Goal: Information Seeking & Learning: Compare options

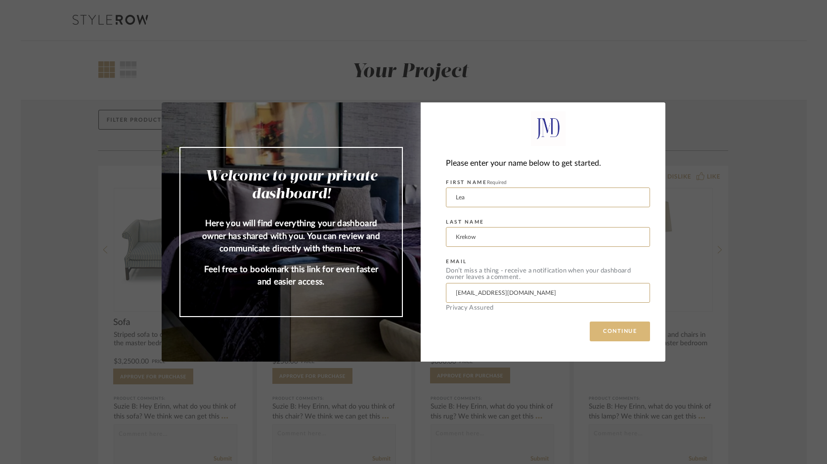
click at [605, 331] on button "CONTINUE" at bounding box center [620, 331] width 60 height 20
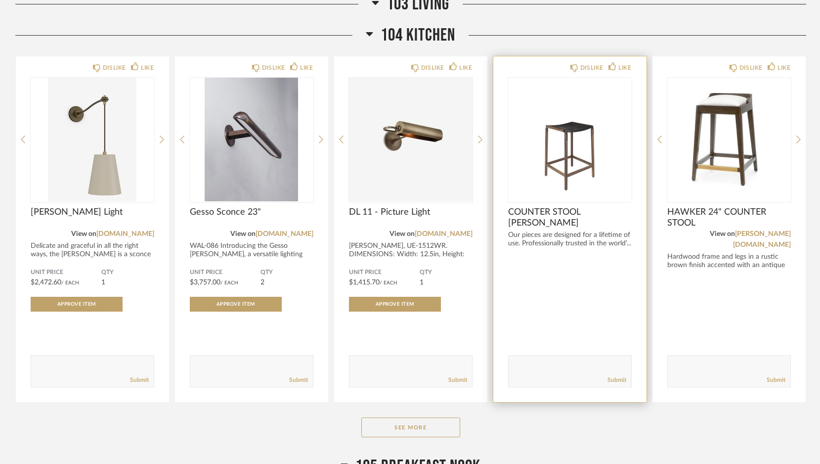
scroll to position [1009, 0]
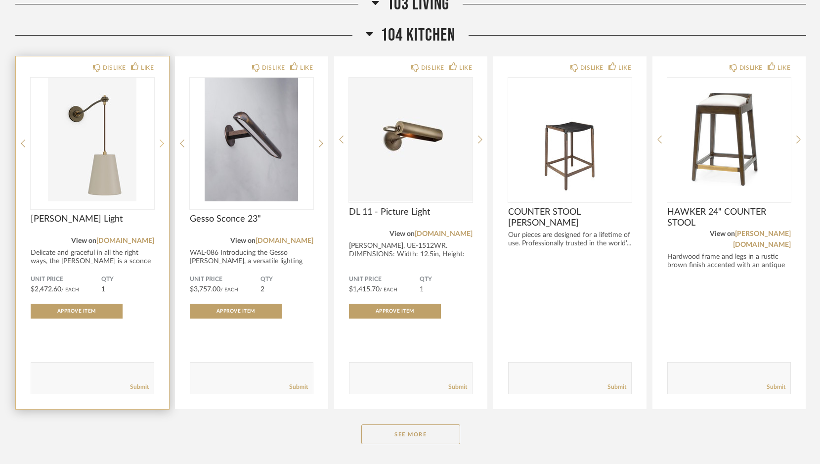
click at [162, 140] on icon at bounding box center [162, 144] width 4 height 8
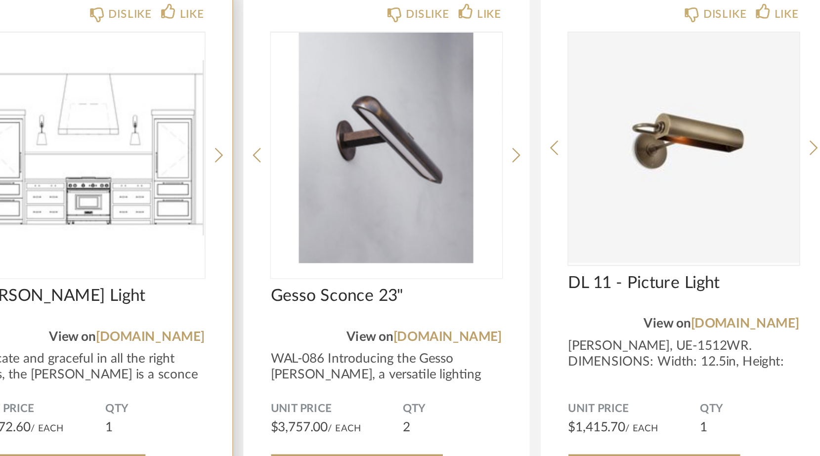
scroll to position [858, 0]
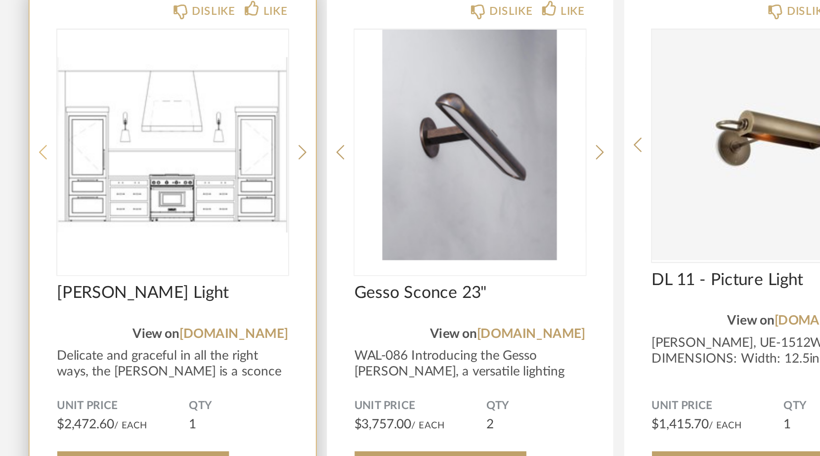
click at [24, 289] on icon at bounding box center [23, 293] width 4 height 9
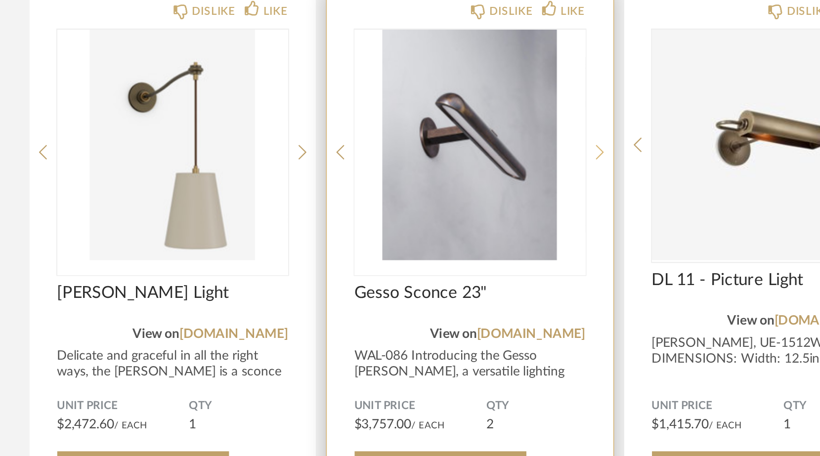
click at [319, 289] on icon at bounding box center [321, 293] width 4 height 9
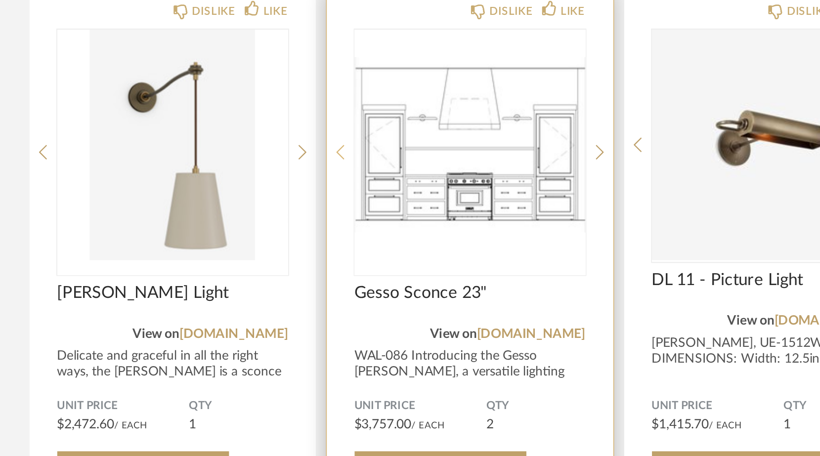
click at [182, 289] on icon at bounding box center [182, 293] width 4 height 9
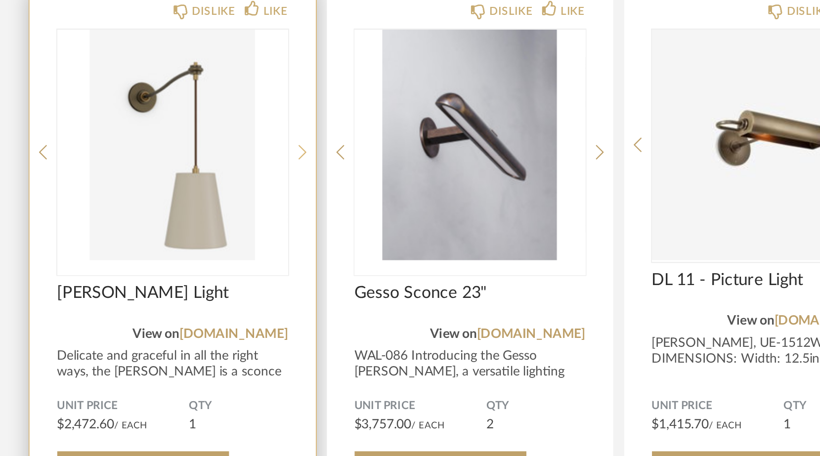
click at [160, 289] on icon at bounding box center [162, 293] width 4 height 9
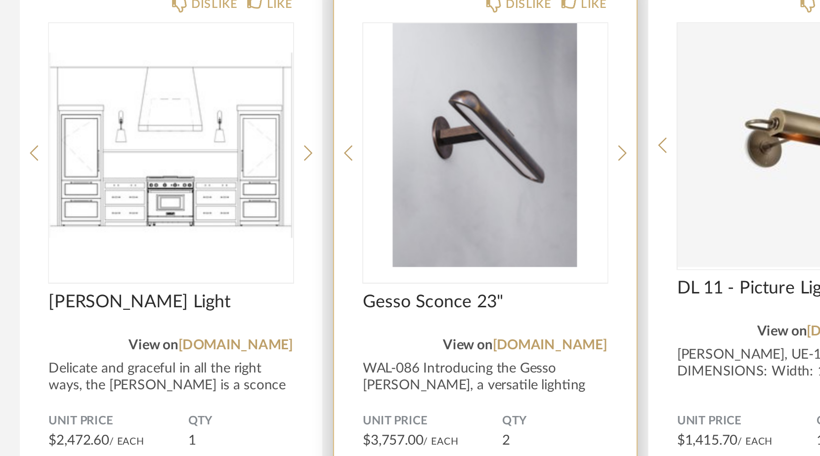
click at [227, 228] on img "0" at bounding box center [252, 290] width 124 height 124
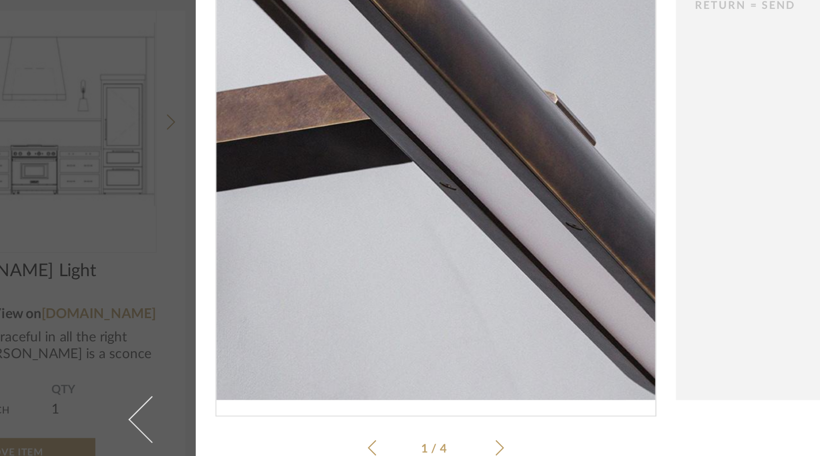
scroll to position [73, 0]
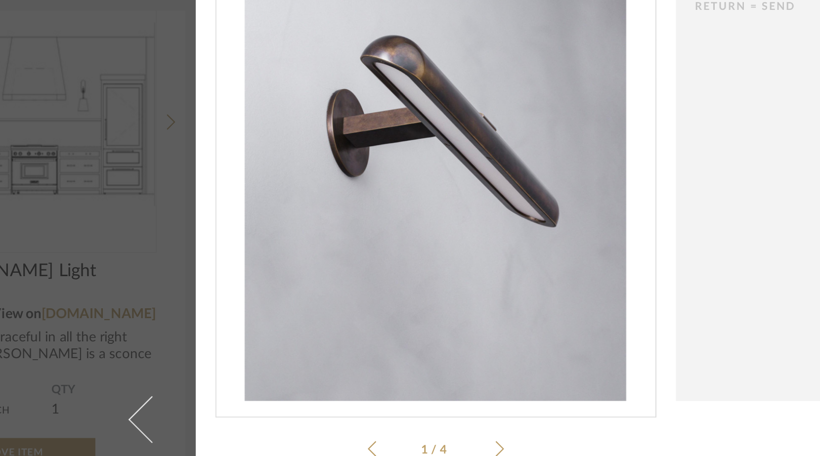
click at [319, 239] on icon at bounding box center [321, 243] width 4 height 8
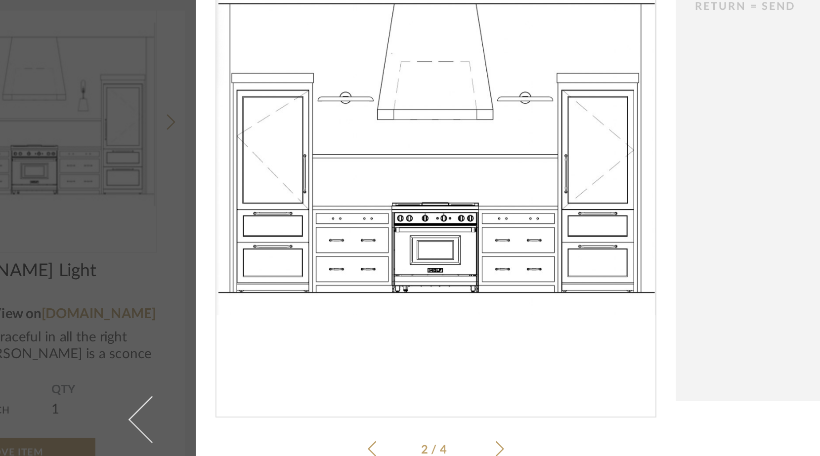
click at [319, 239] on icon at bounding box center [321, 243] width 4 height 8
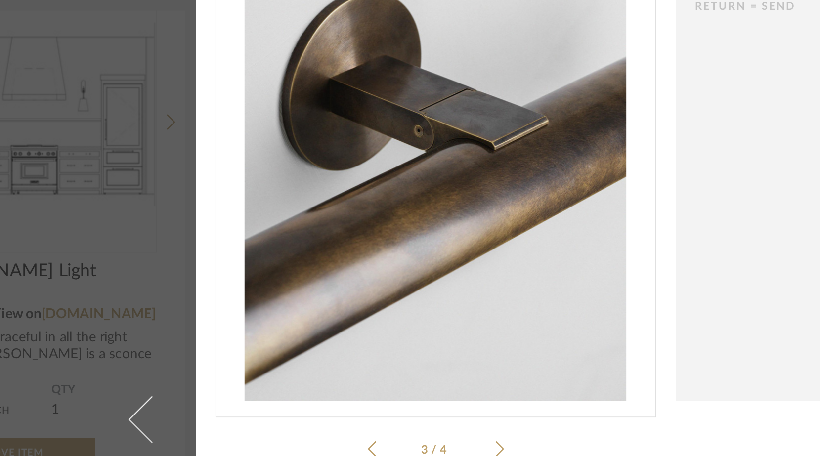
click at [319, 239] on icon at bounding box center [321, 243] width 4 height 8
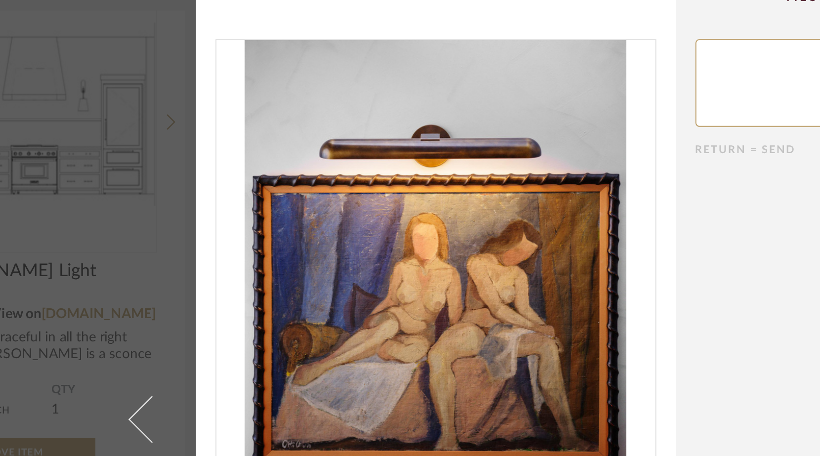
scroll to position [0, 0]
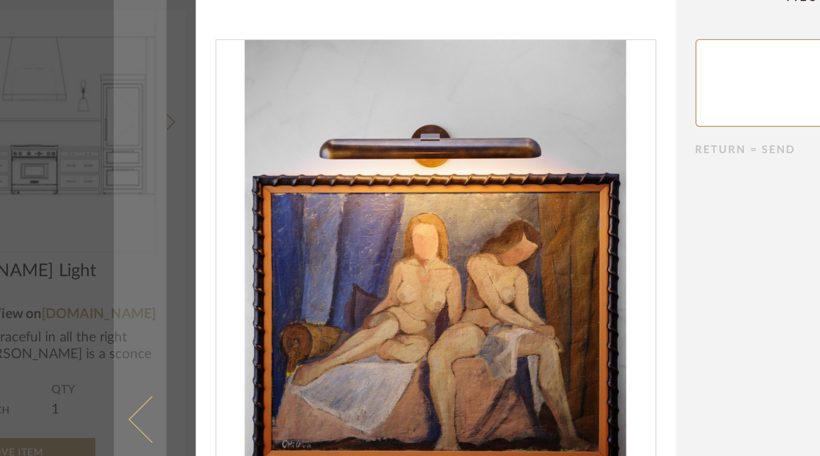
click at [126, 212] on link at bounding box center [139, 228] width 27 height 456
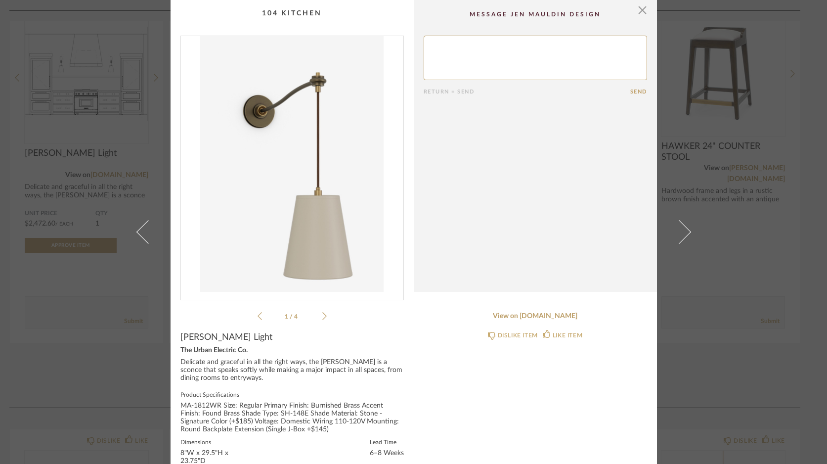
click at [322, 315] on icon at bounding box center [324, 315] width 4 height 9
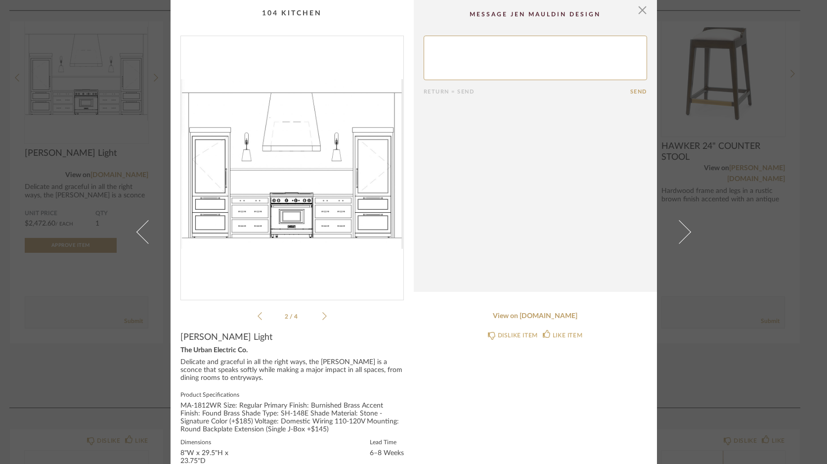
click at [322, 315] on icon at bounding box center [324, 315] width 4 height 9
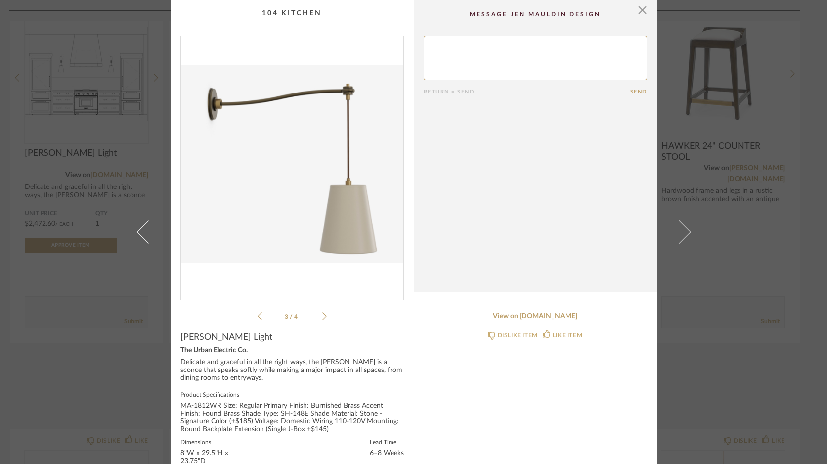
click at [322, 315] on icon at bounding box center [324, 315] width 4 height 9
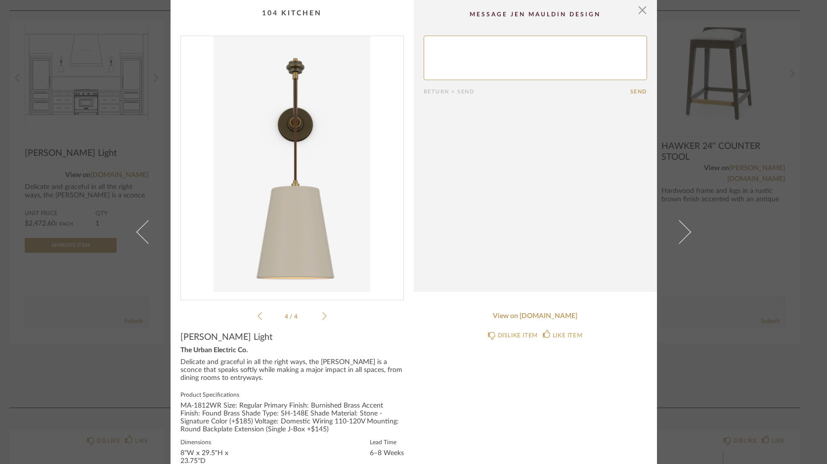
click at [262, 310] on li "4 / 4" at bounding box center [292, 316] width 60 height 12
click at [257, 311] on ul "4 / 4" at bounding box center [291, 316] width 69 height 12
click at [257, 317] on icon at bounding box center [259, 315] width 4 height 9
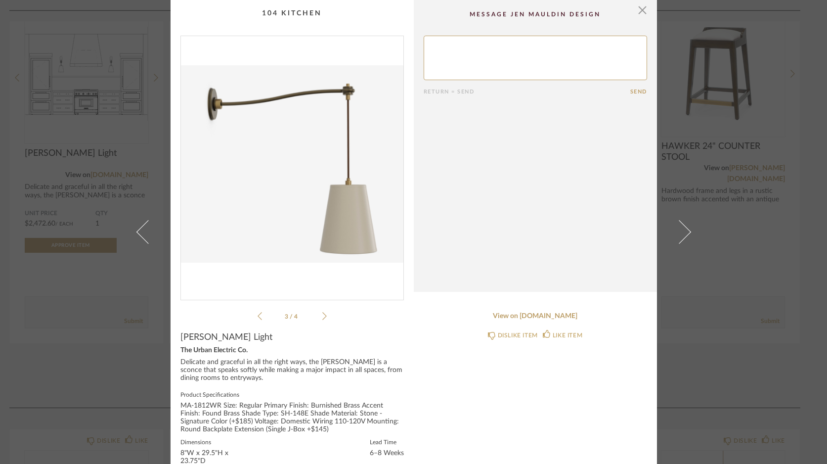
click at [257, 317] on icon at bounding box center [259, 315] width 4 height 9
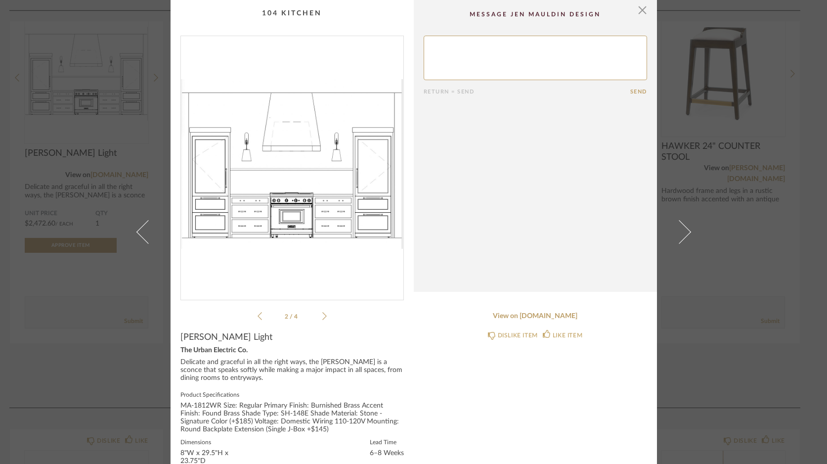
click at [317, 318] on li "2 / 4" at bounding box center [292, 316] width 60 height 12
click at [322, 316] on icon at bounding box center [324, 315] width 4 height 9
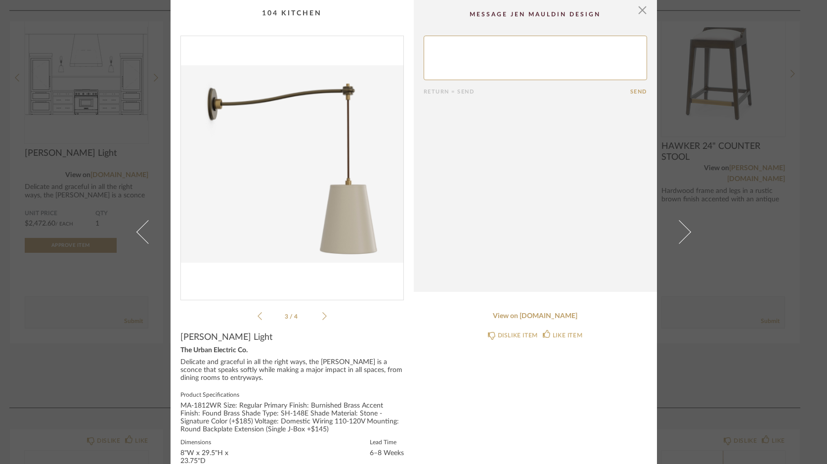
click at [322, 316] on icon at bounding box center [324, 315] width 4 height 9
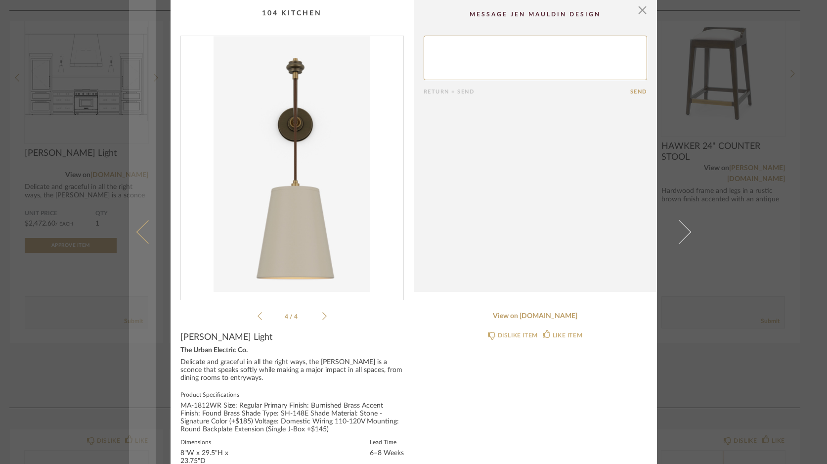
click at [147, 226] on span at bounding box center [148, 232] width 24 height 24
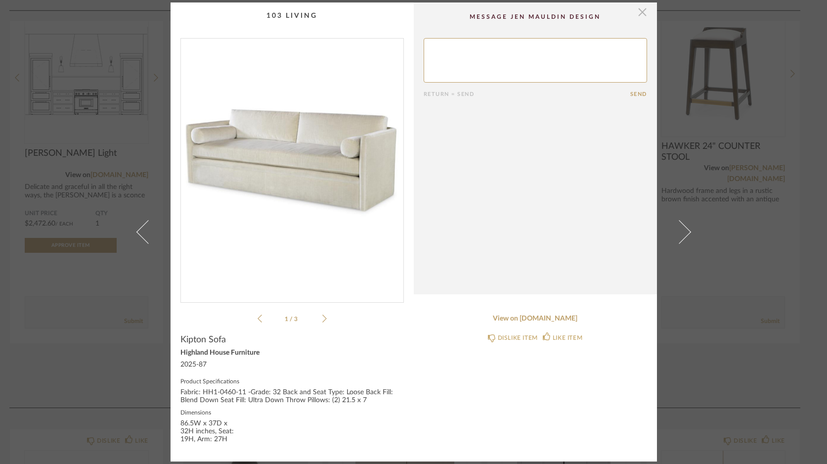
click at [642, 11] on span "button" at bounding box center [643, 12] width 20 height 20
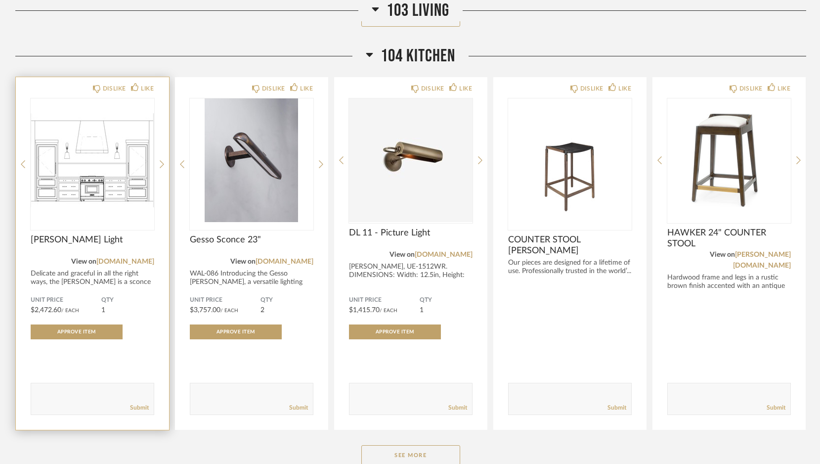
scroll to position [984, 0]
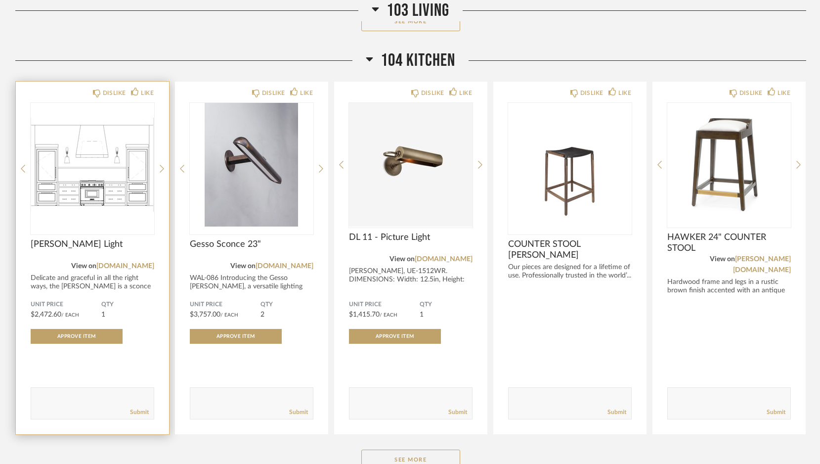
click at [114, 135] on img "1" at bounding box center [93, 165] width 124 height 124
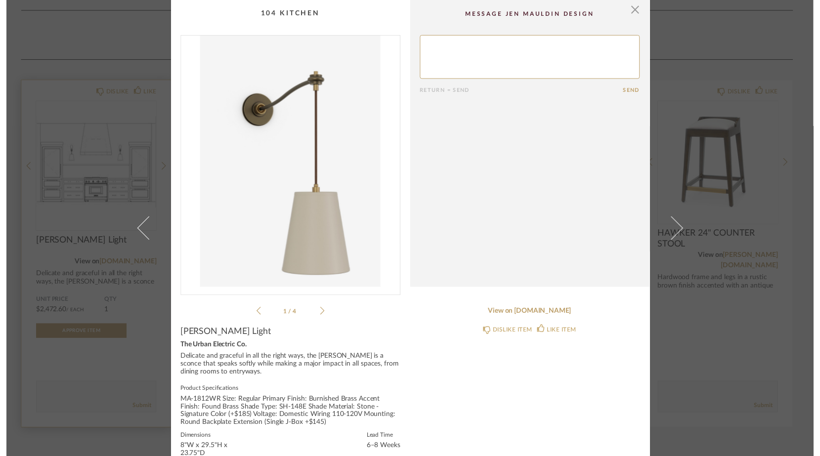
scroll to position [0, 0]
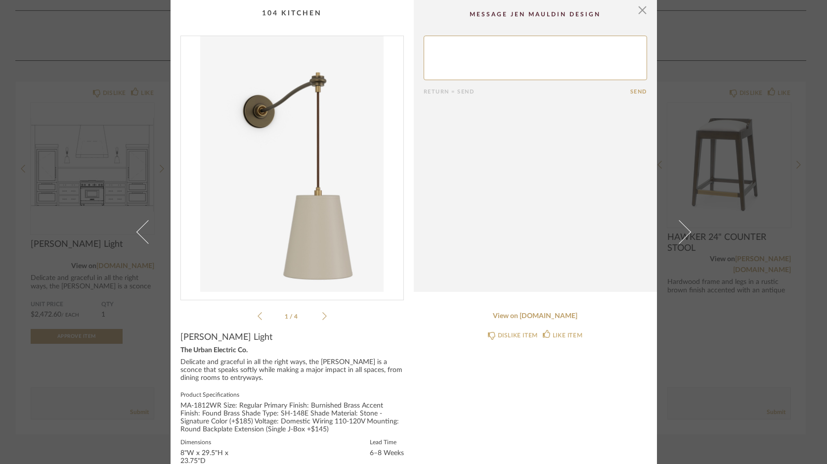
click at [322, 313] on icon at bounding box center [324, 315] width 4 height 9
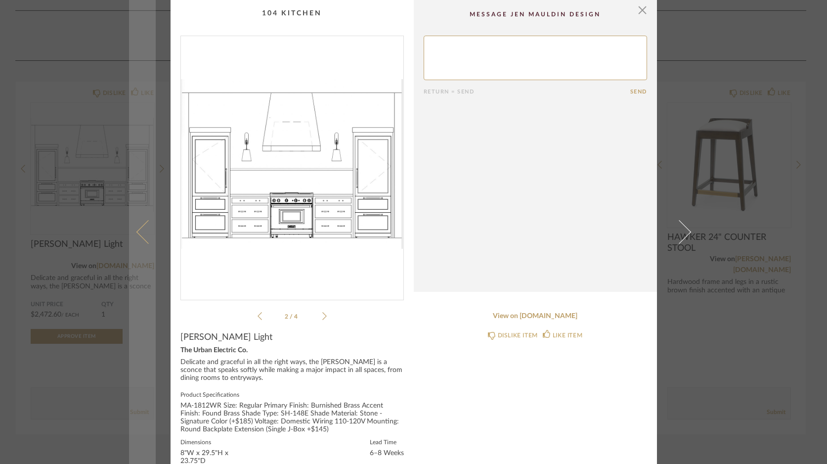
click at [138, 228] on span at bounding box center [148, 232] width 24 height 24
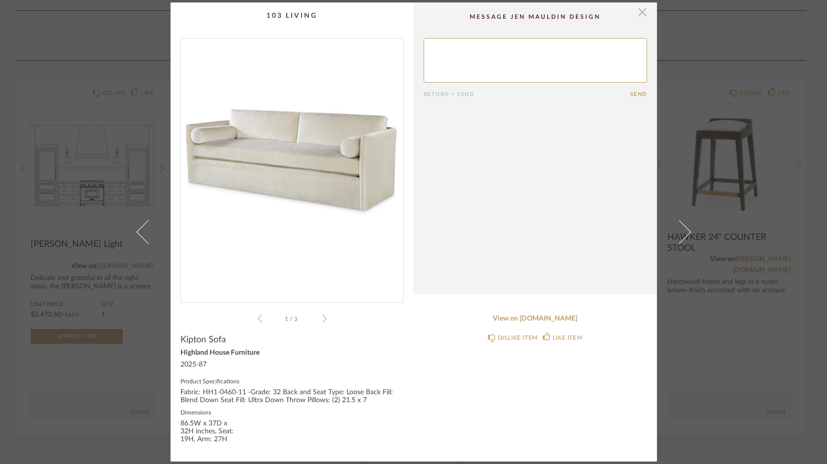
click at [637, 11] on span "button" at bounding box center [643, 12] width 20 height 20
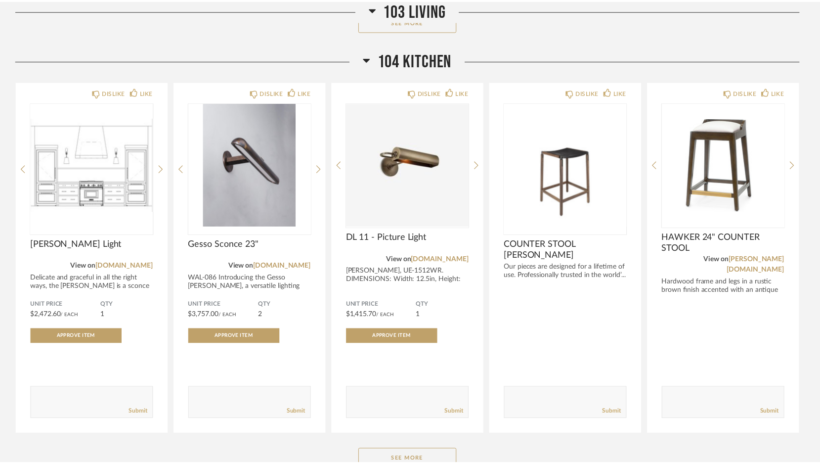
scroll to position [984, 0]
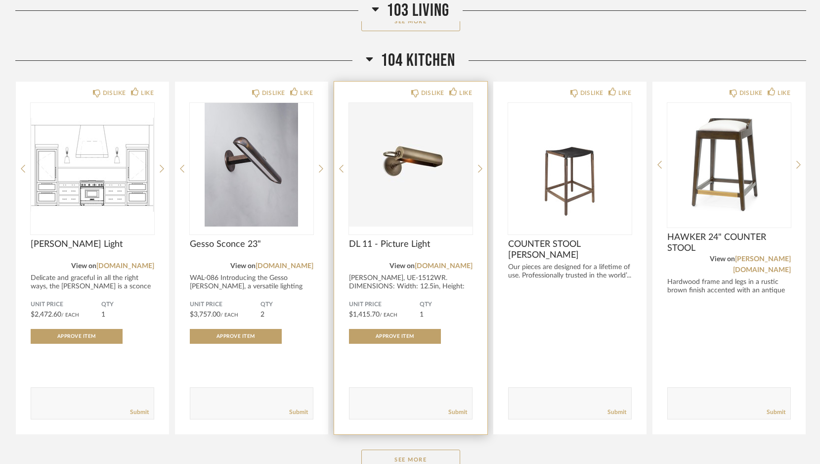
click at [475, 146] on div "DISLIKE LIKE DL 11 - Picture Light View on [DOMAIN_NAME] [PERSON_NAME], [GEOGRA…" at bounding box center [410, 258] width 153 height 352
click at [478, 164] on icon at bounding box center [480, 168] width 4 height 9
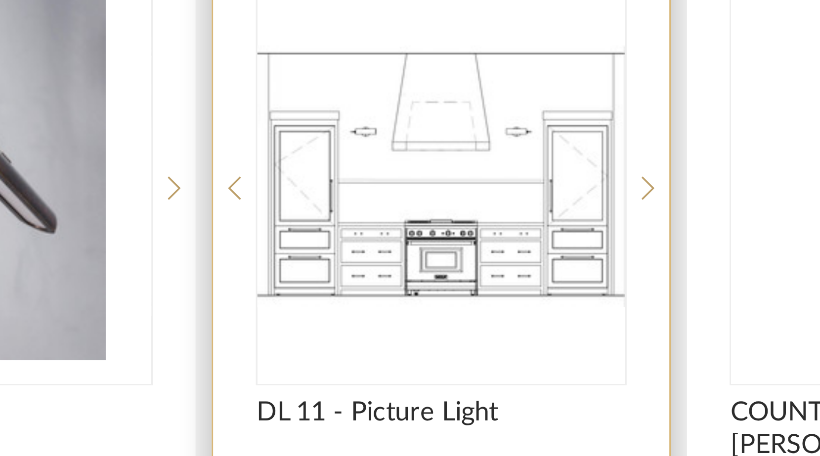
scroll to position [786, 0]
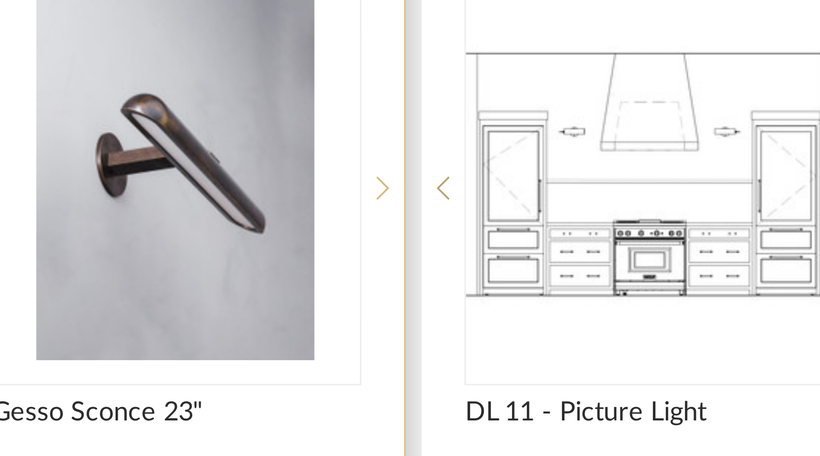
click at [319, 362] on icon at bounding box center [321, 366] width 4 height 9
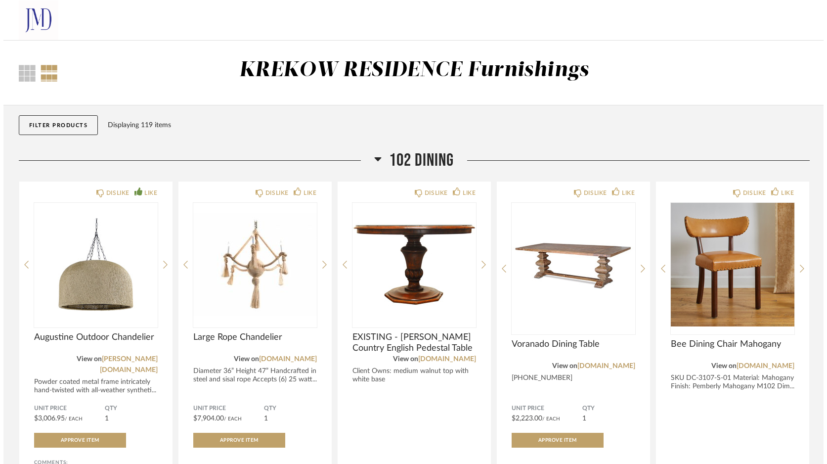
scroll to position [0, 0]
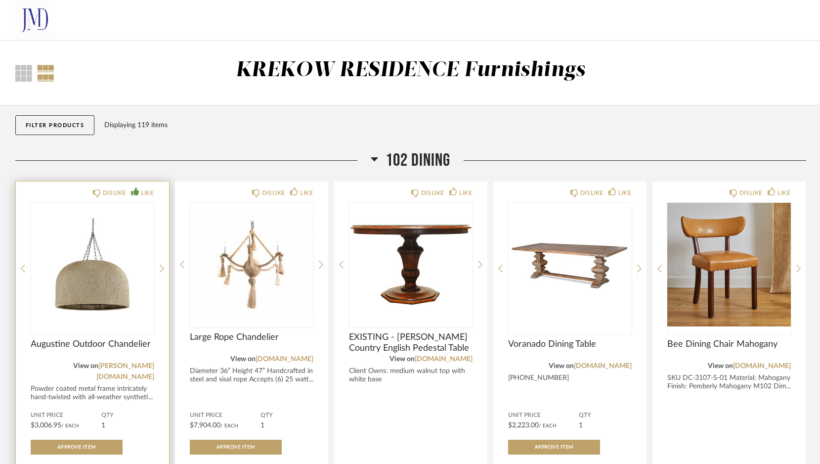
click at [99, 270] on img "0" at bounding box center [93, 265] width 124 height 124
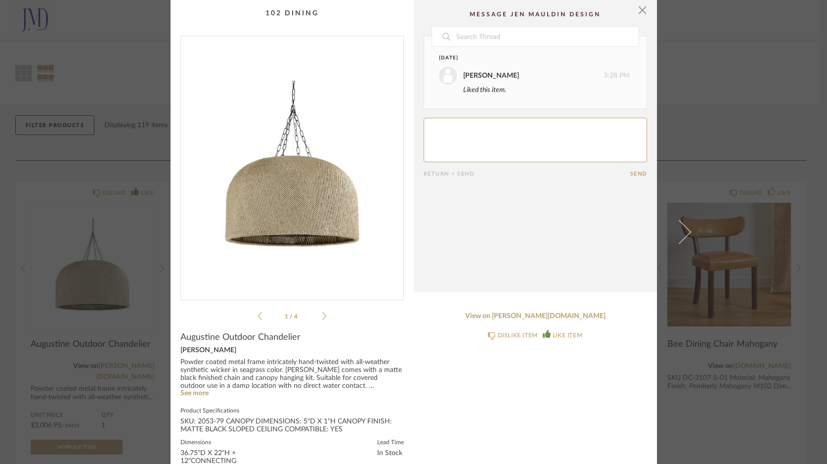
click at [322, 315] on icon at bounding box center [324, 315] width 4 height 9
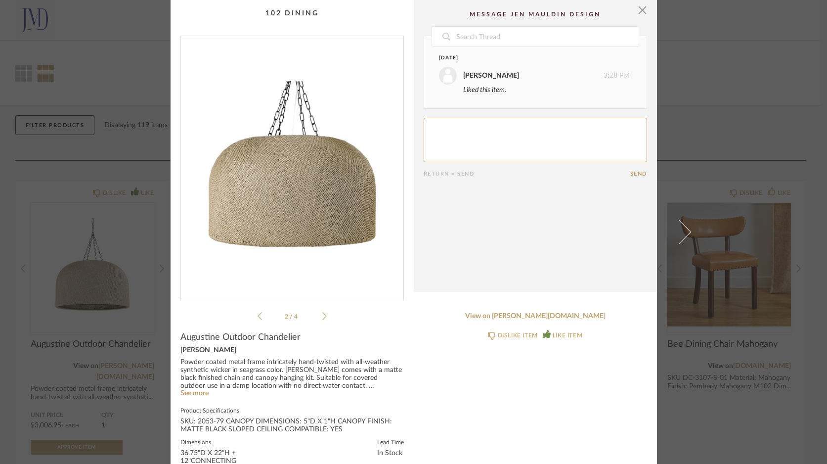
click at [322, 315] on icon at bounding box center [324, 315] width 4 height 9
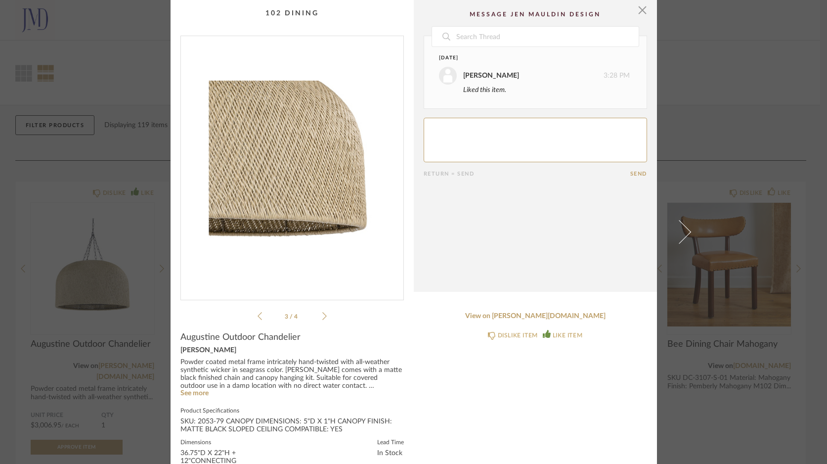
click at [322, 311] on icon at bounding box center [324, 315] width 4 height 9
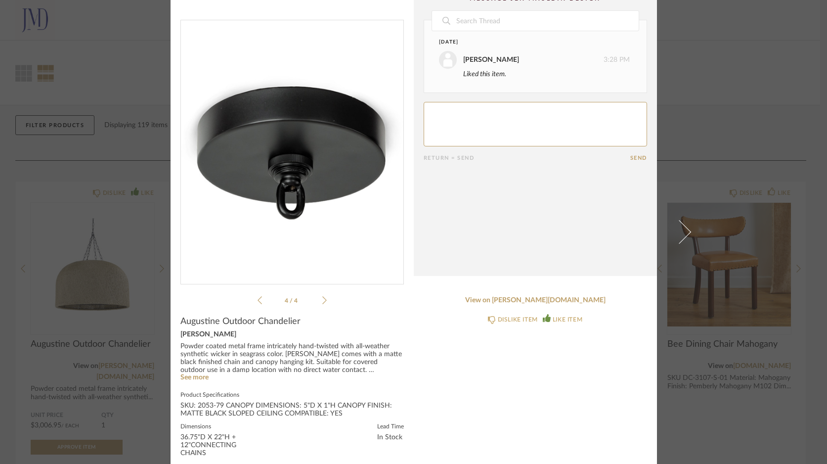
scroll to position [24, 0]
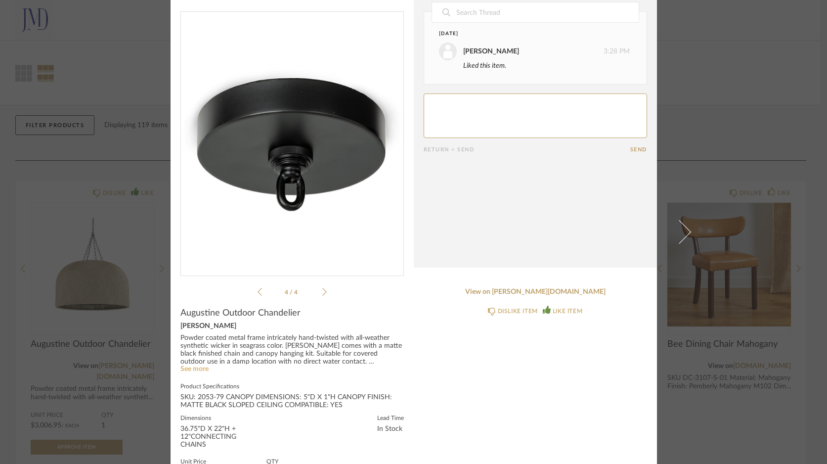
click at [192, 370] on link "See more" at bounding box center [194, 368] width 28 height 7
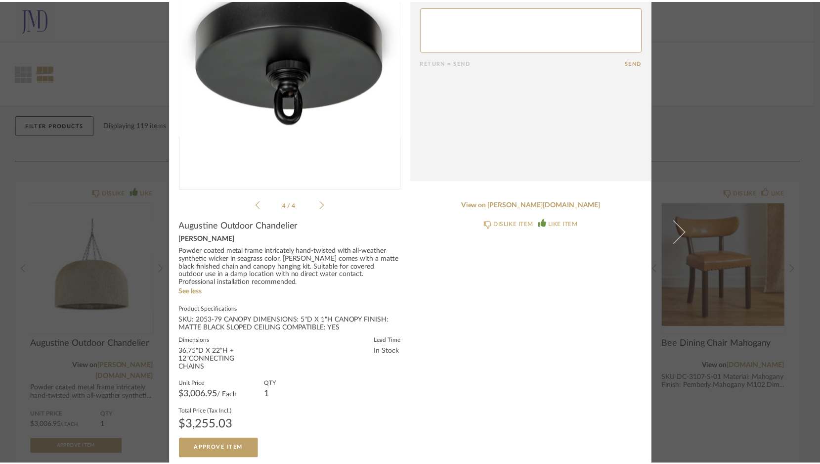
scroll to position [111, 0]
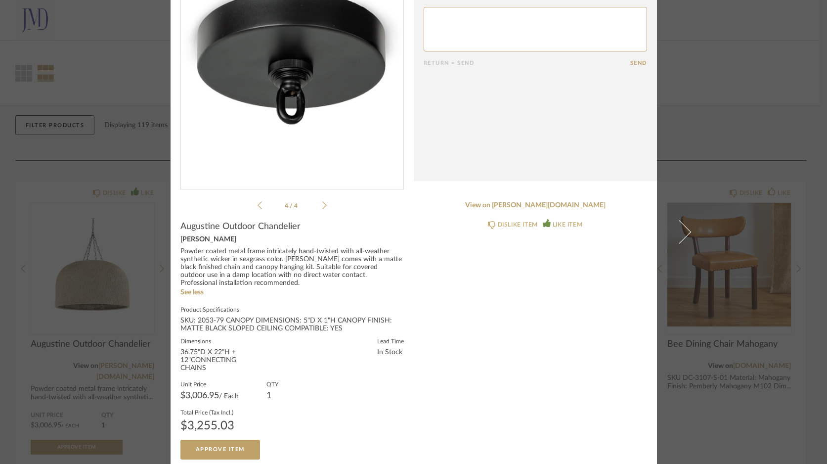
click at [54, 221] on div "× 4 / 4 Date [DATE] [PERSON_NAME] 3:28 PM Liked this item. Return = Send Send A…" at bounding box center [413, 232] width 827 height 464
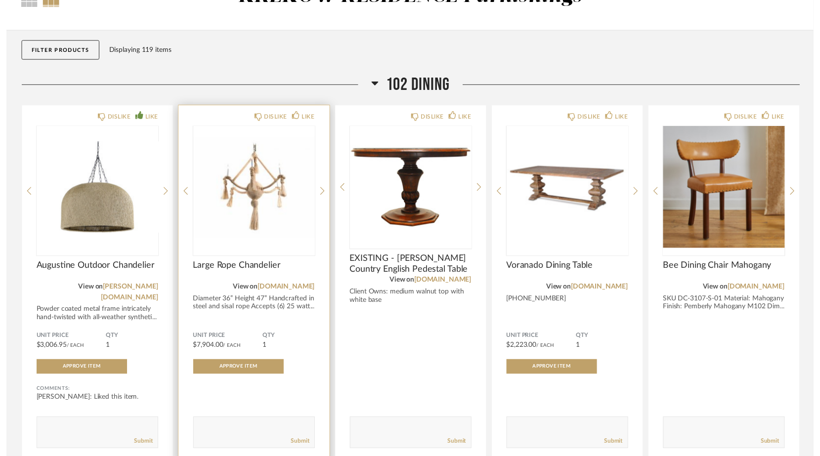
scroll to position [25, 0]
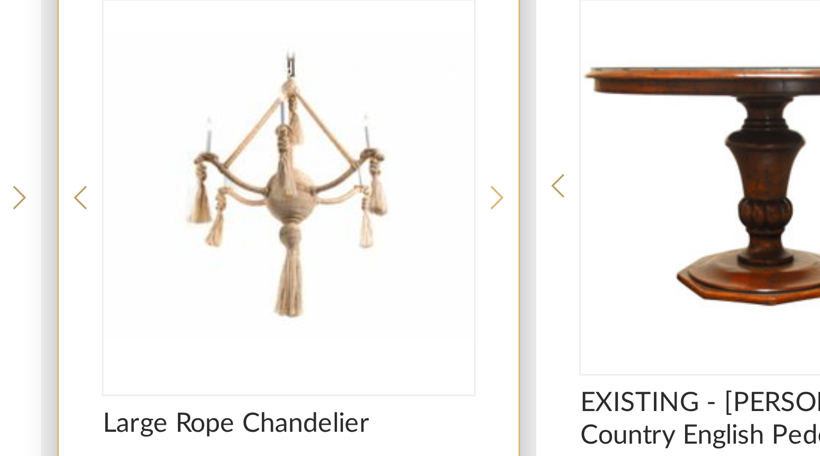
click at [319, 240] on icon at bounding box center [321, 244] width 4 height 8
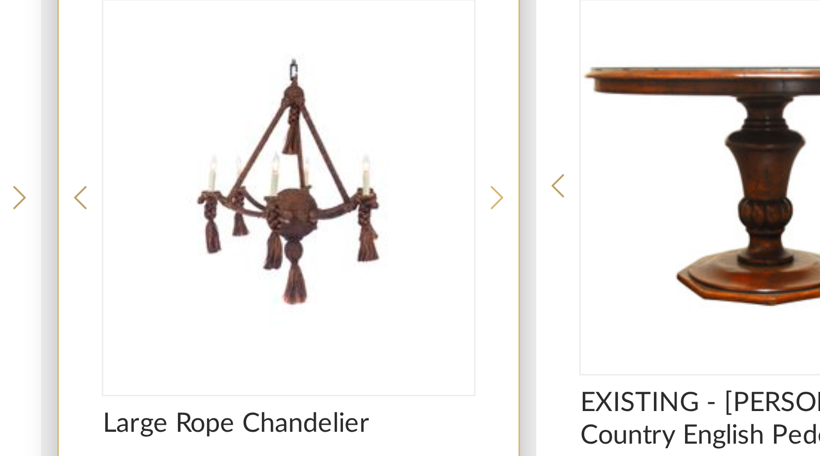
click at [319, 240] on icon at bounding box center [321, 244] width 4 height 8
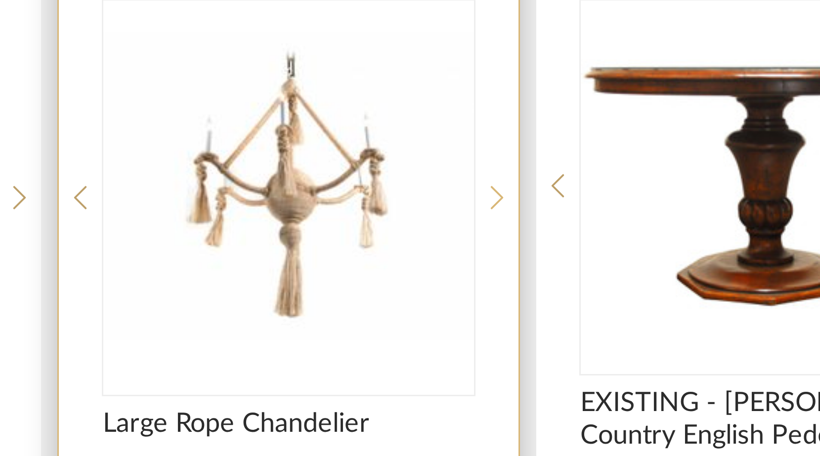
click at [319, 240] on icon at bounding box center [321, 244] width 4 height 8
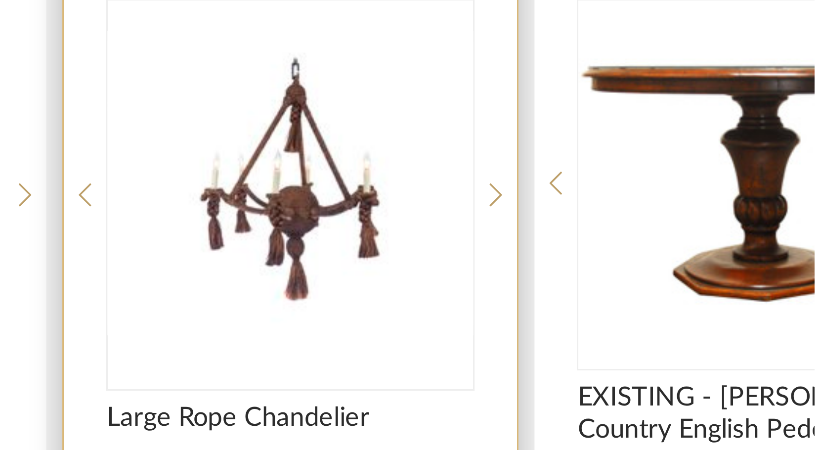
scroll to position [14, 0]
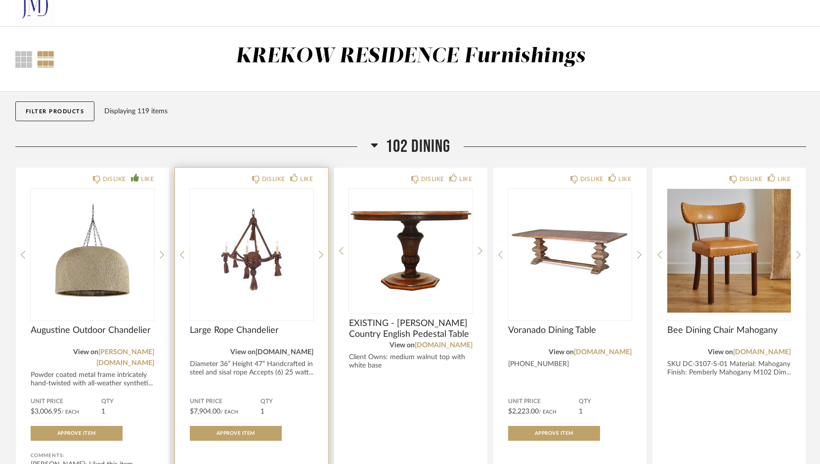
click at [277, 353] on link "[DOMAIN_NAME]" at bounding box center [285, 351] width 58 height 7
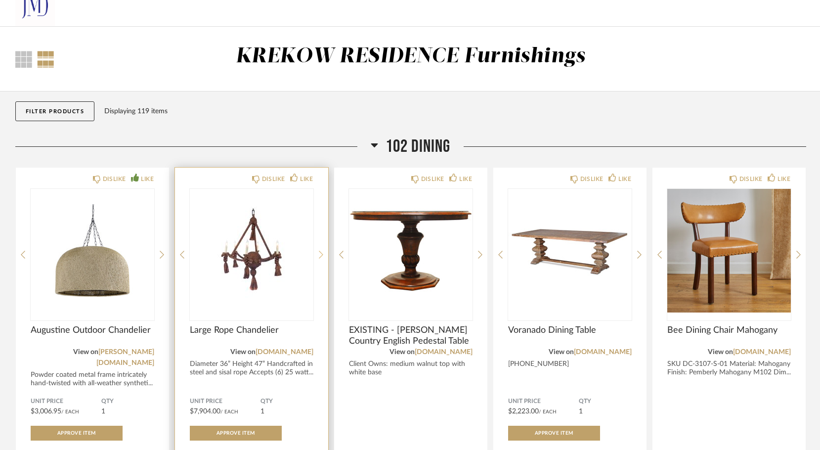
click at [319, 255] on icon at bounding box center [321, 254] width 4 height 9
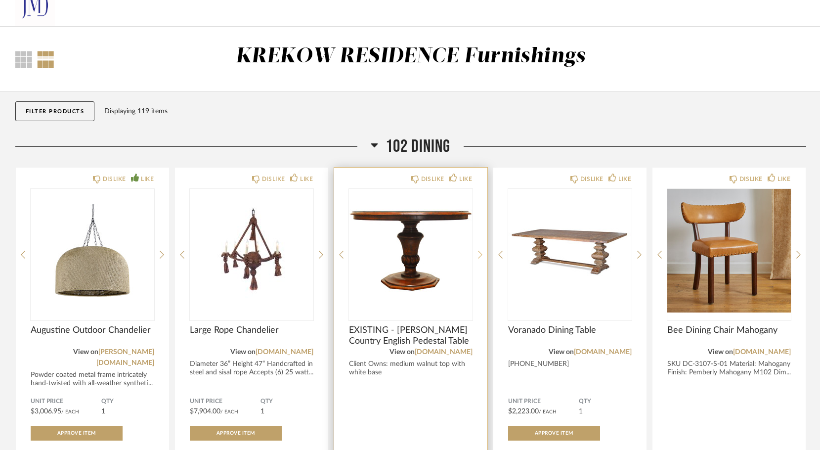
click at [482, 254] on icon at bounding box center [480, 254] width 4 height 9
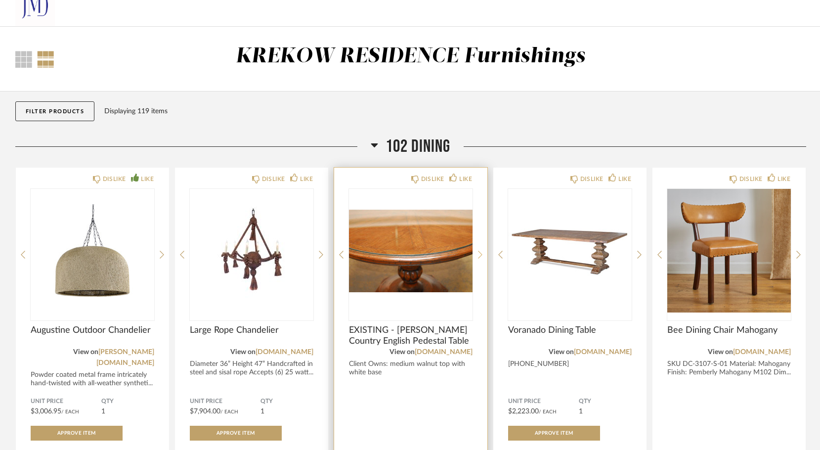
click at [482, 254] on icon at bounding box center [480, 254] width 4 height 9
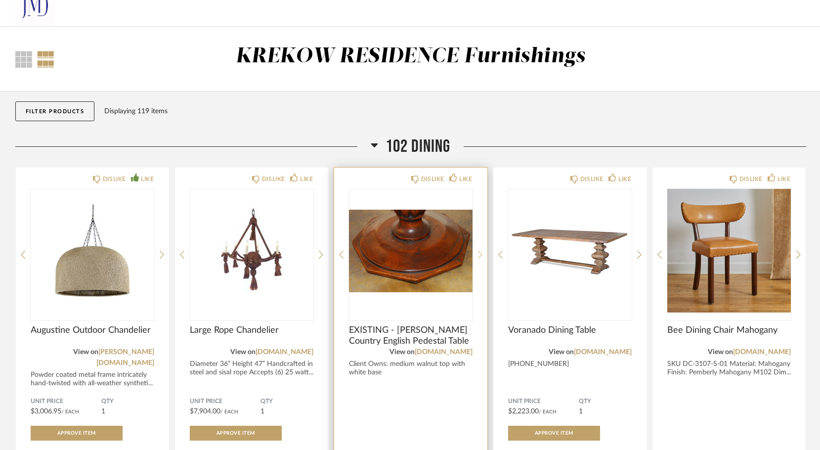
click at [482, 253] on icon at bounding box center [480, 254] width 4 height 9
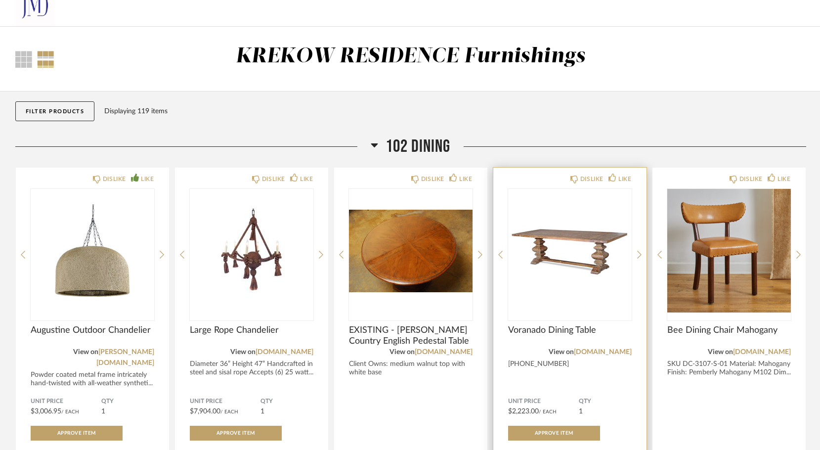
click at [636, 253] on div "DISLIKE LIKE Voranado Dining Table View on [DOMAIN_NAME] [PHONE_NUMBER] Unit Pr…" at bounding box center [569, 349] width 153 height 363
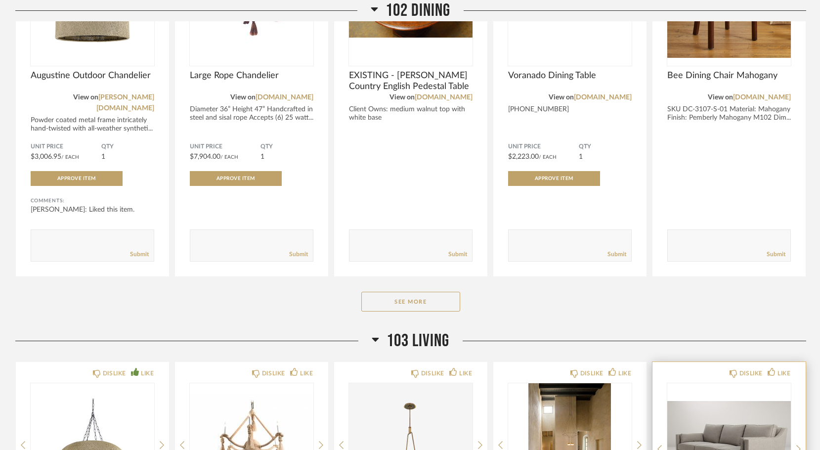
scroll to position [158, 0]
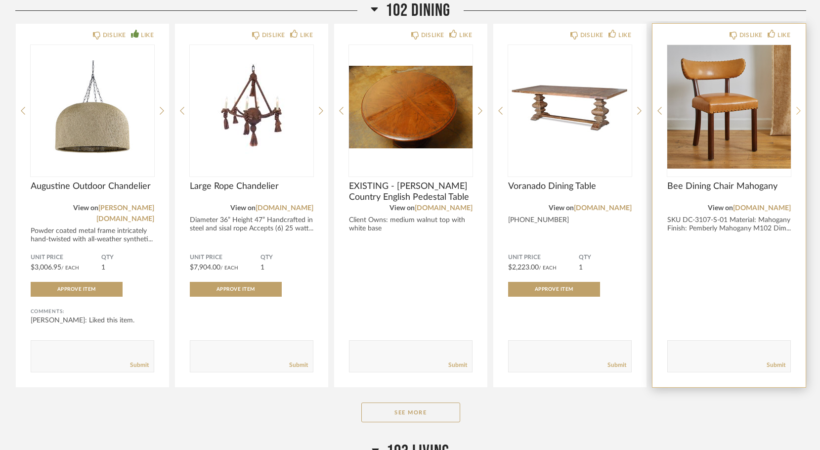
click at [796, 110] on icon at bounding box center [798, 110] width 4 height 9
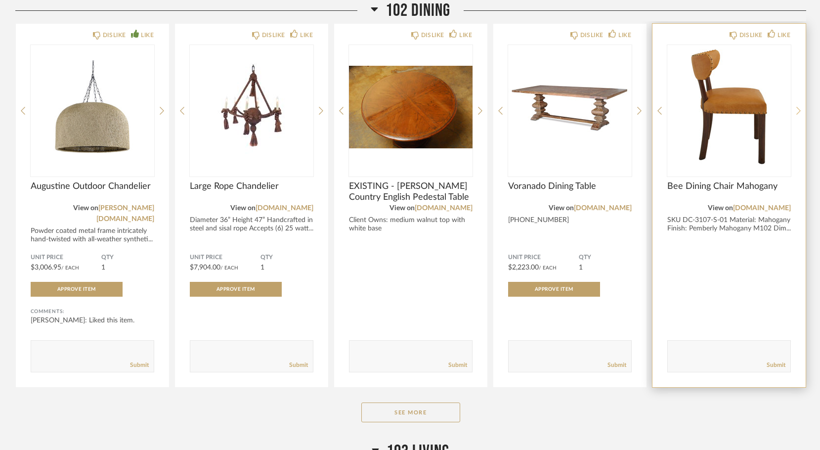
click at [796, 110] on icon at bounding box center [798, 110] width 4 height 9
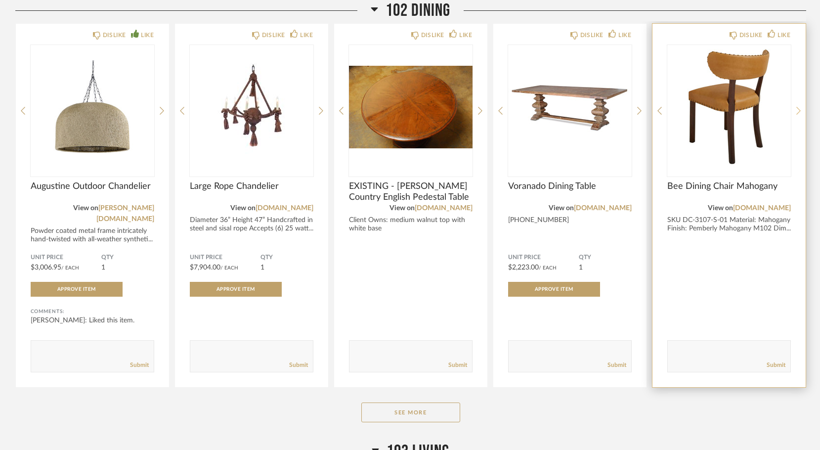
click at [796, 110] on icon at bounding box center [798, 110] width 4 height 9
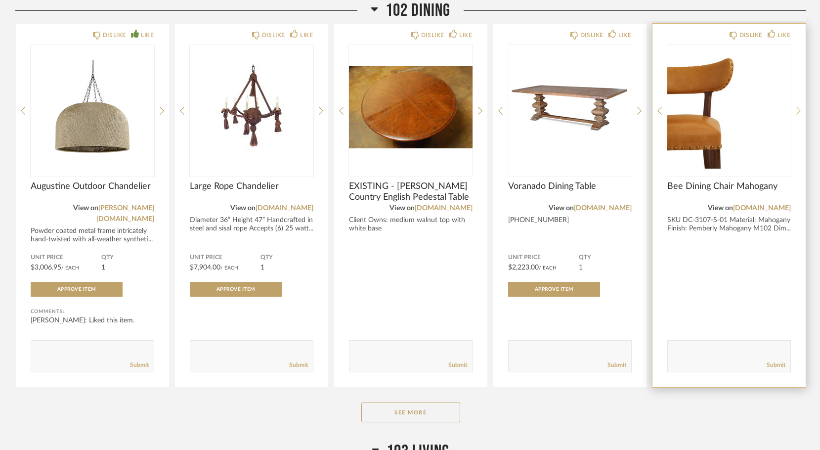
click at [796, 110] on icon at bounding box center [798, 110] width 4 height 9
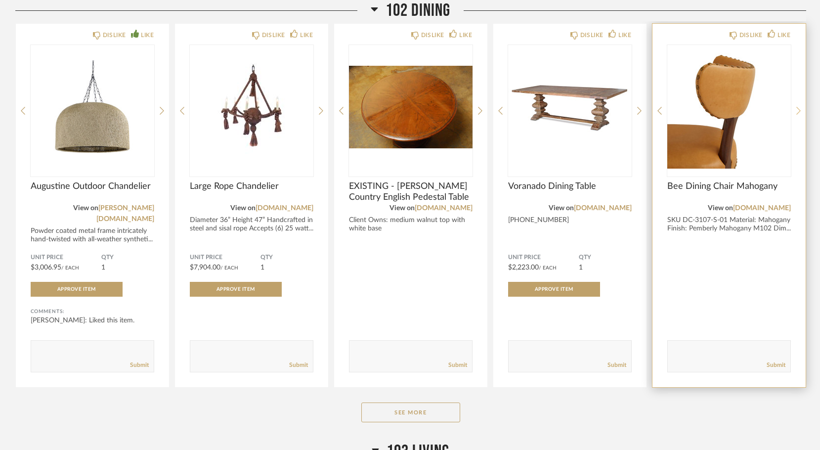
click at [796, 110] on icon at bounding box center [798, 110] width 4 height 9
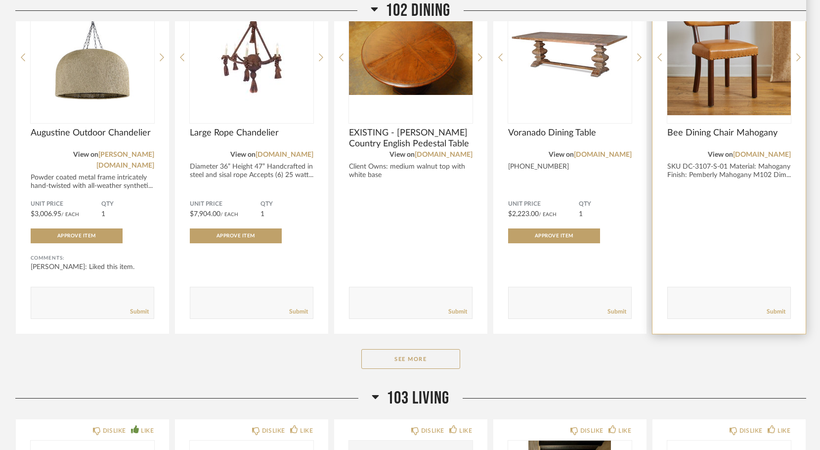
scroll to position [259, 0]
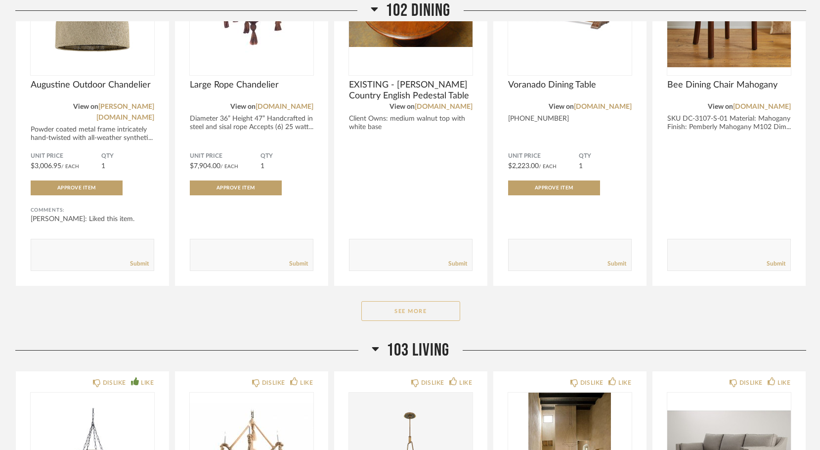
click at [387, 301] on button "See More" at bounding box center [410, 311] width 99 height 20
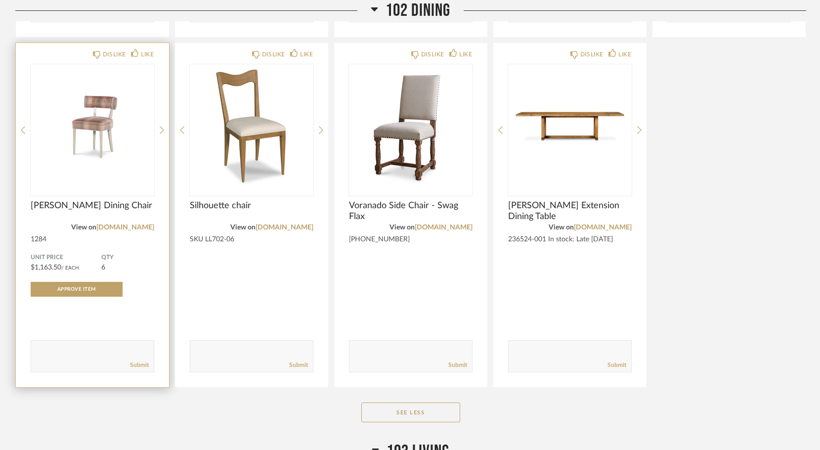
scroll to position [1175, 0]
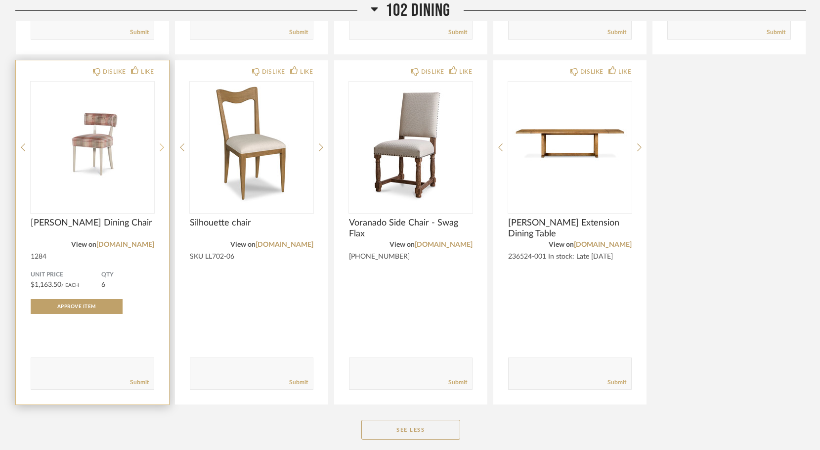
click at [161, 143] on icon at bounding box center [162, 147] width 4 height 9
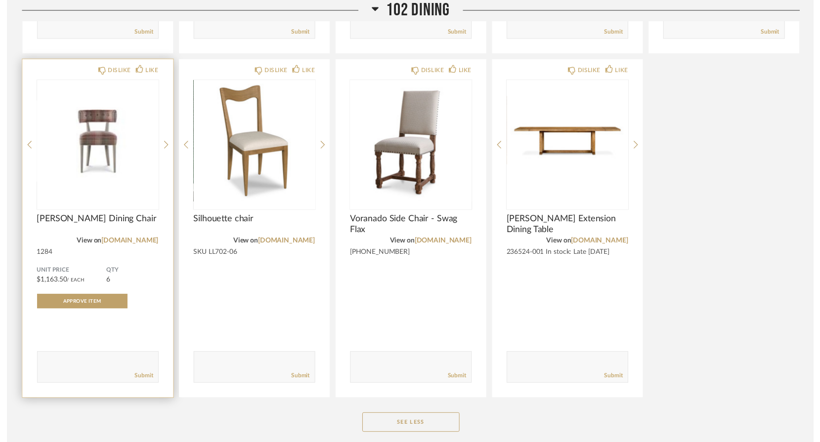
scroll to position [985, 0]
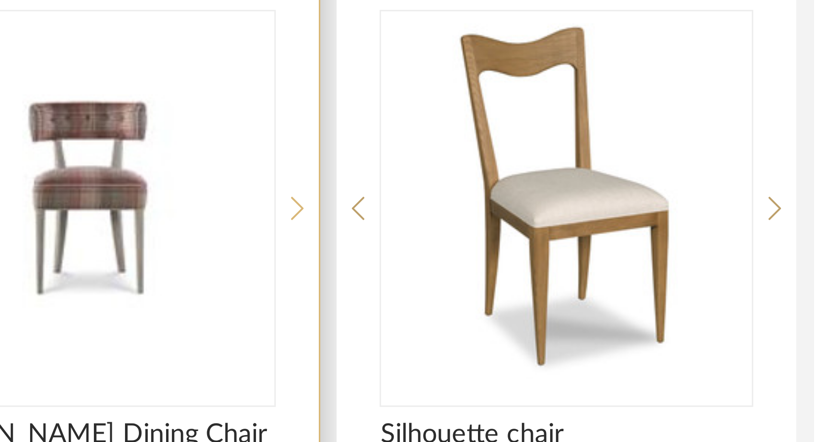
click at [160, 333] on icon at bounding box center [162, 337] width 4 height 9
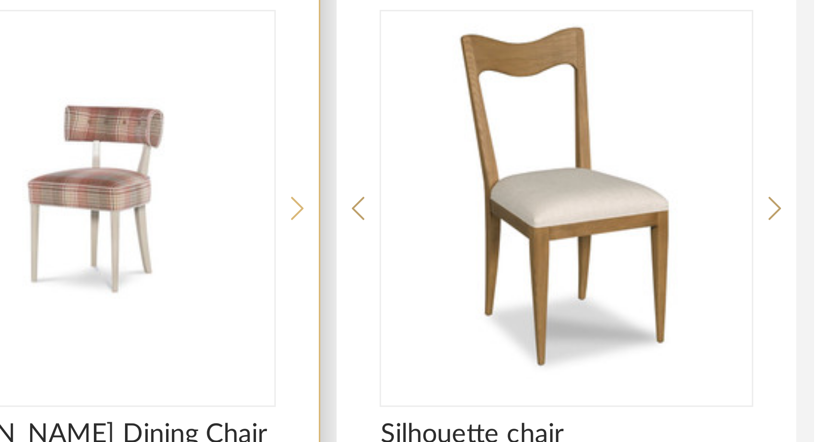
click at [160, 333] on icon at bounding box center [162, 337] width 4 height 9
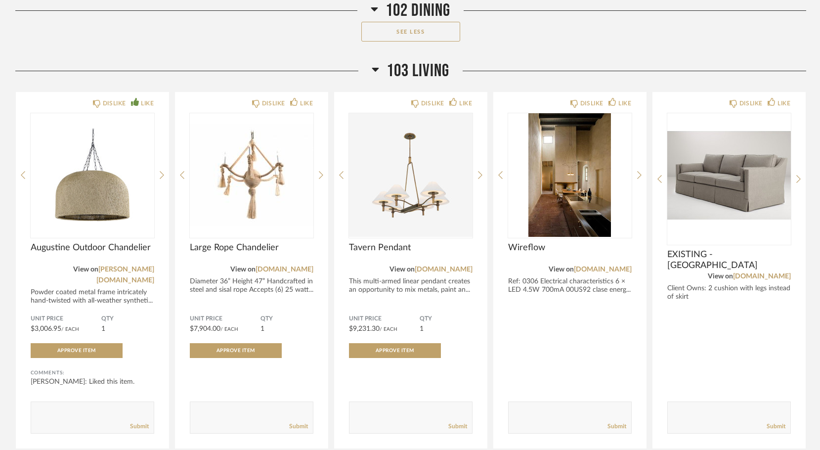
scroll to position [1573, 0]
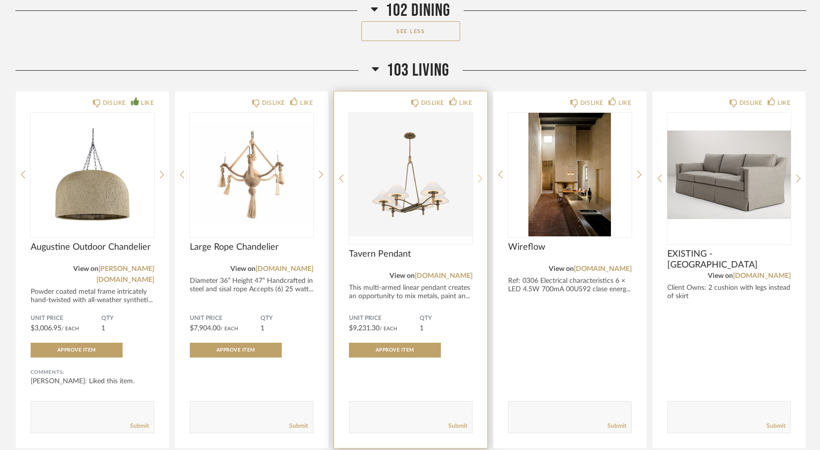
click at [479, 163] on div at bounding box center [480, 178] width 4 height 131
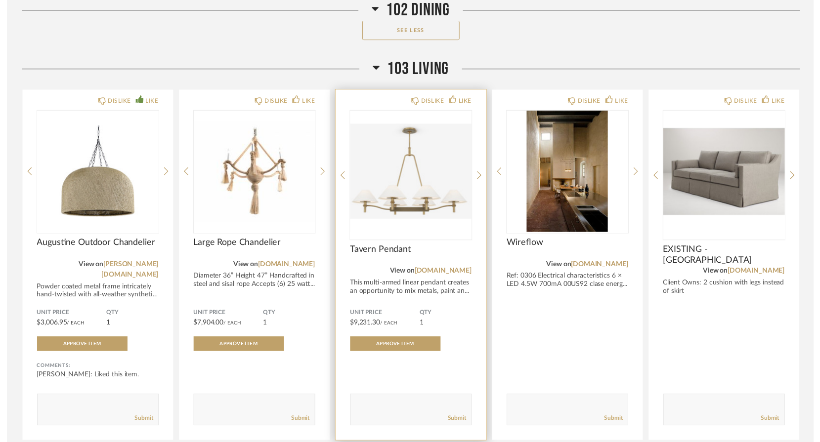
scroll to position [1399, 0]
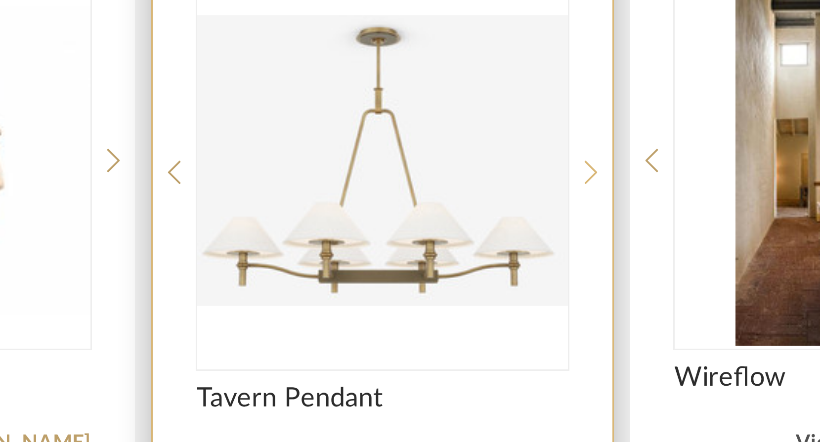
click at [478, 348] on icon at bounding box center [480, 352] width 4 height 9
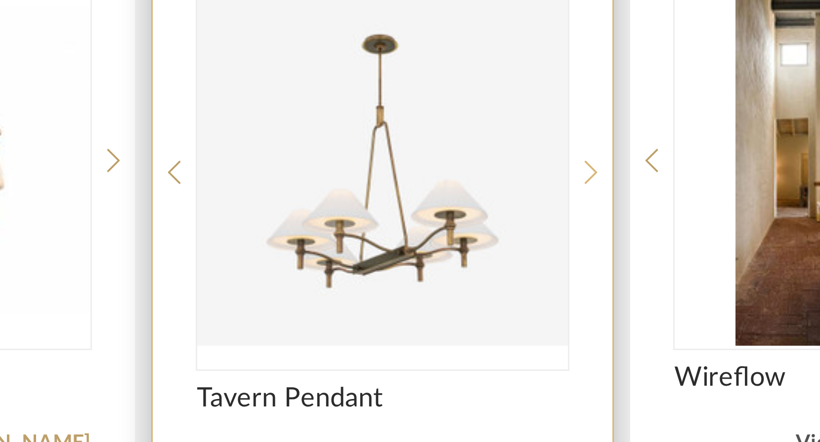
click at [478, 348] on icon at bounding box center [480, 352] width 4 height 9
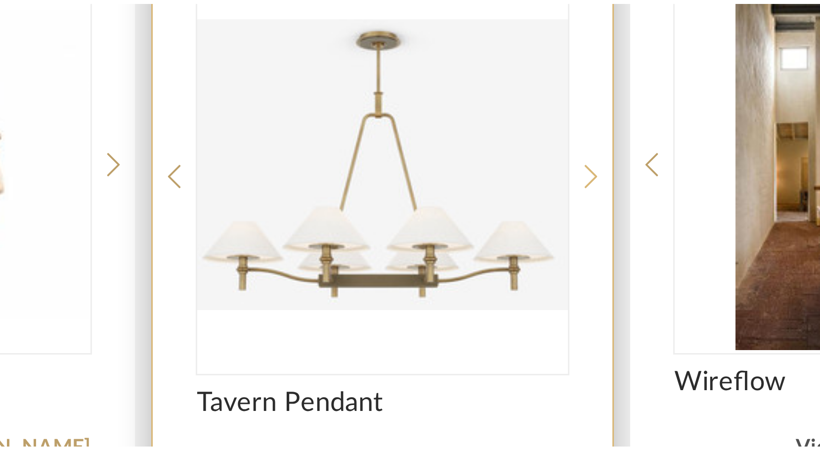
scroll to position [1606, 0]
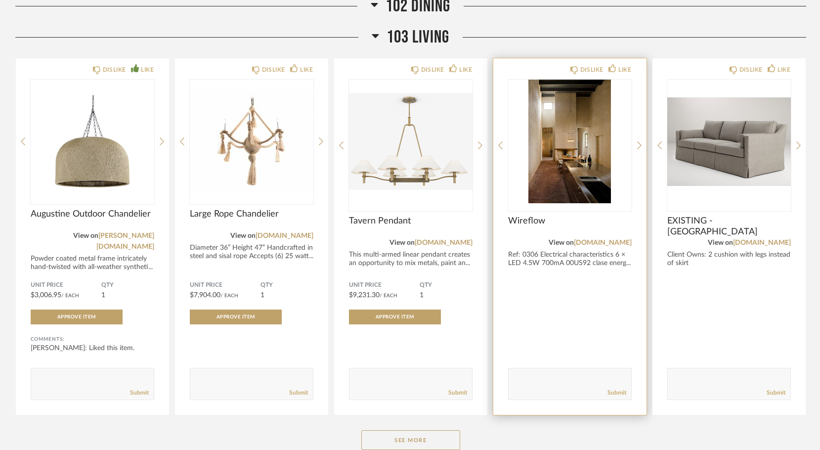
click at [551, 184] on img "0" at bounding box center [570, 142] width 124 height 124
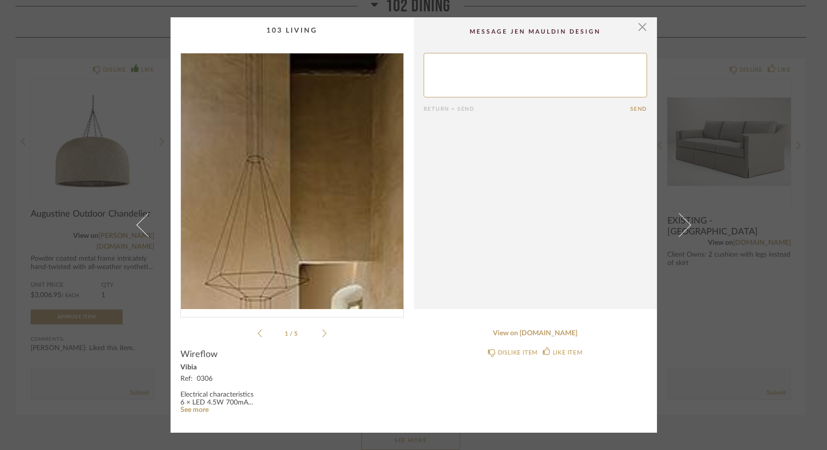
scroll to position [0, 0]
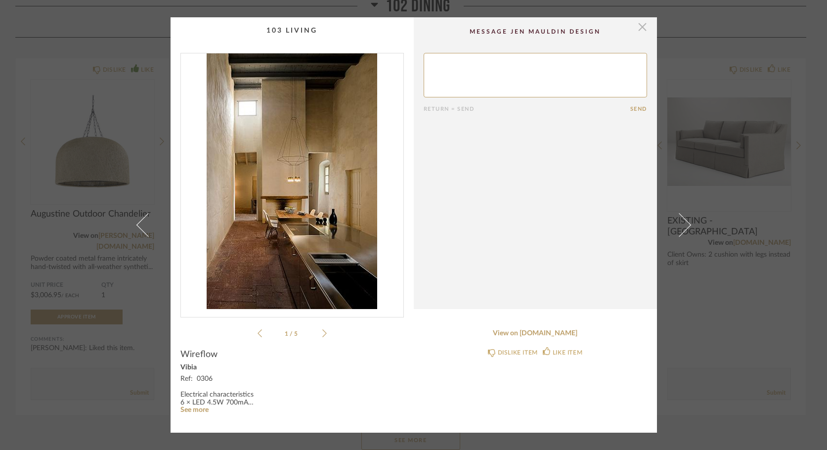
click at [639, 26] on span "button" at bounding box center [643, 27] width 20 height 20
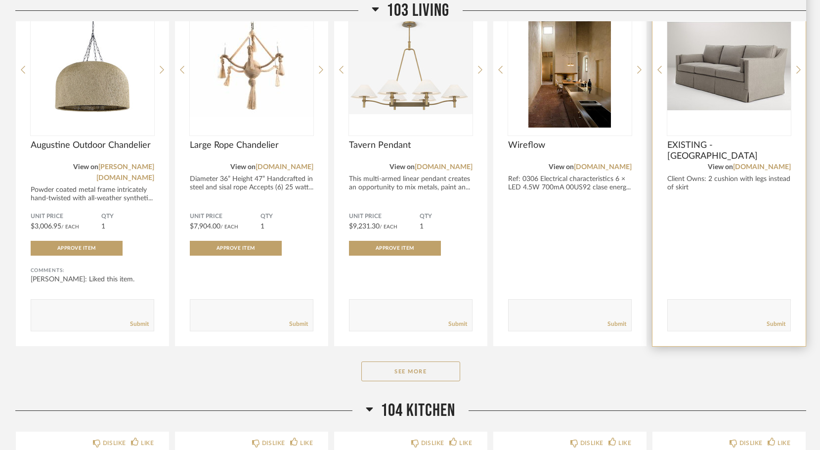
scroll to position [1673, 0]
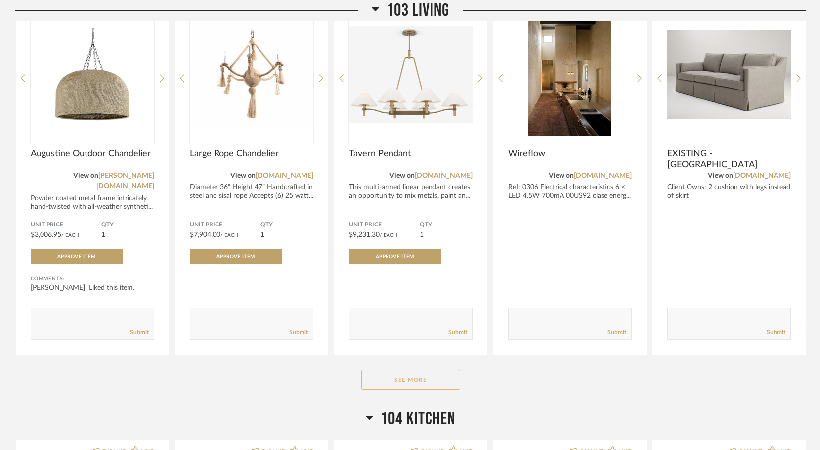
click at [392, 370] on button "See More" at bounding box center [410, 380] width 99 height 20
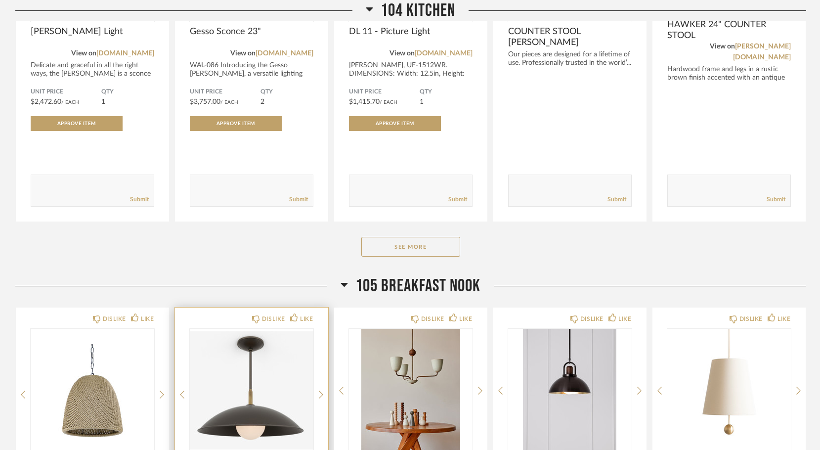
scroll to position [3257, 0]
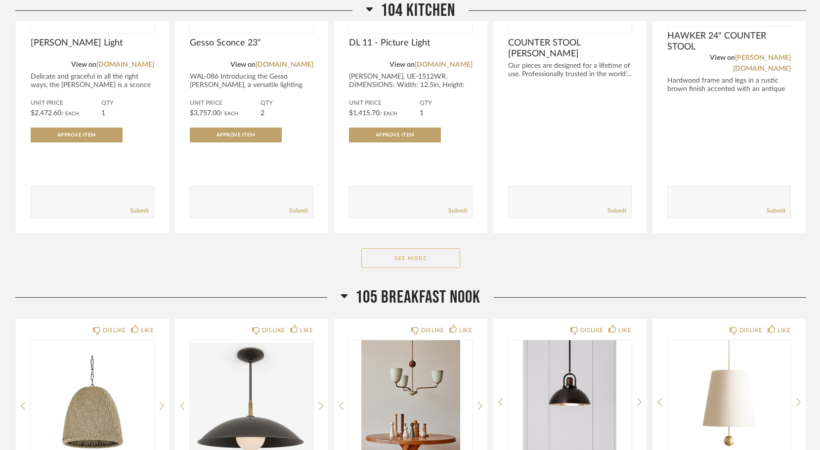
click at [415, 248] on button "See More" at bounding box center [410, 258] width 99 height 20
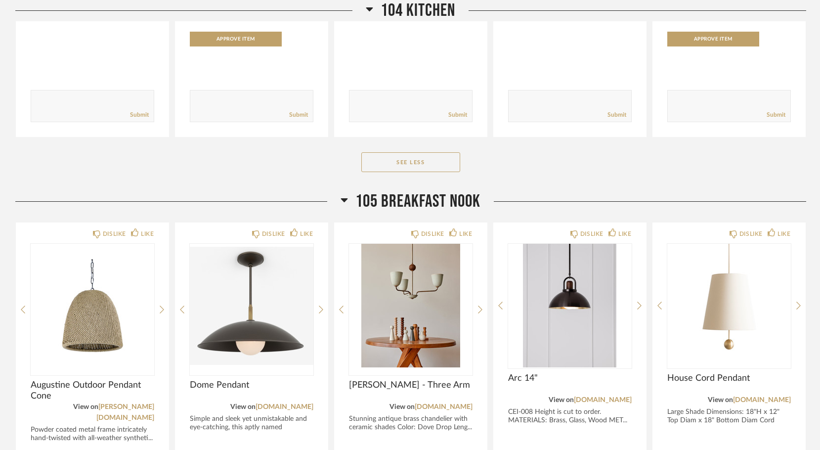
scroll to position [3728, 0]
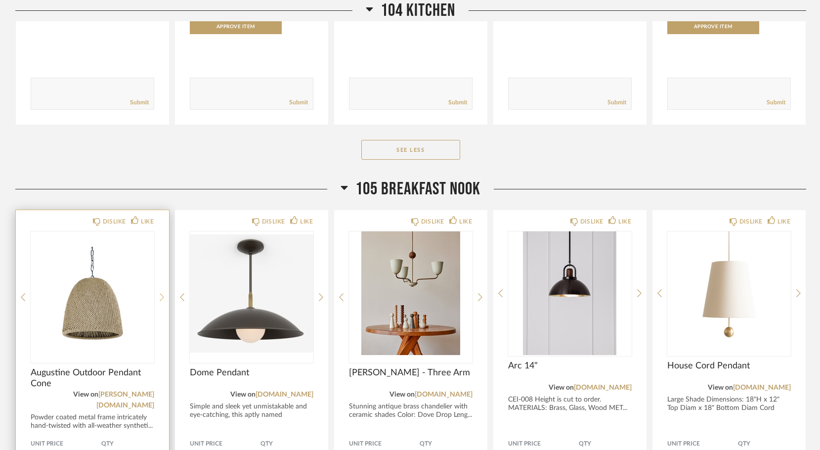
click at [162, 293] on icon at bounding box center [162, 297] width 4 height 9
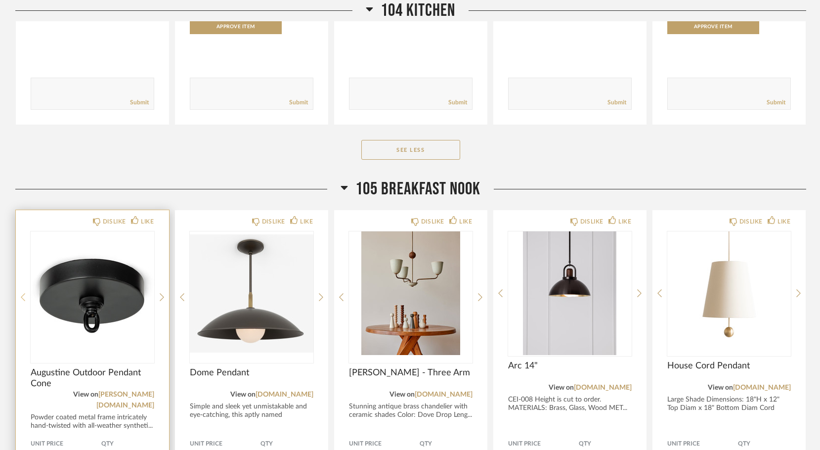
click at [23, 293] on icon at bounding box center [23, 297] width 4 height 9
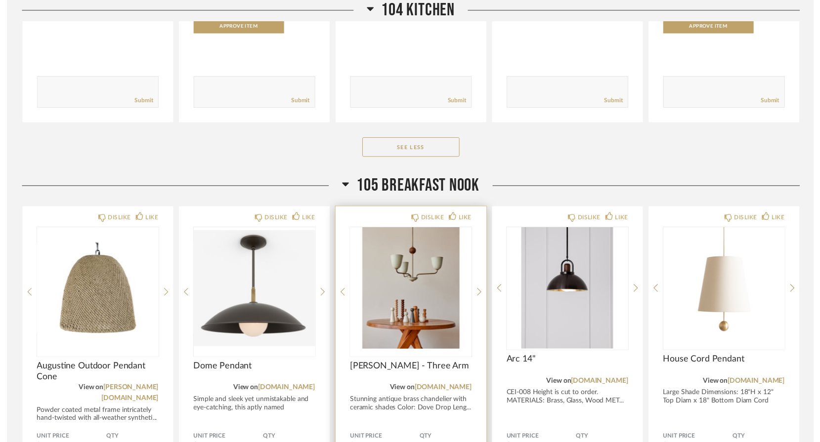
scroll to position [3643, 0]
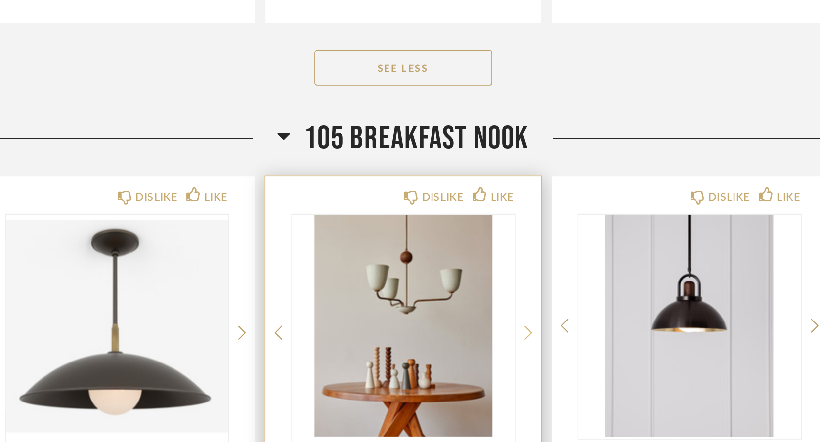
click at [478, 377] on icon at bounding box center [480, 381] width 4 height 9
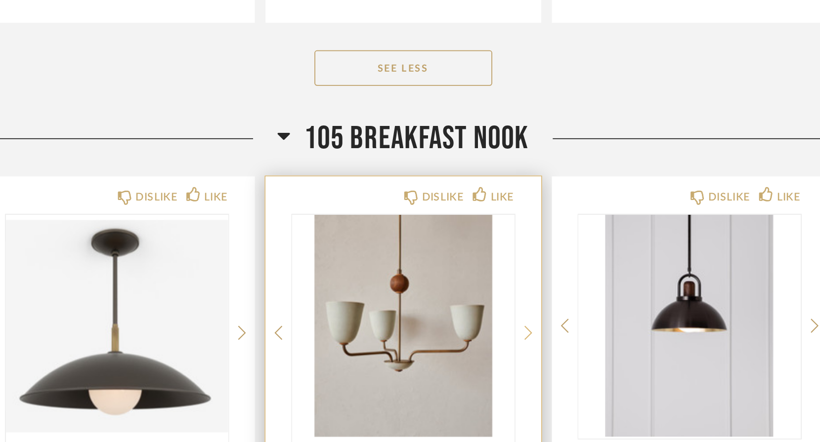
click at [478, 377] on icon at bounding box center [480, 381] width 4 height 9
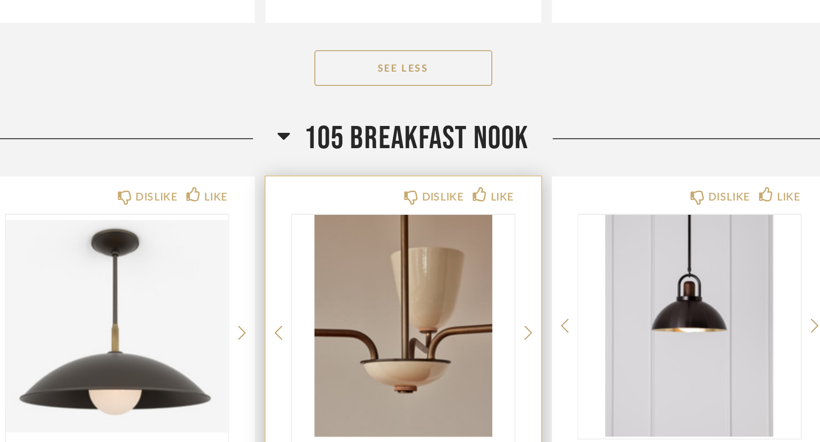
scroll to position [3785, 0]
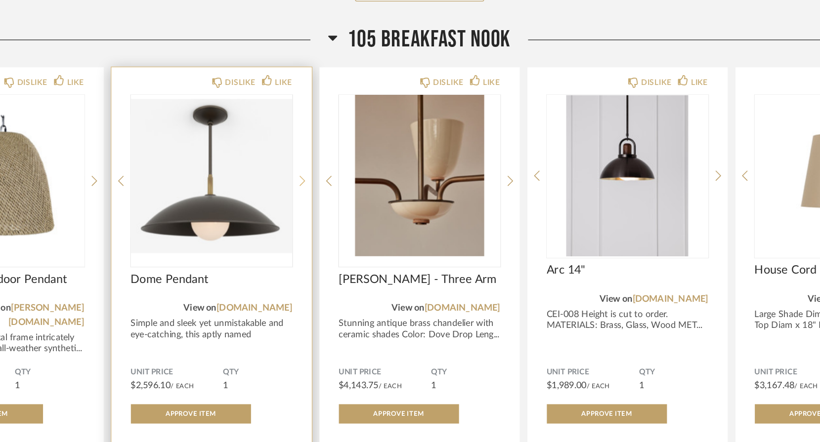
click at [319, 236] on icon at bounding box center [321, 240] width 4 height 9
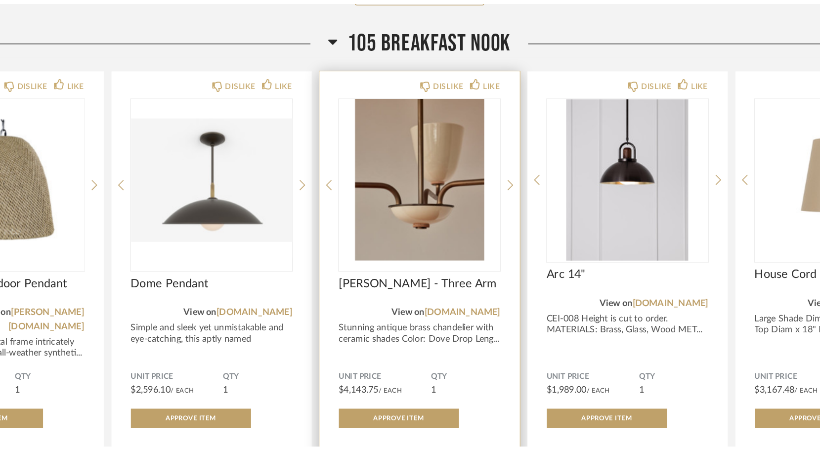
scroll to position [3853, 0]
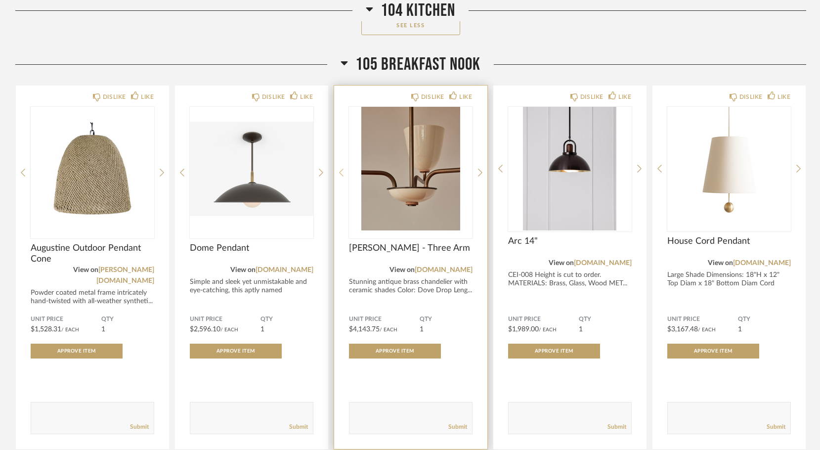
click at [339, 168] on icon at bounding box center [341, 172] width 4 height 9
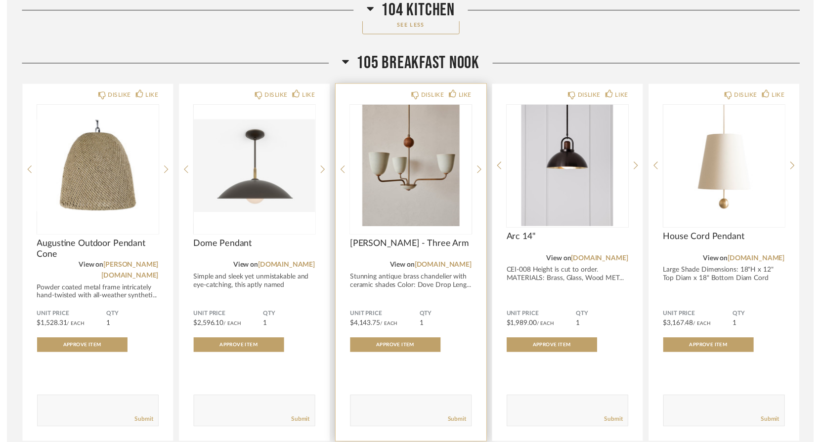
scroll to position [3652, 0]
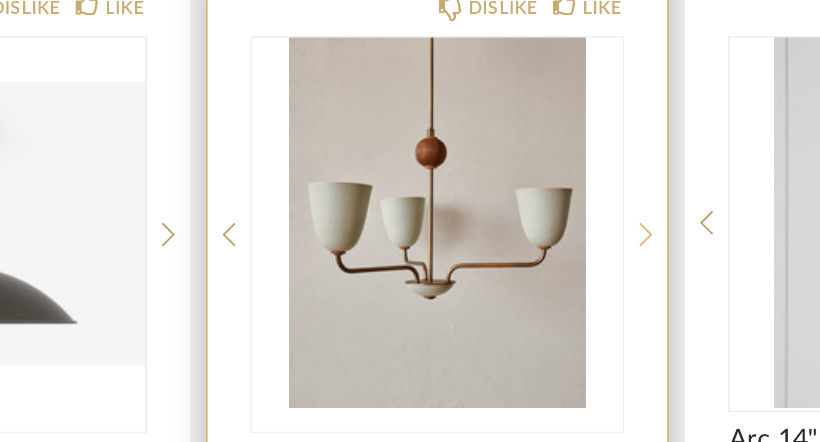
click at [478, 369] on icon at bounding box center [480, 373] width 4 height 9
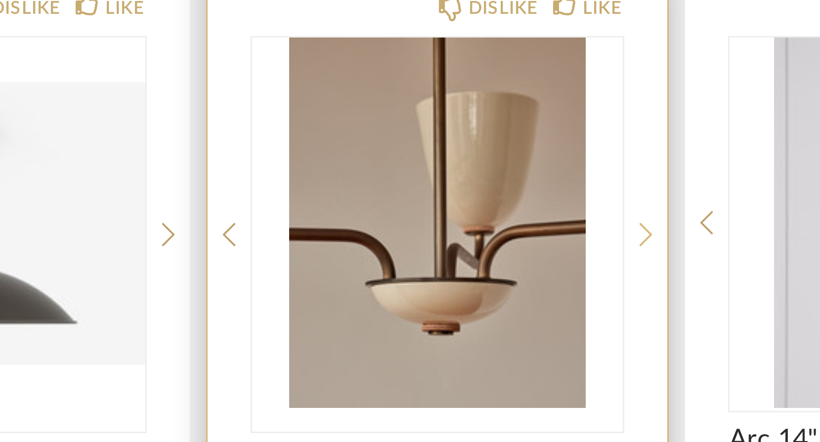
click at [478, 369] on icon at bounding box center [480, 373] width 4 height 9
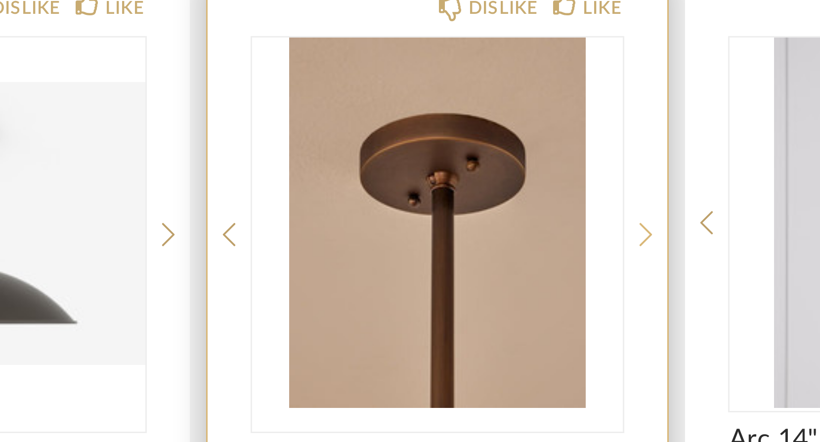
click at [478, 369] on icon at bounding box center [480, 373] width 4 height 9
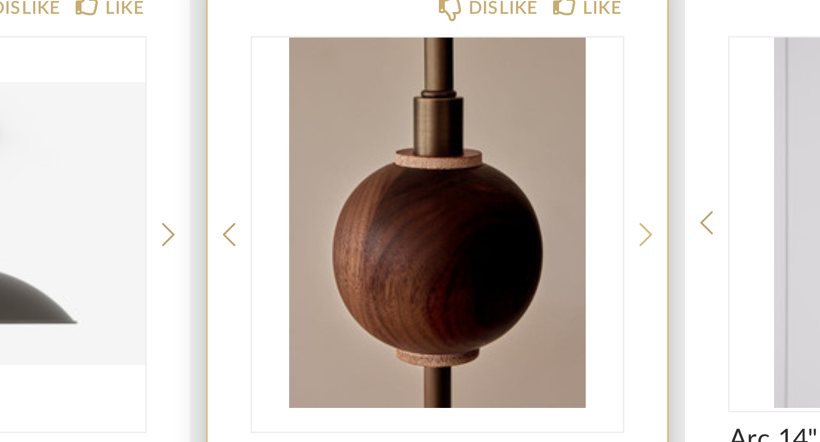
click at [478, 369] on icon at bounding box center [480, 373] width 4 height 9
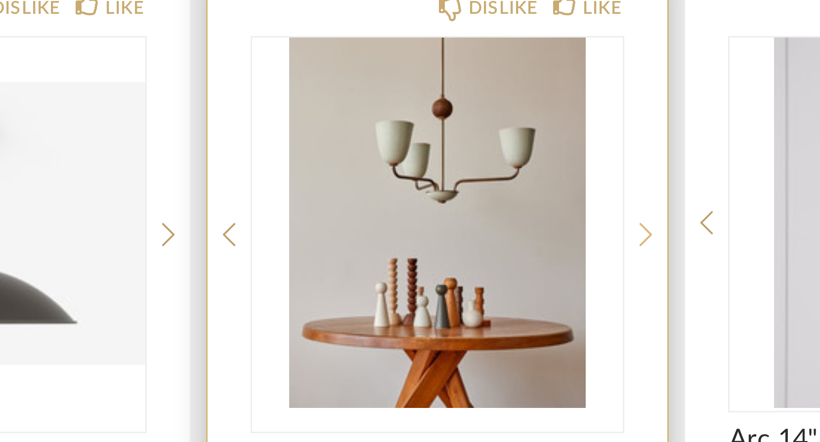
click at [478, 369] on icon at bounding box center [480, 373] width 4 height 9
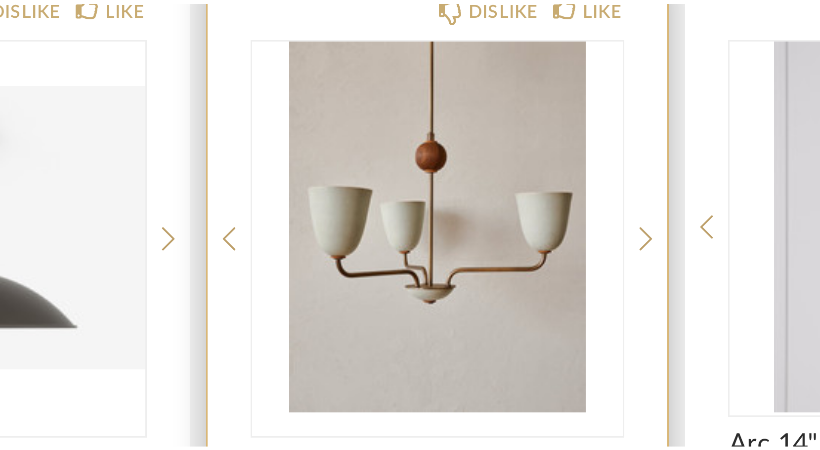
scroll to position [3856, 0]
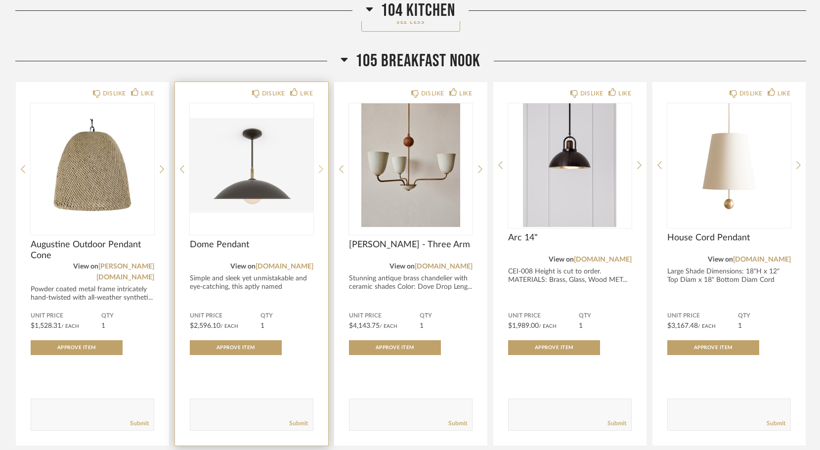
click at [319, 165] on icon at bounding box center [321, 169] width 4 height 9
click at [256, 125] on img "1" at bounding box center [252, 165] width 124 height 124
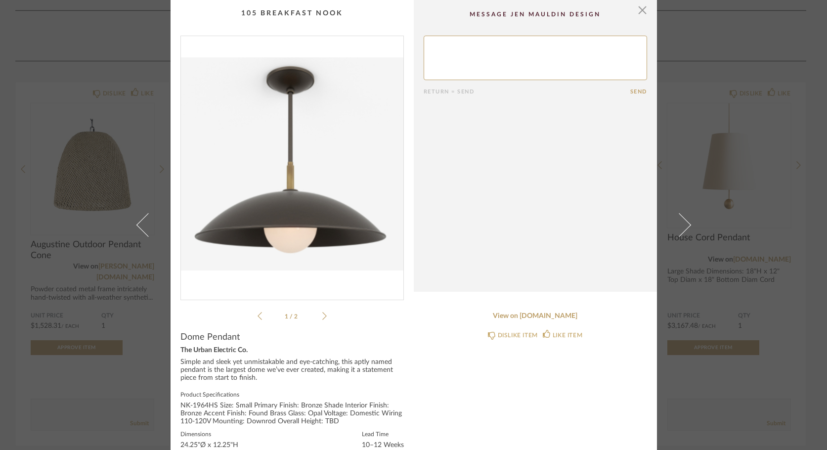
scroll to position [0, 0]
click at [637, 10] on span "button" at bounding box center [643, 10] width 20 height 20
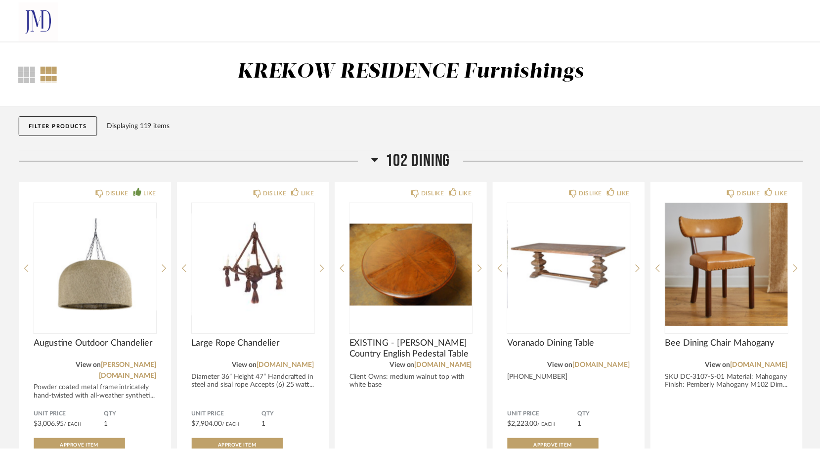
scroll to position [3856, 0]
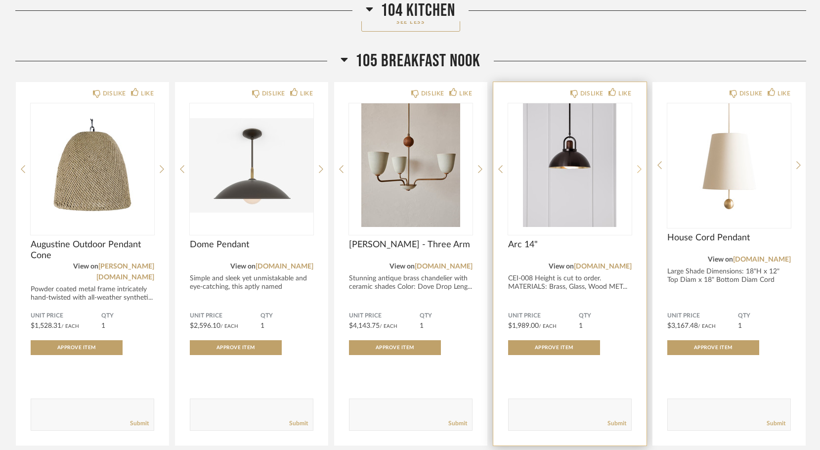
click at [638, 165] on icon at bounding box center [639, 169] width 4 height 9
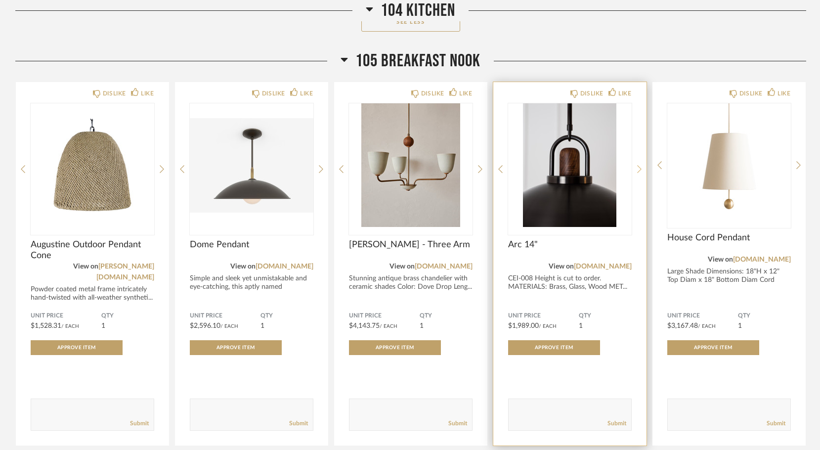
click at [638, 165] on icon at bounding box center [639, 169] width 4 height 9
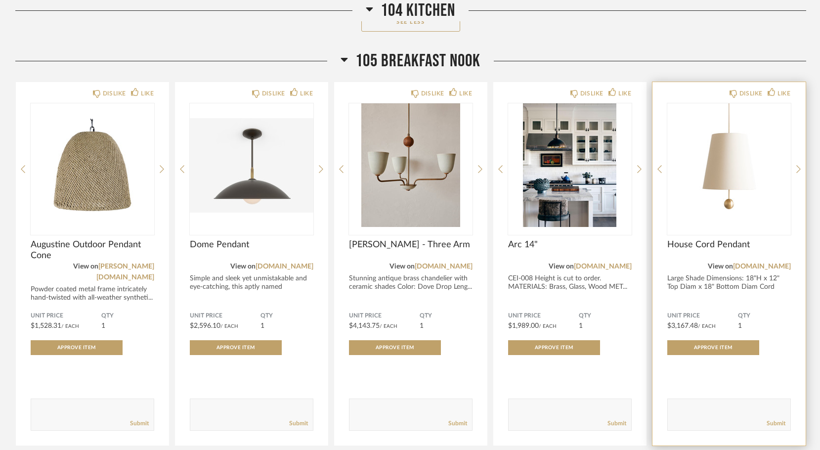
click at [794, 136] on div "DISLIKE LIKE House Cord Pendant View on [DOMAIN_NAME] Large Shade Dimensions: 1…" at bounding box center [728, 263] width 153 height 363
click at [799, 165] on icon at bounding box center [798, 169] width 4 height 9
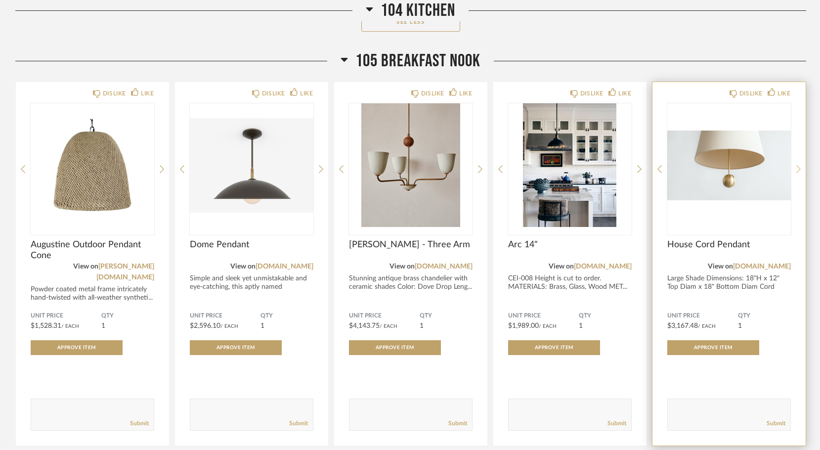
click at [799, 165] on icon at bounding box center [798, 169] width 4 height 9
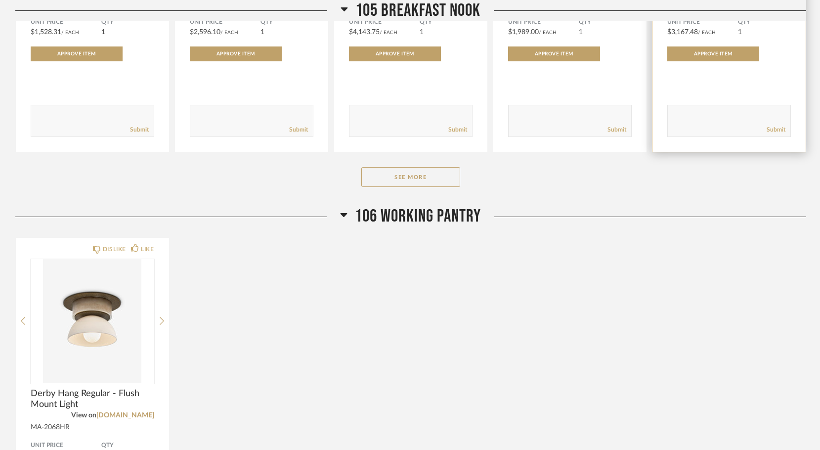
scroll to position [4150, 0]
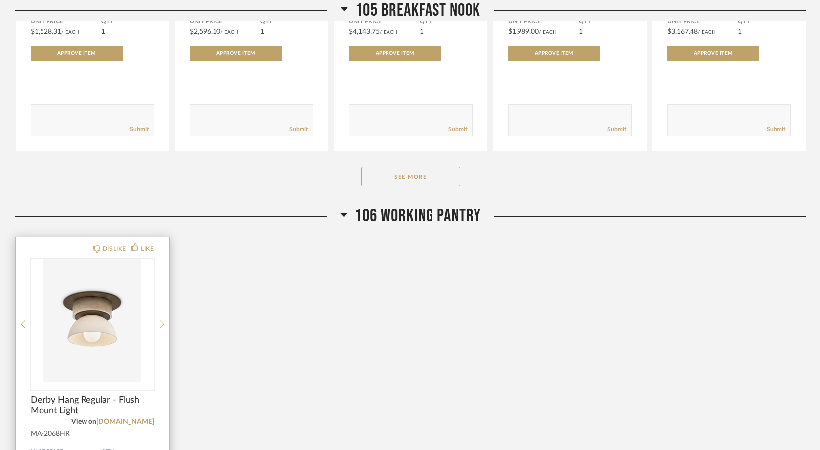
click at [161, 271] on div at bounding box center [162, 323] width 4 height 131
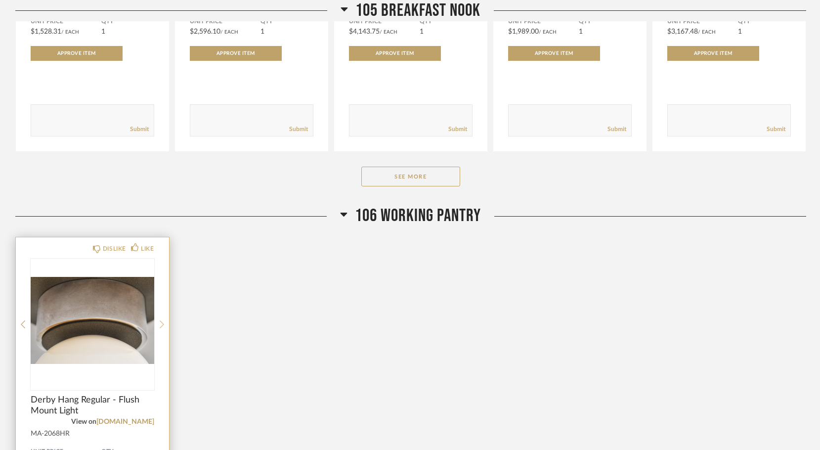
click at [161, 271] on div at bounding box center [162, 323] width 4 height 131
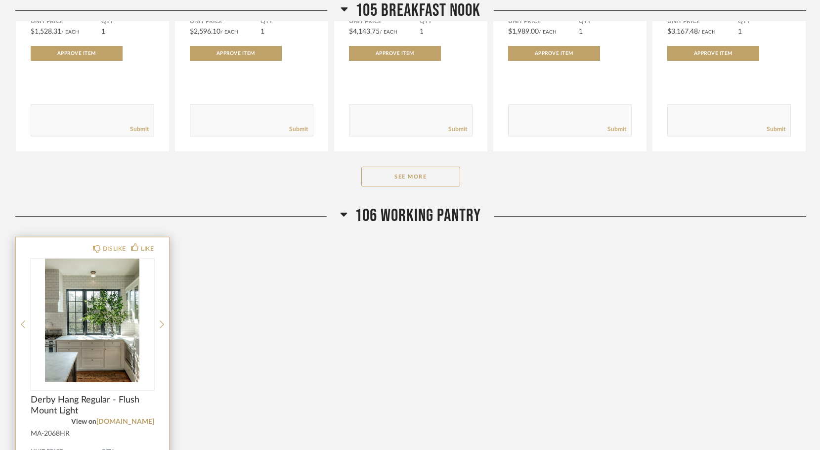
click at [78, 267] on img "2" at bounding box center [93, 320] width 124 height 124
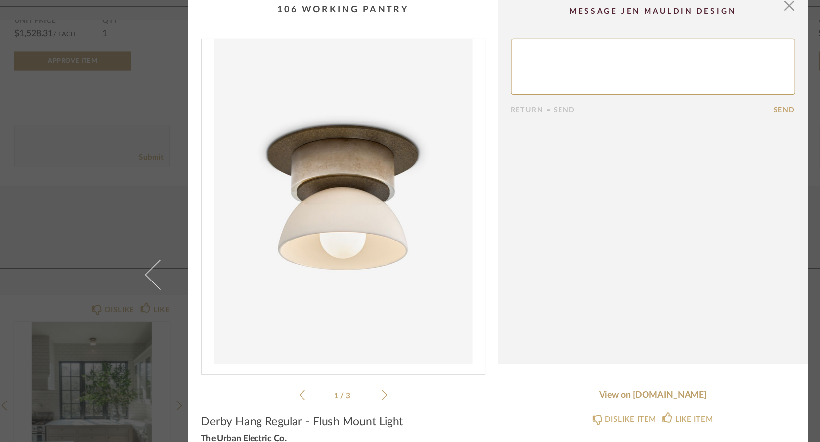
scroll to position [0, 0]
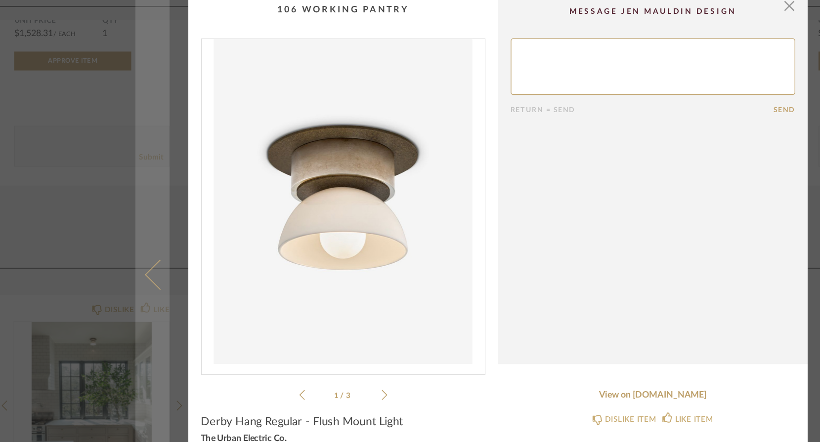
click at [132, 214] on span at bounding box center [144, 221] width 24 height 24
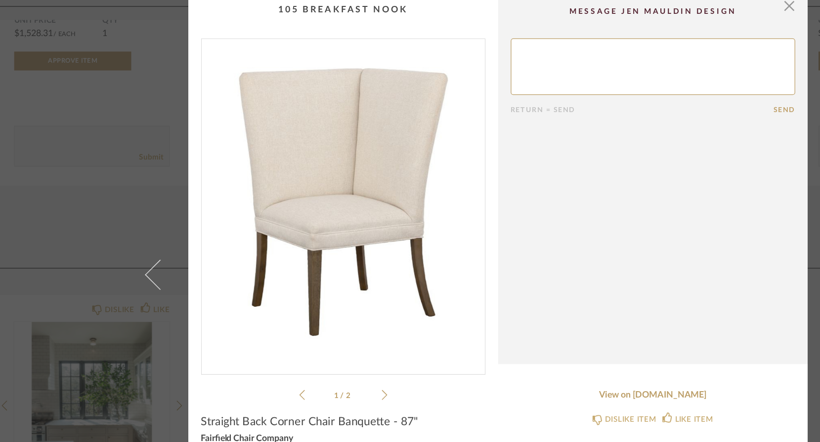
click at [293, 310] on li "1 / 2" at bounding box center [288, 316] width 60 height 12
click at [319, 311] on icon at bounding box center [321, 315] width 4 height 9
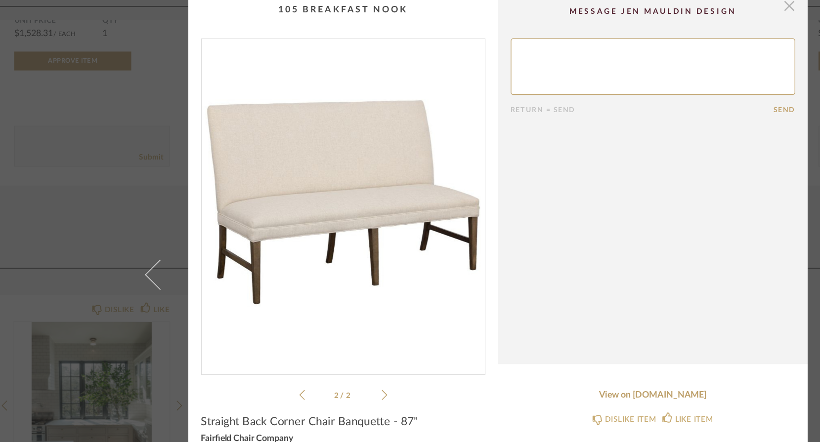
click at [629, 5] on span "button" at bounding box center [639, 10] width 20 height 20
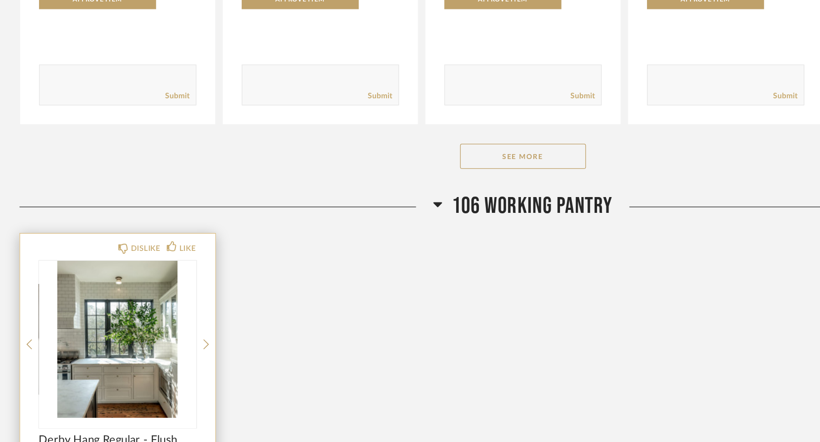
scroll to position [4109, 0]
click at [160, 361] on icon at bounding box center [162, 365] width 4 height 9
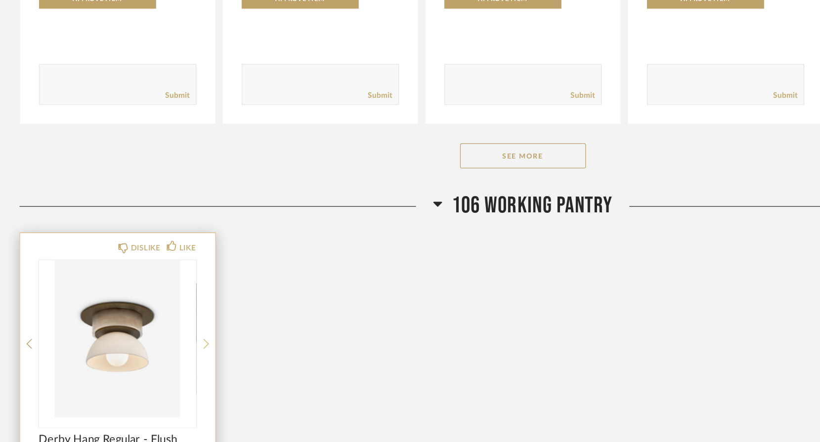
click at [160, 361] on icon at bounding box center [162, 365] width 4 height 9
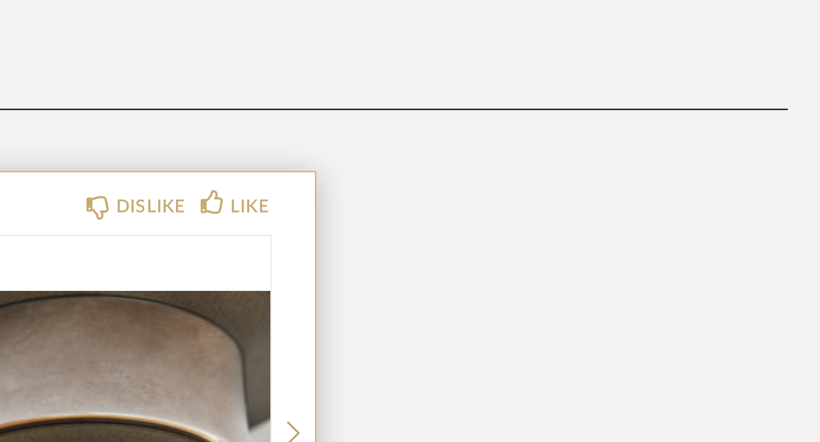
scroll to position [4195, 0]
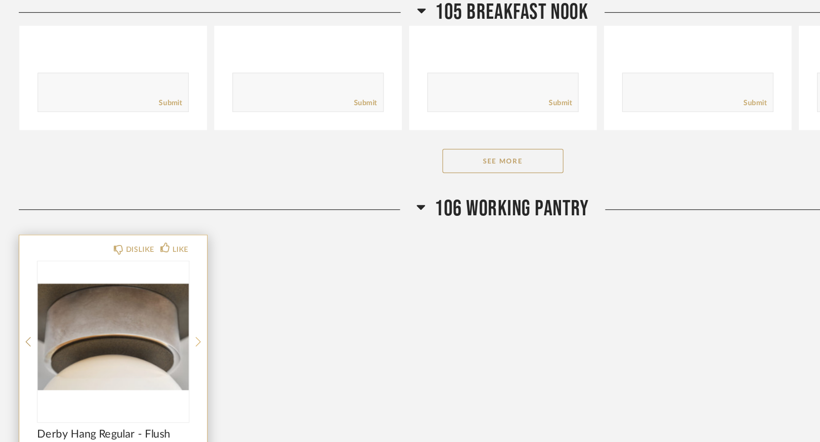
click at [161, 275] on icon at bounding box center [162, 279] width 4 height 9
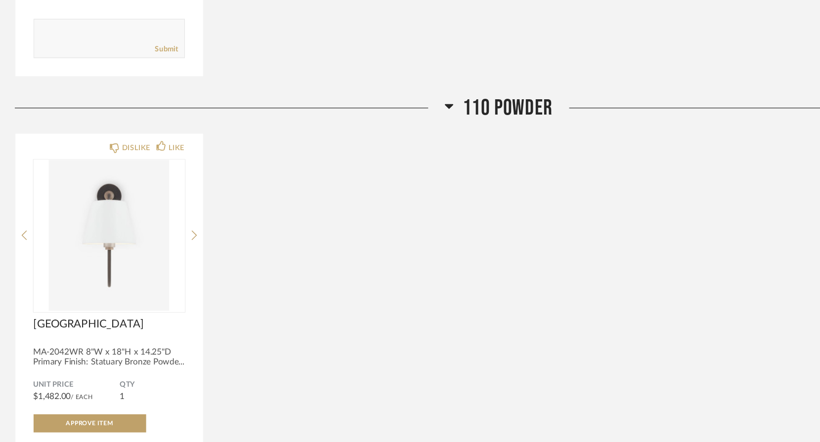
scroll to position [4979, 0]
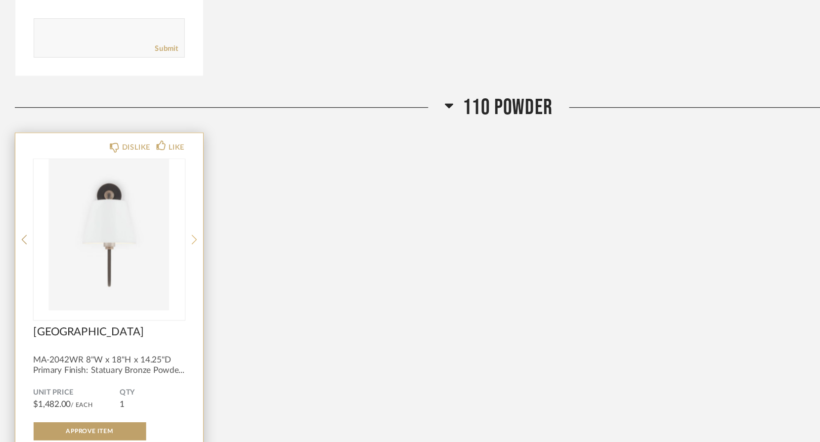
click at [160, 273] on icon at bounding box center [162, 277] width 4 height 8
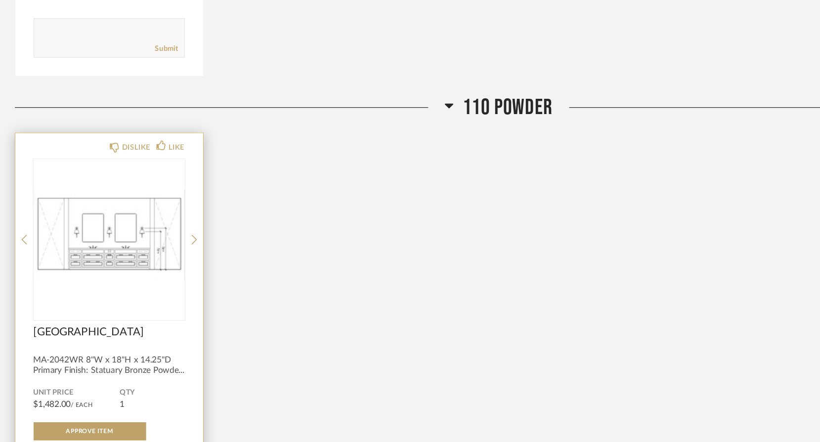
click at [94, 371] on div "MA-2042WR 8"W x 18"H x 14.25"D Primary Finish: Statuary Bronze Powde..." at bounding box center [93, 379] width 124 height 17
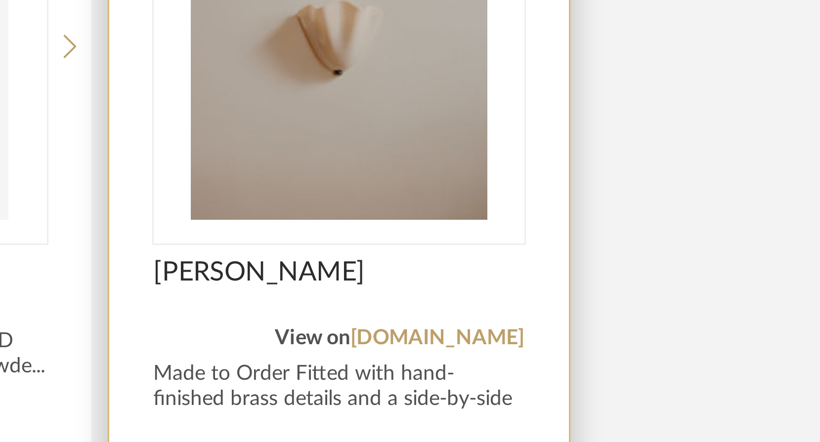
scroll to position [6109, 0]
click at [256, 404] on link "[DOMAIN_NAME]" at bounding box center [285, 407] width 58 height 7
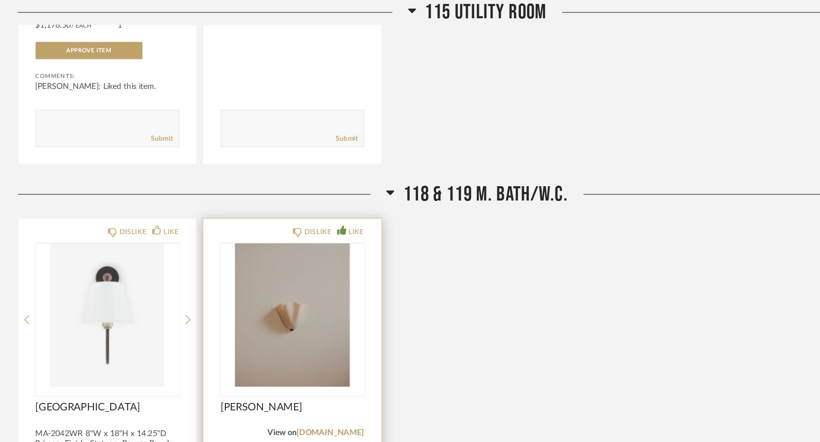
scroll to position [6144, 0]
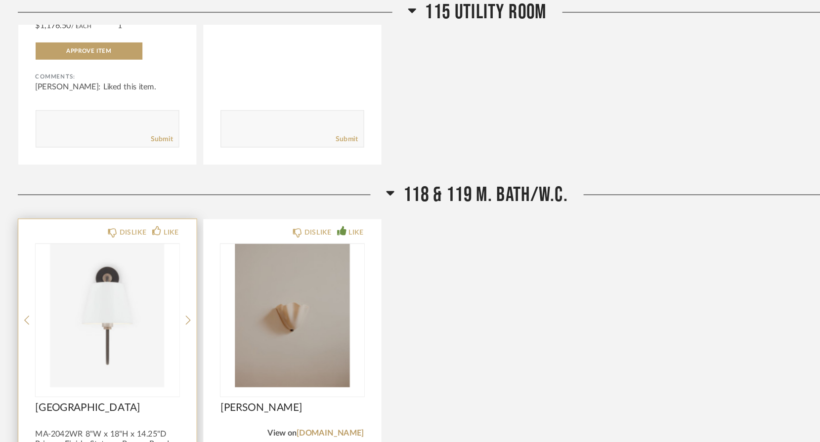
click at [80, 370] on div "MA-2042WR 8"W x 18"H x 14.25"D Primary Finish: Statuary Bronze Powde..." at bounding box center [93, 378] width 124 height 17
click at [103, 229] on img "0" at bounding box center [93, 272] width 124 height 124
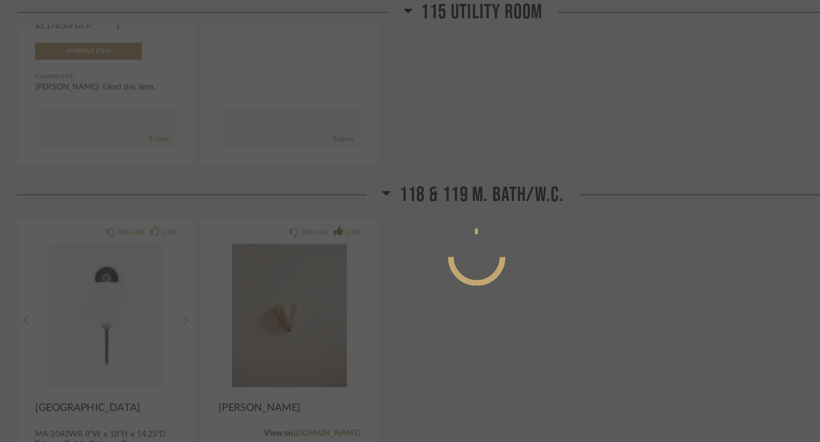
scroll to position [0, 0]
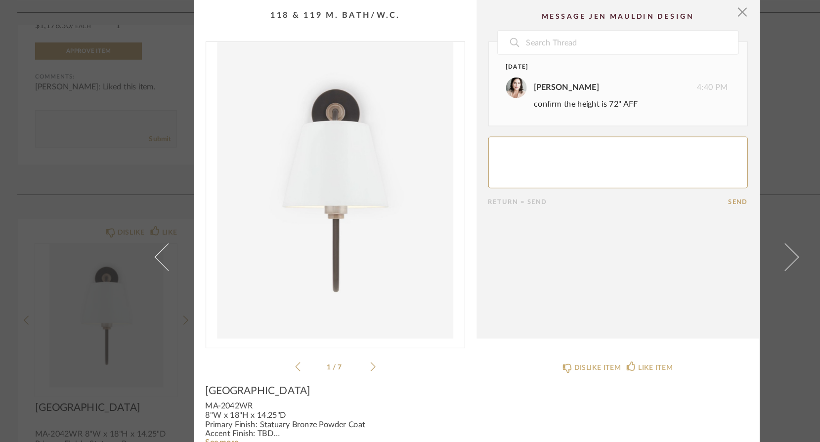
click at [319, 314] on icon at bounding box center [321, 315] width 4 height 9
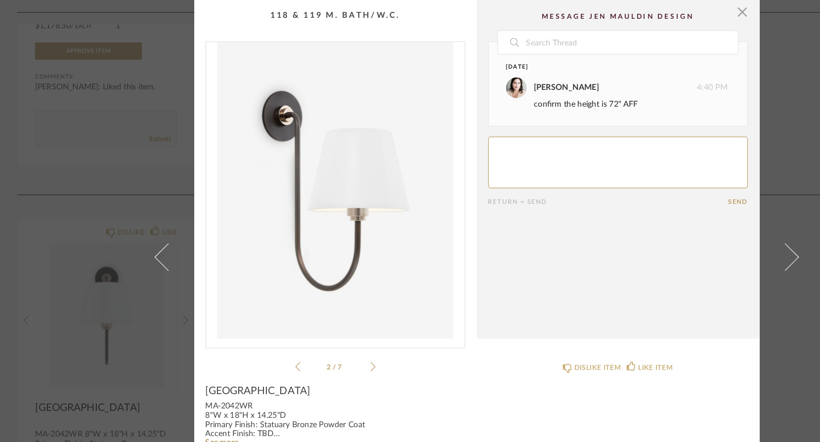
click at [319, 314] on icon at bounding box center [321, 315] width 4 height 9
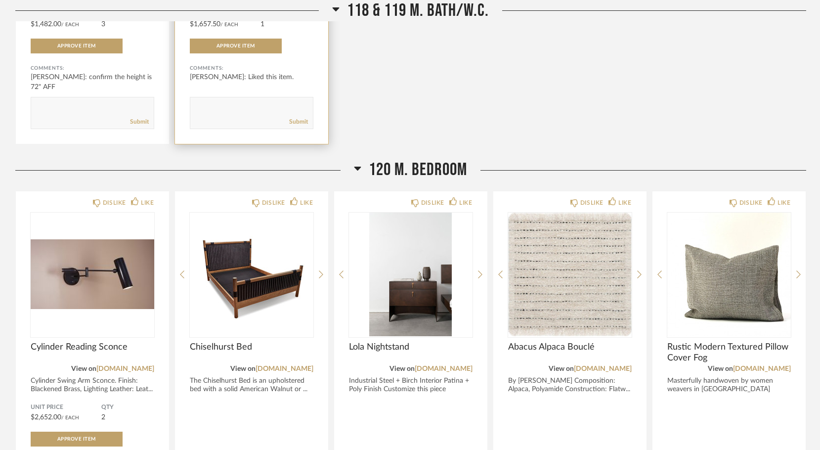
scroll to position [4060, 0]
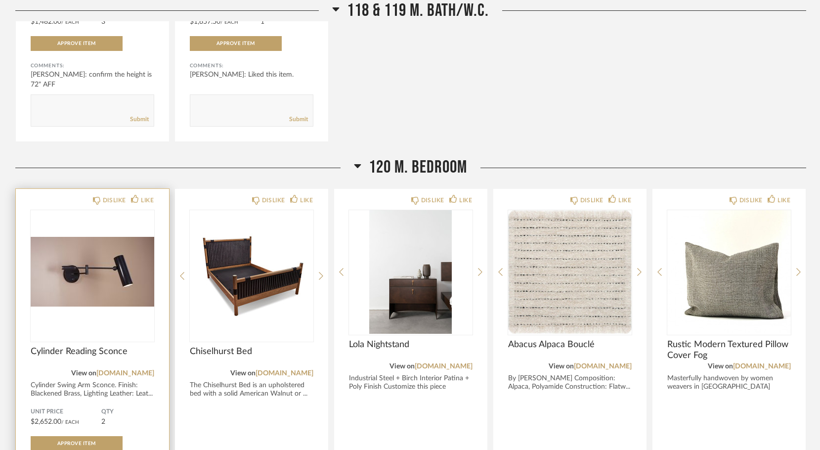
click at [102, 261] on img "0" at bounding box center [93, 272] width 124 height 124
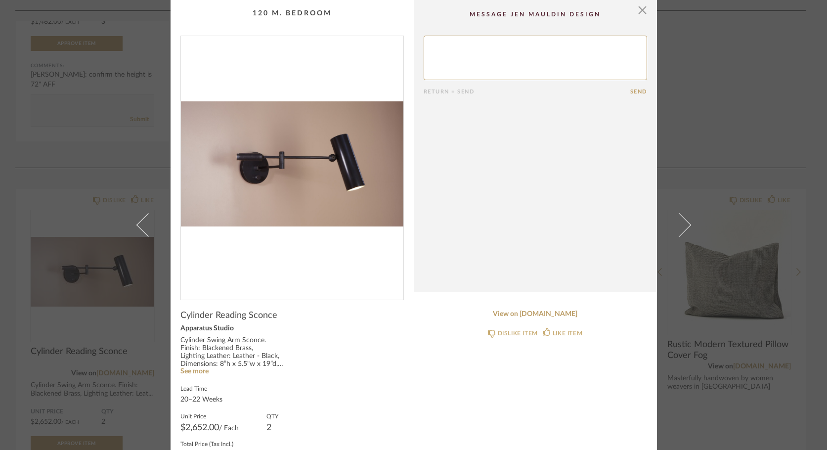
scroll to position [0, 0]
click at [641, 9] on span "button" at bounding box center [643, 10] width 20 height 20
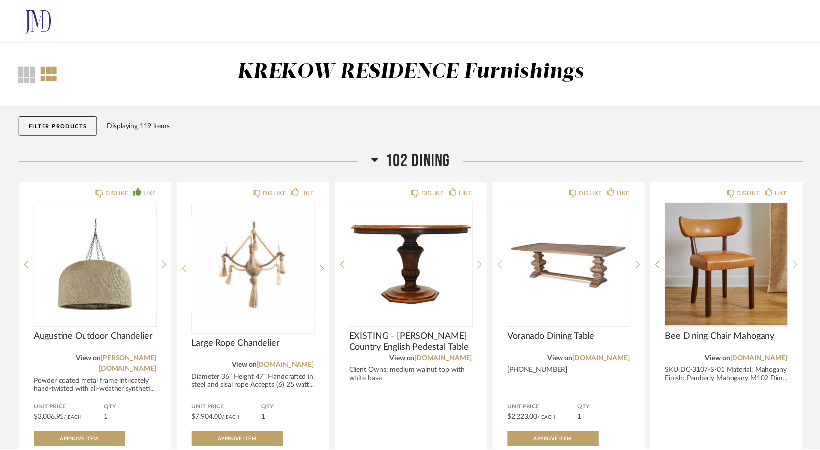
scroll to position [4060, 0]
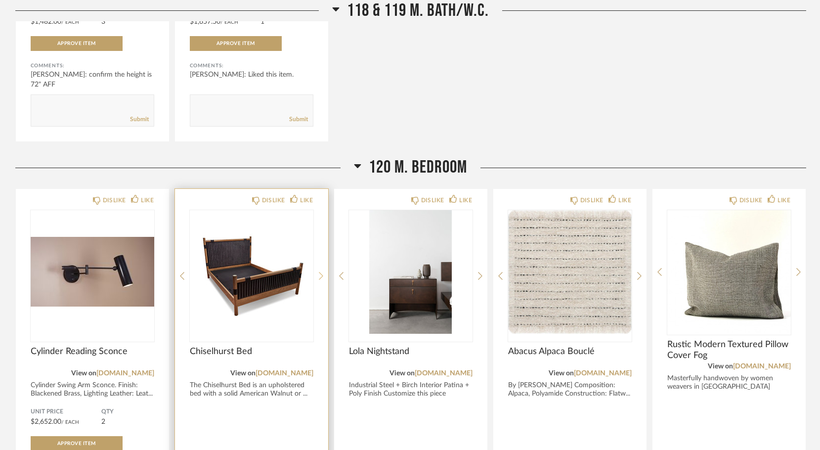
click at [321, 272] on icon at bounding box center [321, 276] width 4 height 8
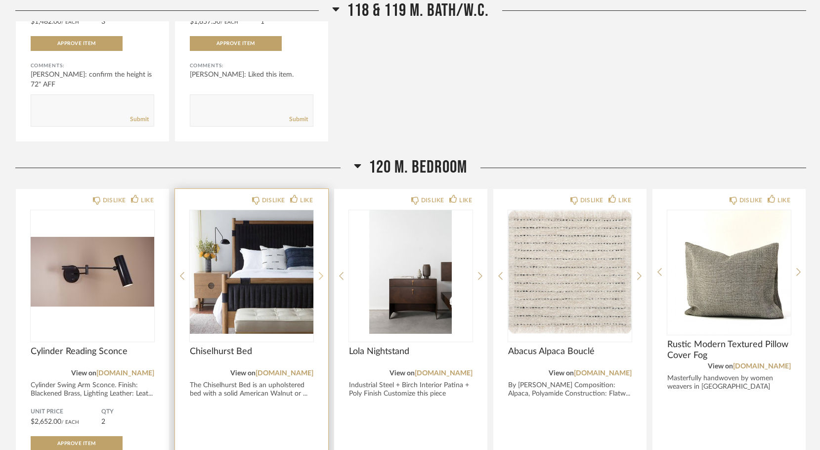
click at [321, 272] on icon at bounding box center [321, 276] width 4 height 8
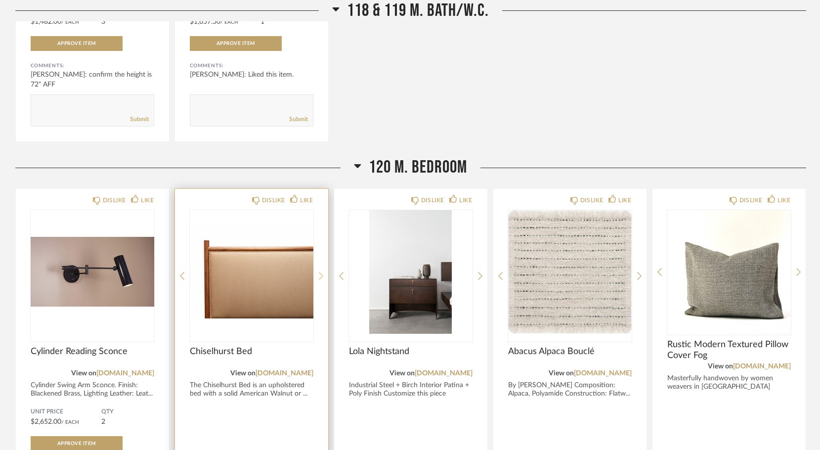
click at [321, 272] on icon at bounding box center [321, 276] width 4 height 8
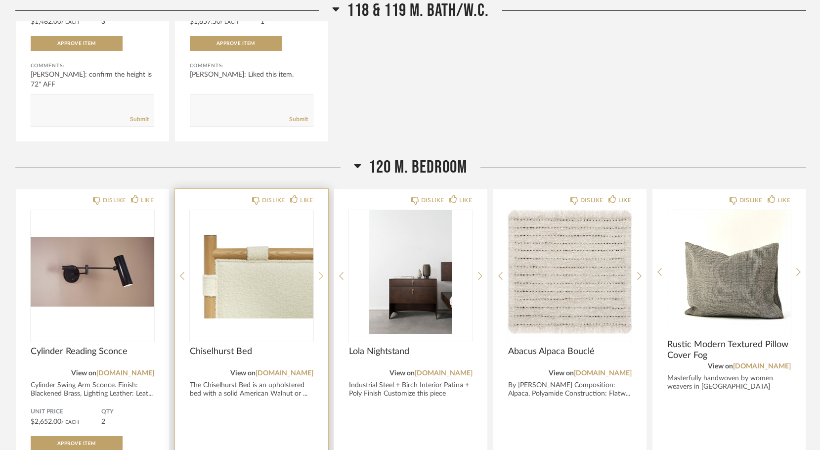
click at [321, 272] on icon at bounding box center [321, 276] width 4 height 8
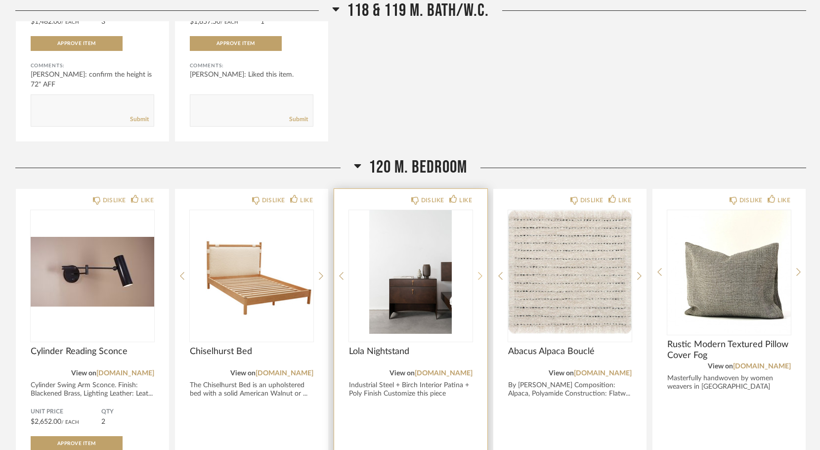
click at [479, 271] on icon at bounding box center [480, 275] width 4 height 9
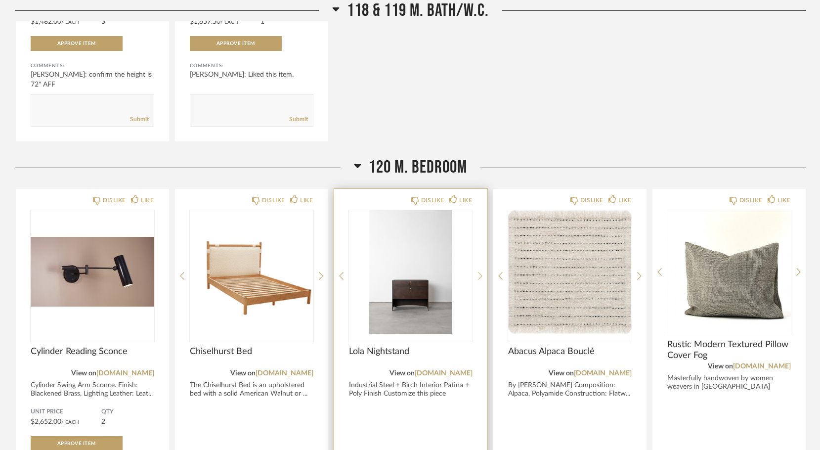
click at [479, 271] on icon at bounding box center [480, 275] width 4 height 9
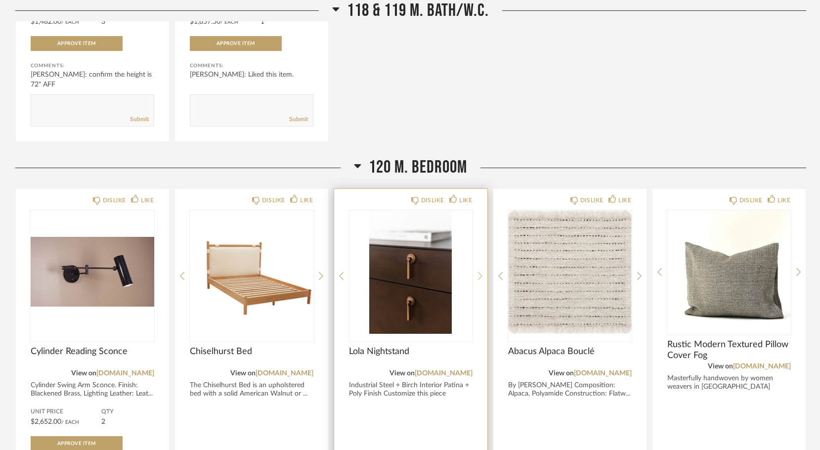
click at [479, 271] on icon at bounding box center [480, 275] width 4 height 9
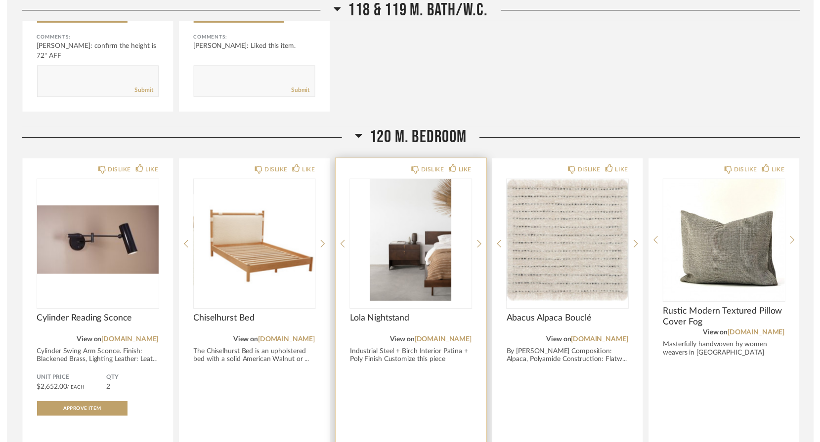
scroll to position [3961, 0]
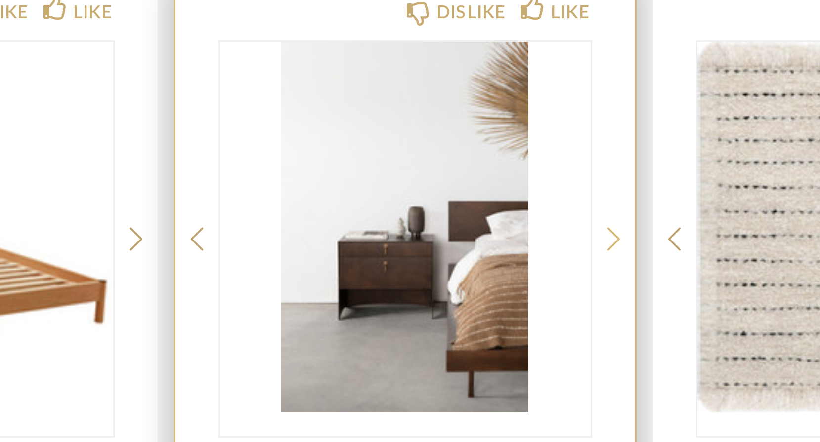
click at [478, 370] on icon at bounding box center [480, 374] width 4 height 9
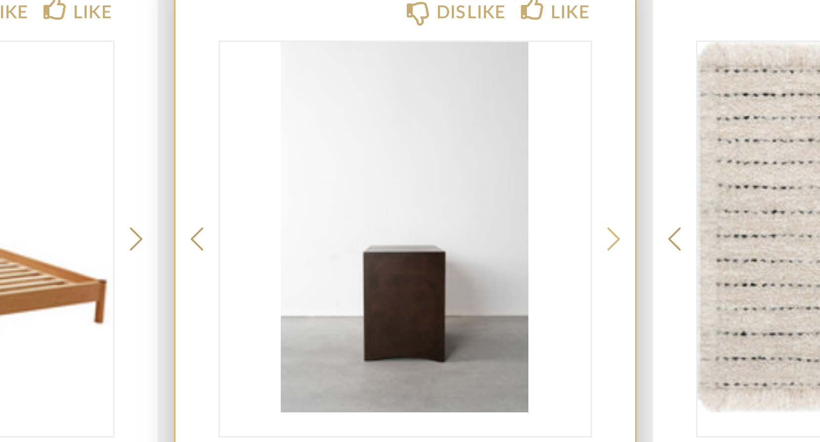
click at [478, 370] on icon at bounding box center [480, 374] width 4 height 9
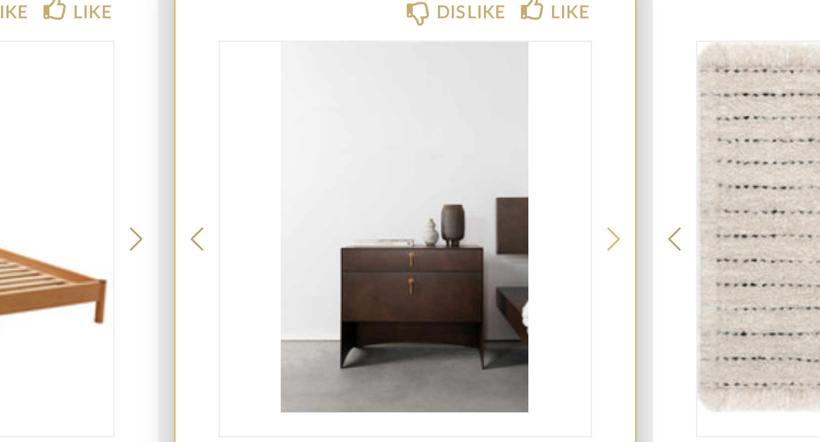
click at [478, 370] on icon at bounding box center [480, 374] width 4 height 9
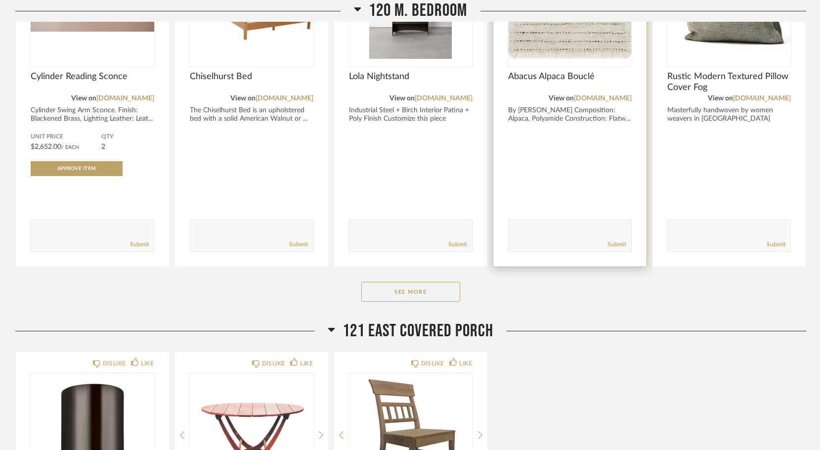
scroll to position [4350, 0]
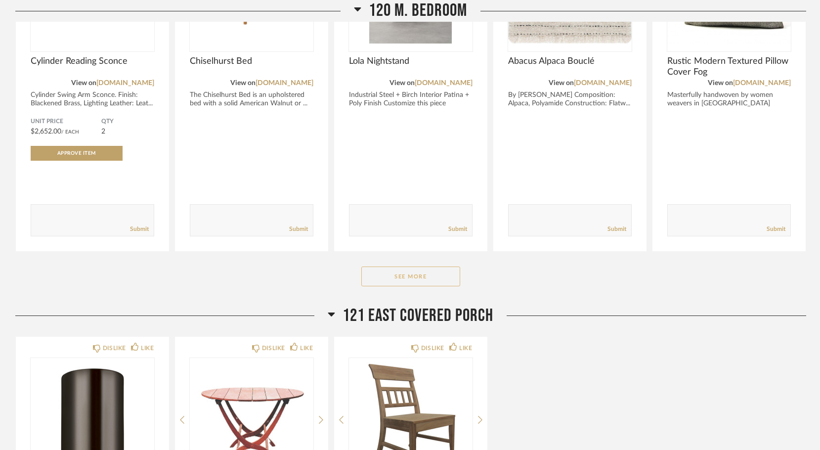
click at [420, 266] on button "See More" at bounding box center [410, 276] width 99 height 20
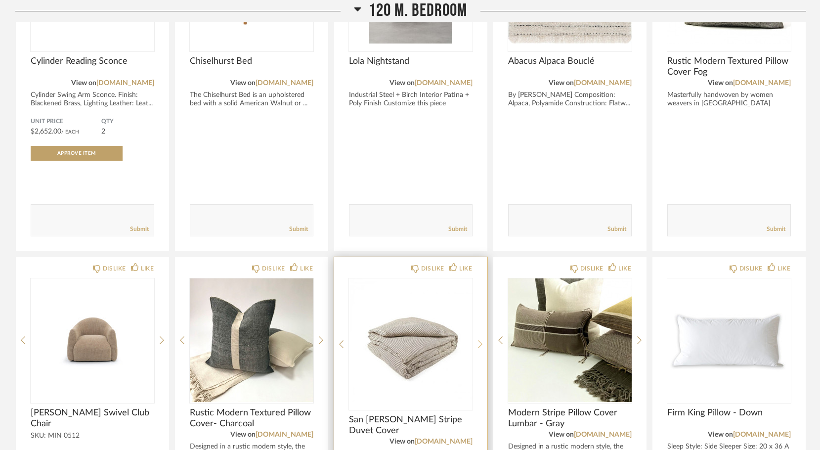
click at [478, 340] on icon at bounding box center [480, 344] width 4 height 9
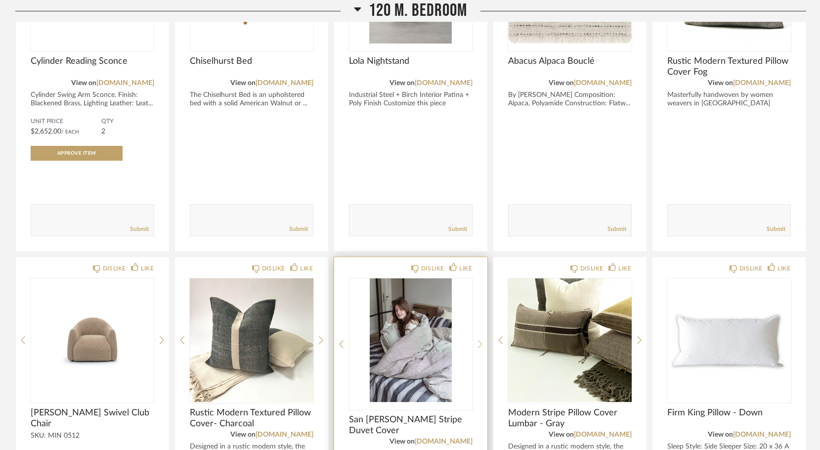
click at [478, 340] on icon at bounding box center [480, 344] width 4 height 9
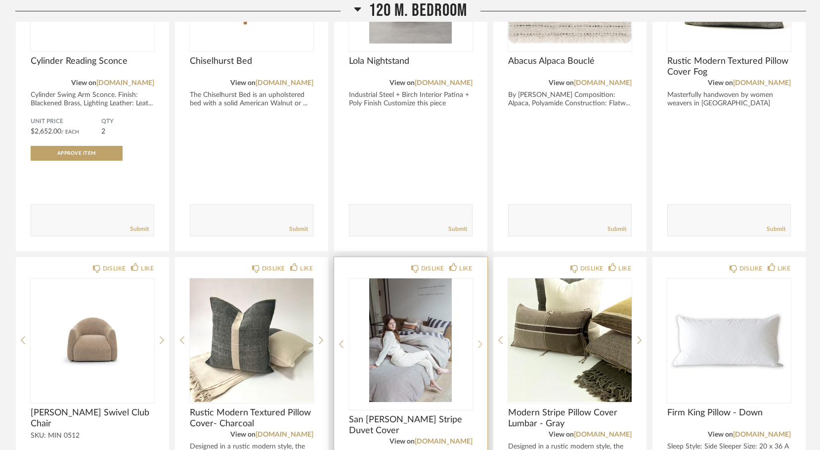
click at [478, 340] on icon at bounding box center [480, 344] width 4 height 9
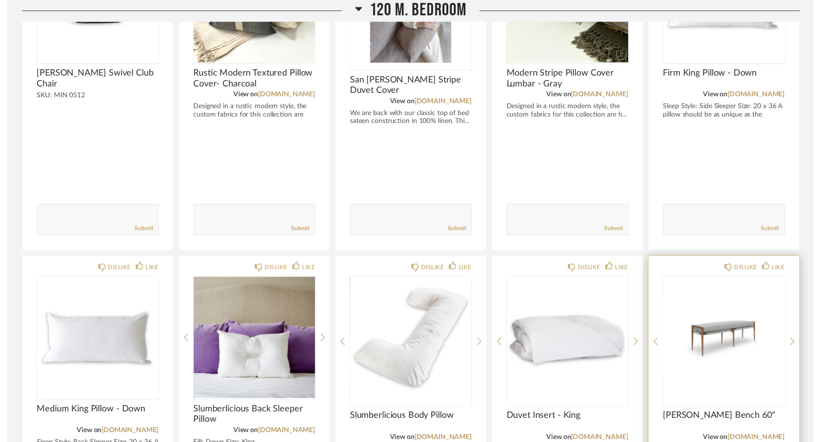
scroll to position [4605, 0]
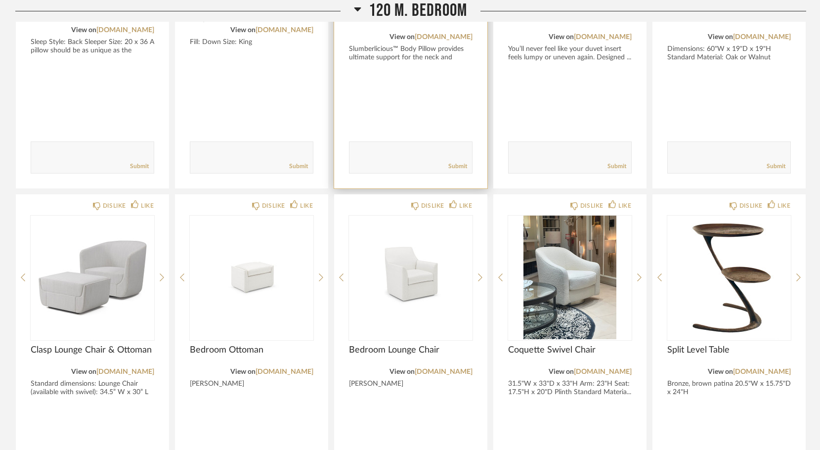
scroll to position [5098, 0]
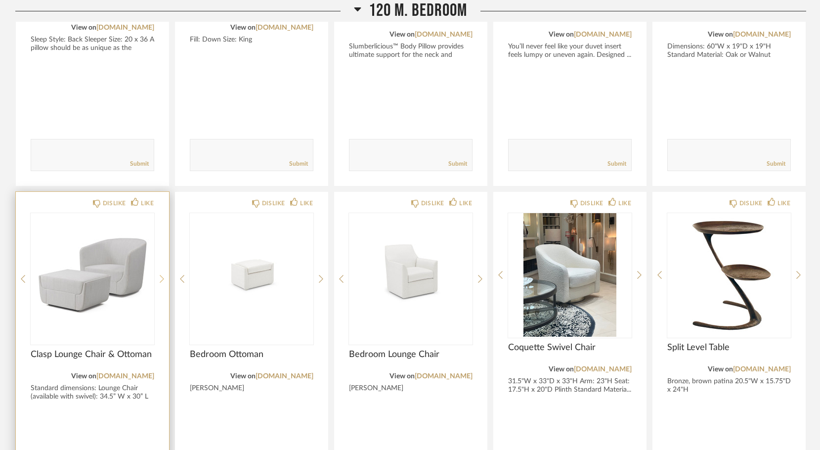
click at [161, 275] on icon at bounding box center [162, 279] width 4 height 8
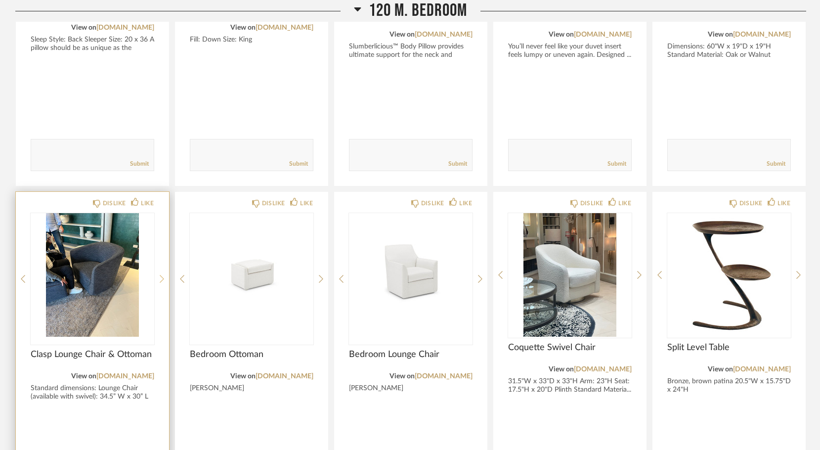
click at [161, 275] on icon at bounding box center [162, 279] width 4 height 8
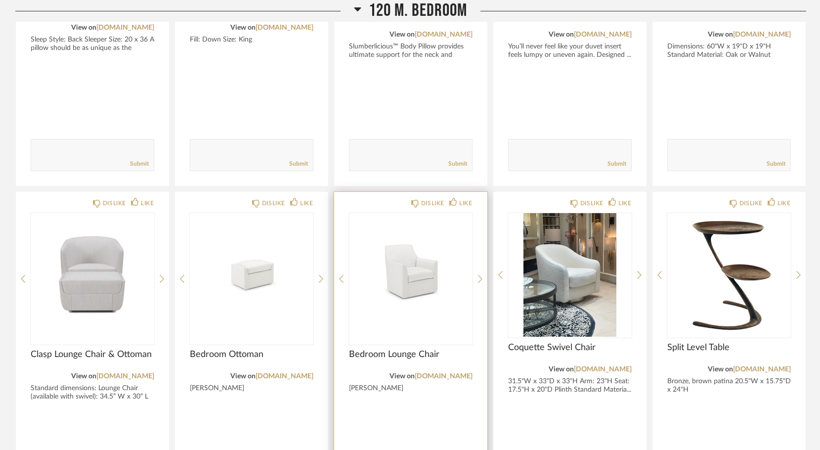
click at [475, 254] on div "DISLIKE LIKE Bedroom Lounge Chair View on [DOMAIN_NAME] [PERSON_NAME] Comments:…" at bounding box center [410, 360] width 153 height 336
click at [478, 274] on icon at bounding box center [480, 278] width 4 height 9
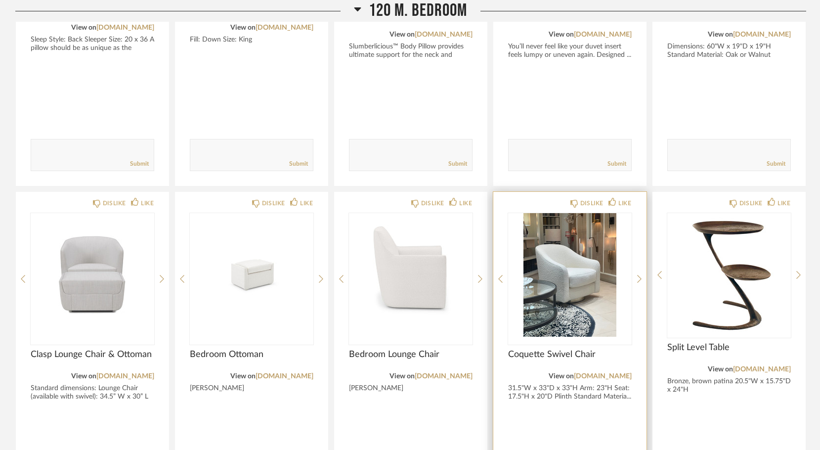
click at [636, 247] on div "DISLIKE LIKE Coquette Swivel Chair View on [DOMAIN_NAME] 31.5"W x 33"D x 33"H A…" at bounding box center [569, 360] width 153 height 336
click at [639, 274] on icon at bounding box center [639, 278] width 4 height 9
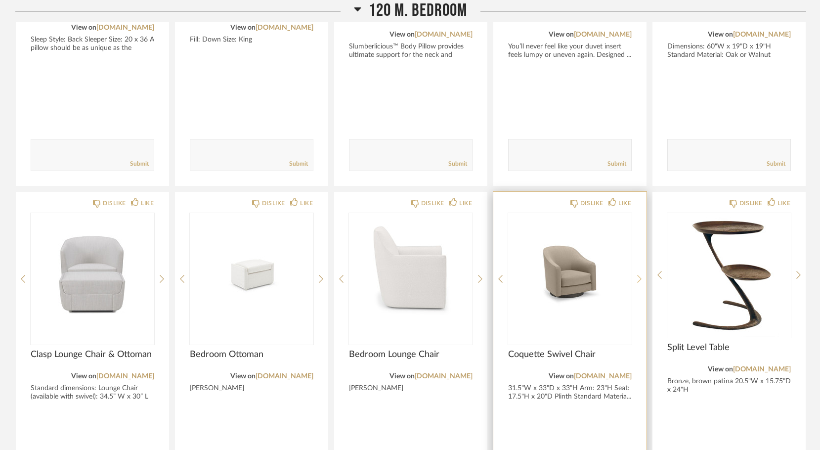
click at [639, 274] on icon at bounding box center [639, 278] width 4 height 9
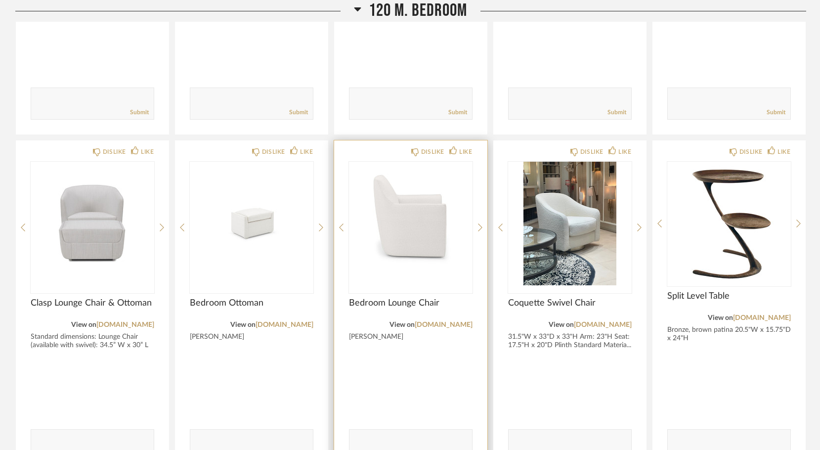
scroll to position [5148, 0]
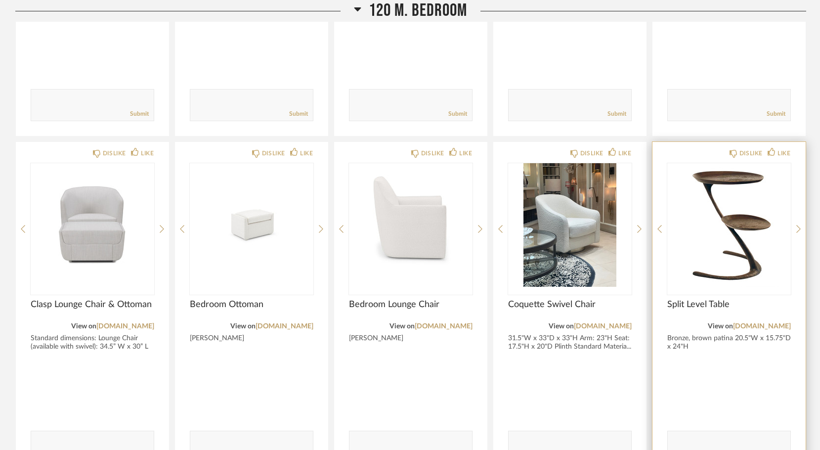
click at [792, 200] on div "DISLIKE LIKE Split Level Table View on [DOMAIN_NAME] Bronze, brown patina 20.5"…" at bounding box center [728, 310] width 153 height 336
click at [796, 224] on icon at bounding box center [798, 228] width 4 height 9
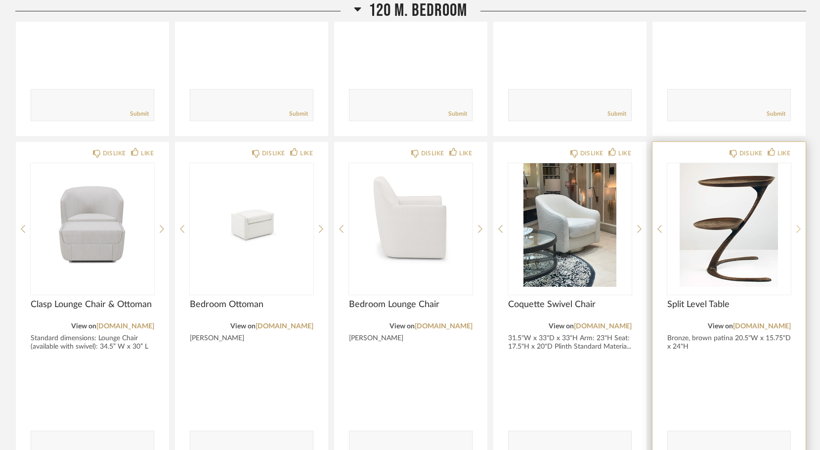
click at [796, 224] on icon at bounding box center [798, 228] width 4 height 9
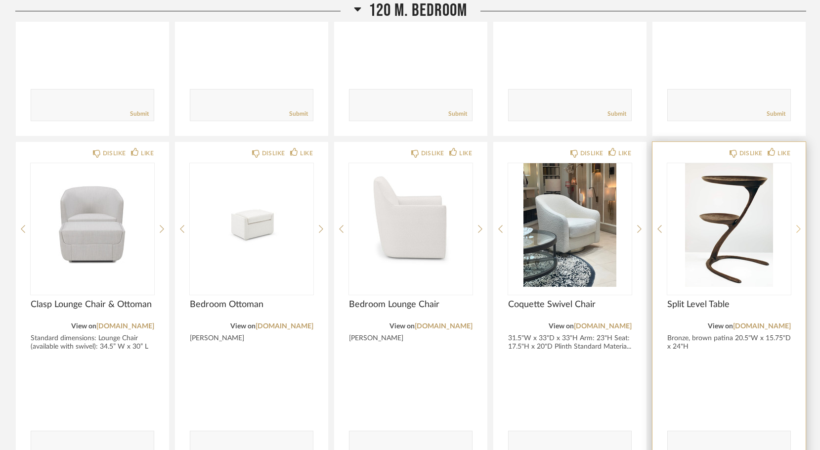
click at [796, 224] on icon at bounding box center [798, 228] width 4 height 9
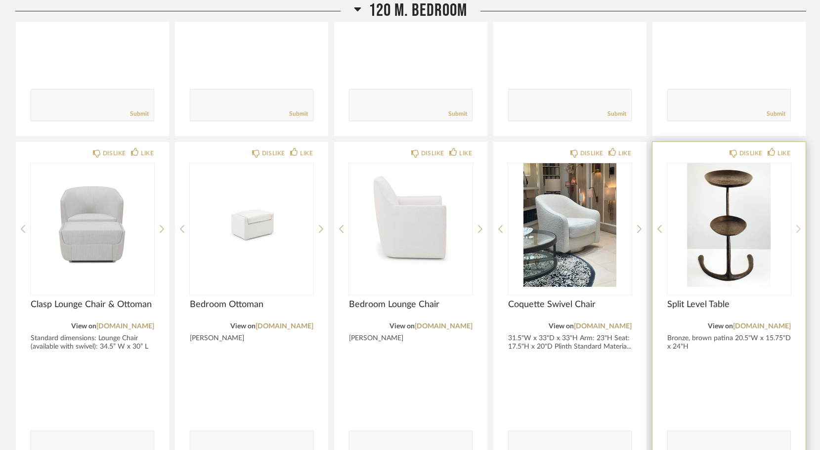
click at [796, 224] on icon at bounding box center [798, 228] width 4 height 9
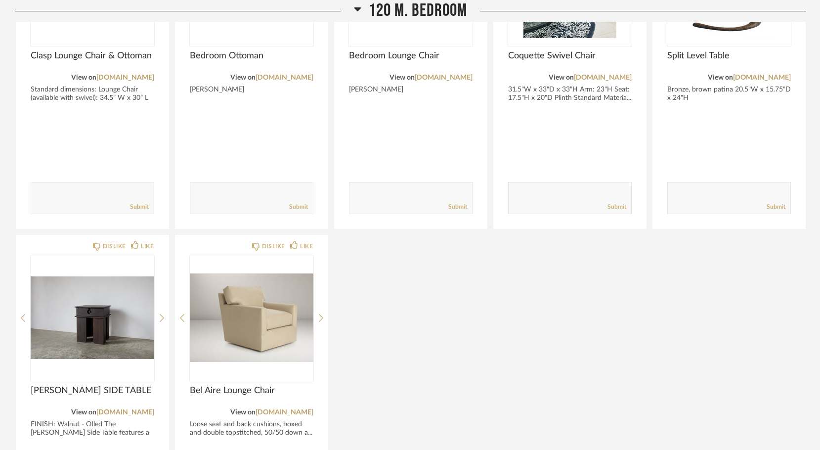
scroll to position [5398, 0]
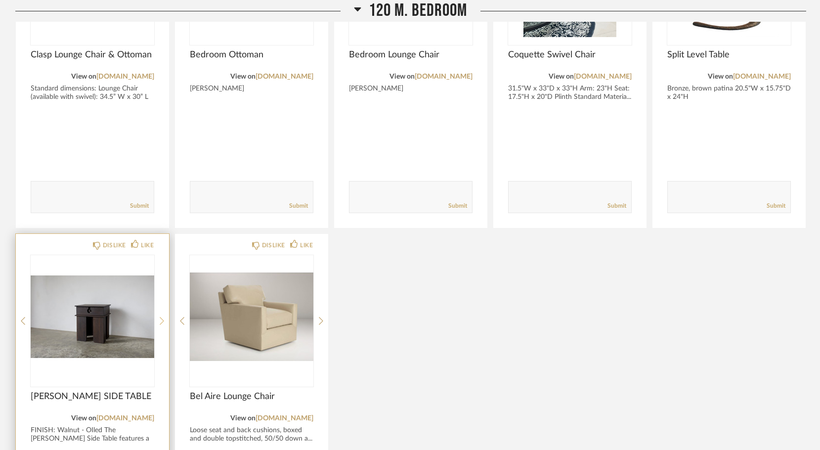
click at [160, 289] on div at bounding box center [162, 320] width 4 height 131
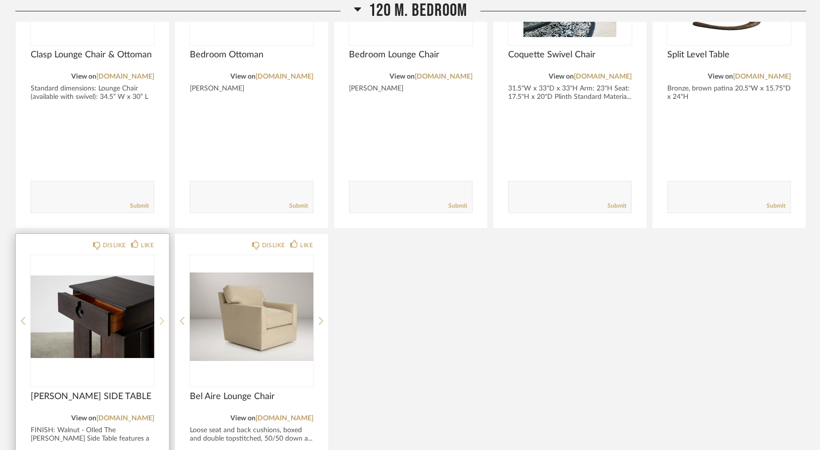
click at [160, 289] on div at bounding box center [162, 320] width 4 height 131
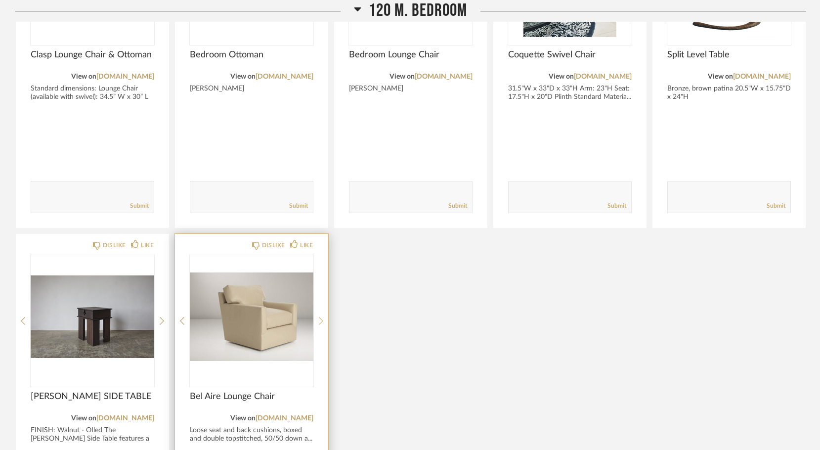
click at [321, 316] on icon at bounding box center [321, 320] width 4 height 9
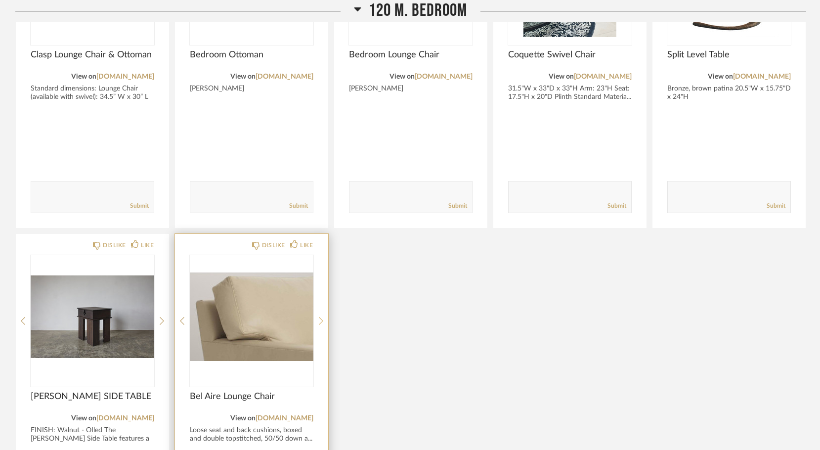
click at [321, 316] on icon at bounding box center [321, 320] width 4 height 9
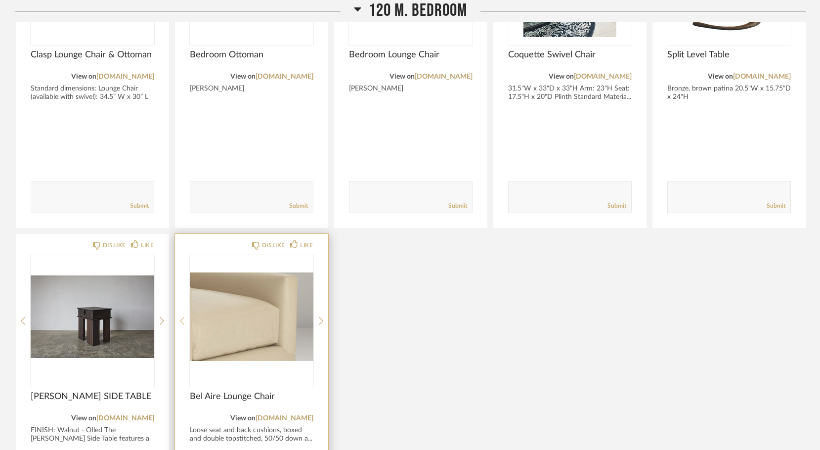
click at [180, 289] on div at bounding box center [182, 320] width 4 height 131
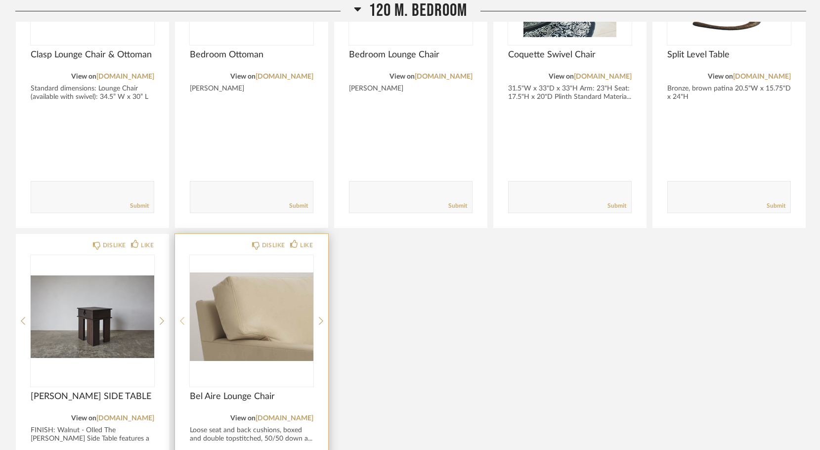
click at [180, 289] on div at bounding box center [182, 320] width 4 height 131
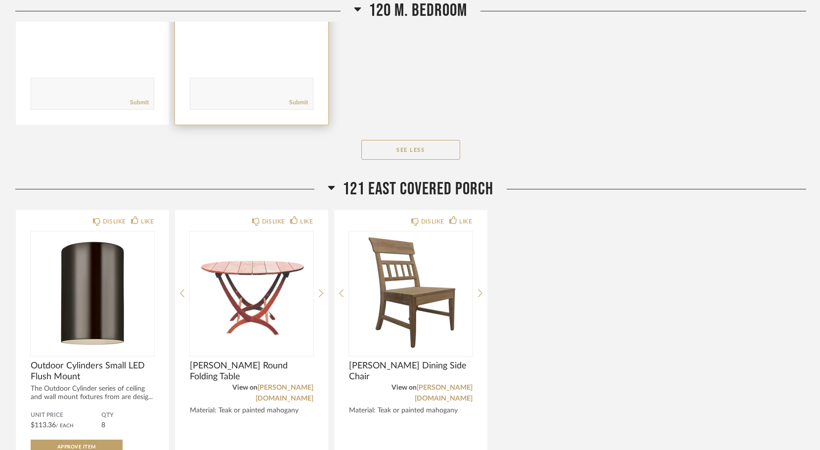
scroll to position [5843, 0]
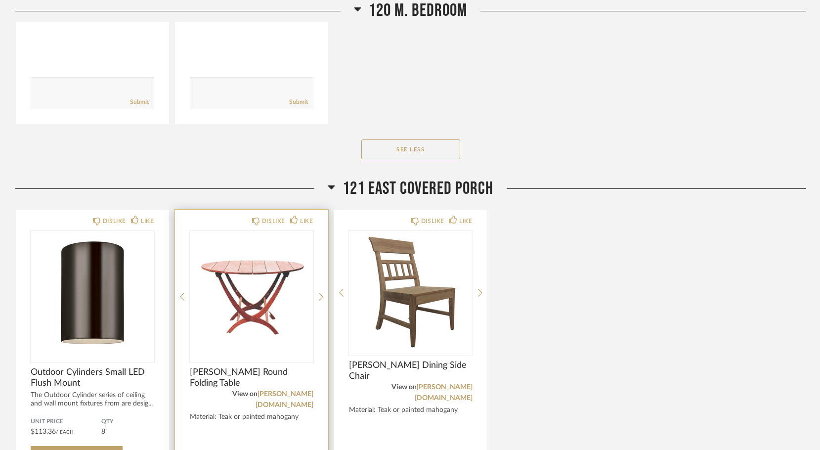
click at [317, 265] on div "DISLIKE LIKE [PERSON_NAME] Round Folding Table View on [PERSON_NAME][DOMAIN_NAM…" at bounding box center [251, 381] width 153 height 342
click at [319, 292] on icon at bounding box center [321, 296] width 4 height 9
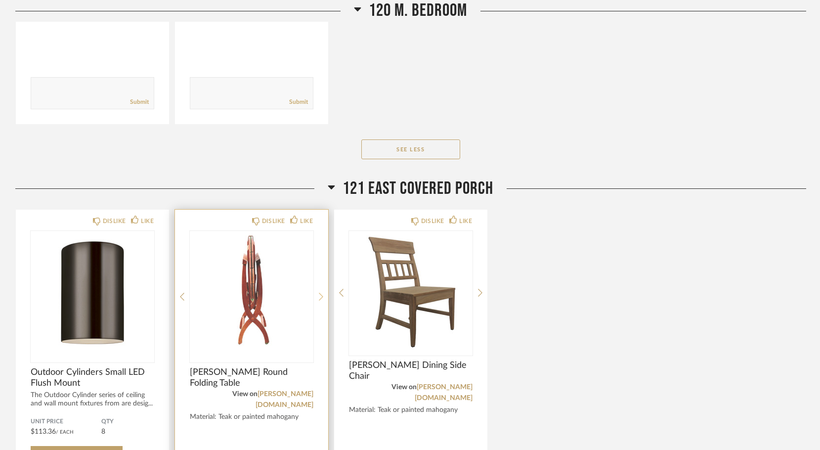
click at [319, 292] on icon at bounding box center [321, 296] width 4 height 9
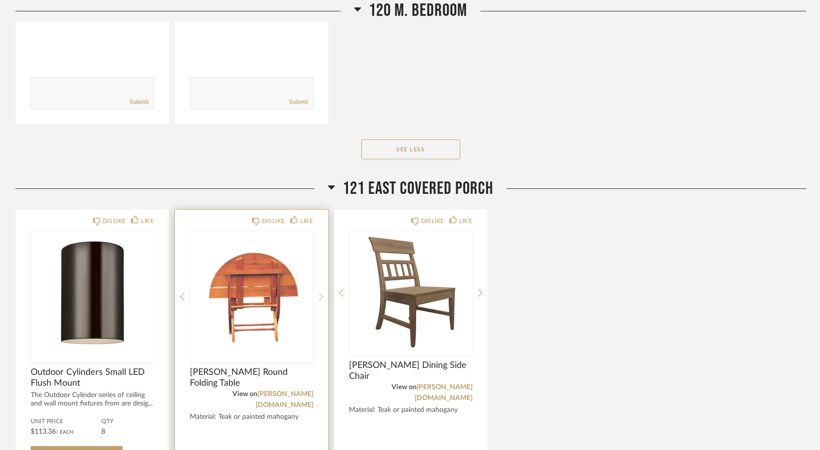
click at [319, 292] on icon at bounding box center [321, 296] width 4 height 9
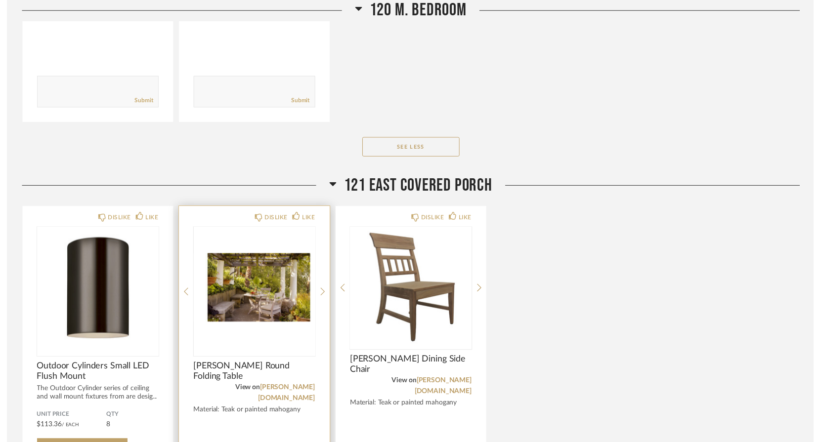
scroll to position [5729, 0]
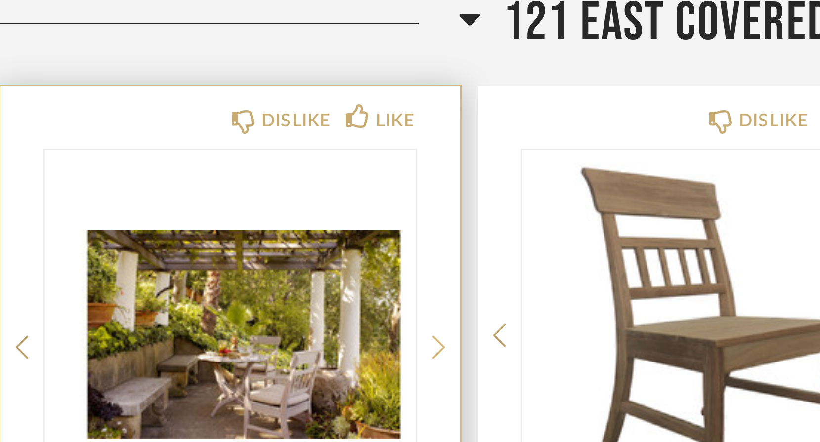
click at [319, 406] on icon at bounding box center [321, 410] width 4 height 9
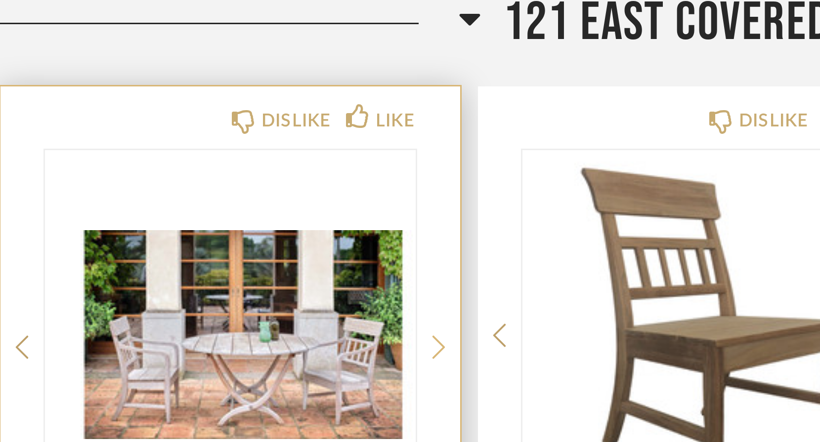
click at [319, 406] on icon at bounding box center [321, 410] width 4 height 9
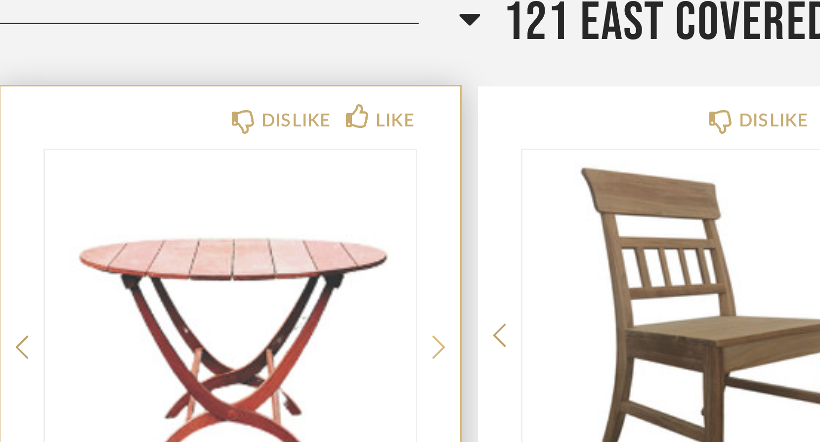
click at [319, 406] on icon at bounding box center [321, 410] width 4 height 9
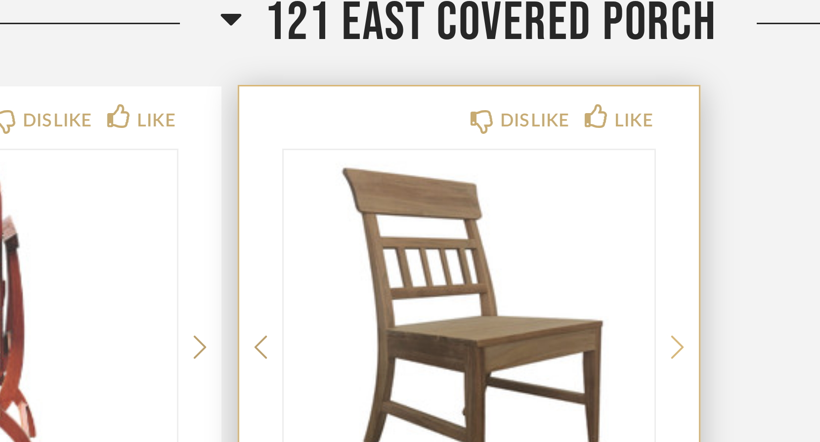
click at [478, 406] on icon at bounding box center [480, 410] width 4 height 9
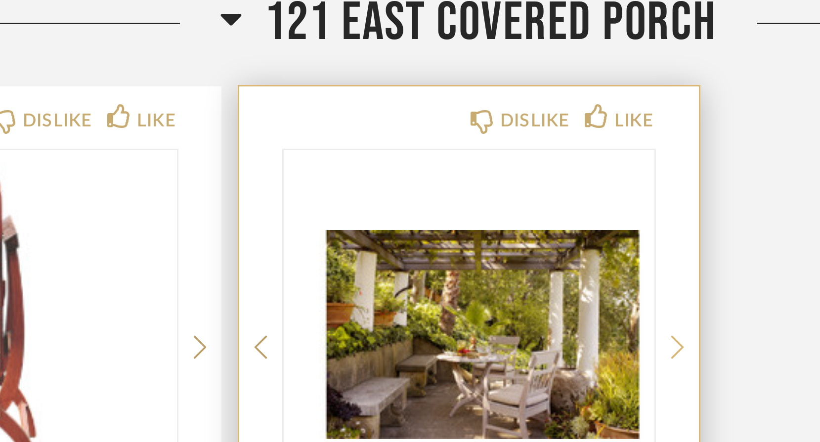
click at [478, 406] on icon at bounding box center [480, 410] width 4 height 9
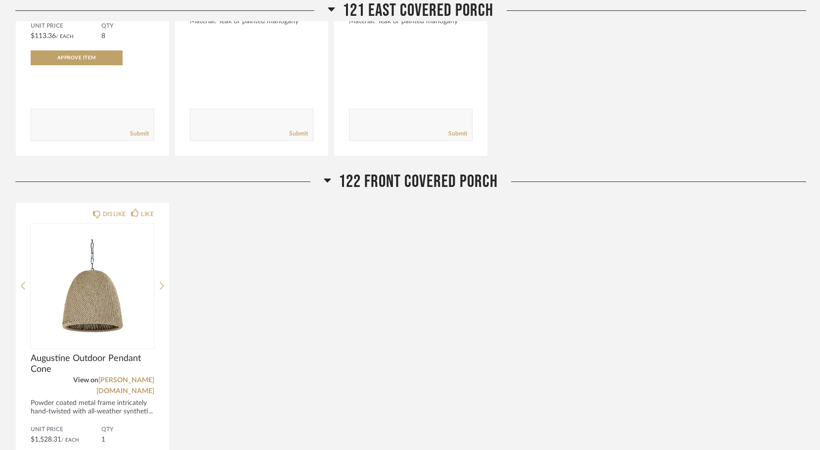
scroll to position [6240, 0]
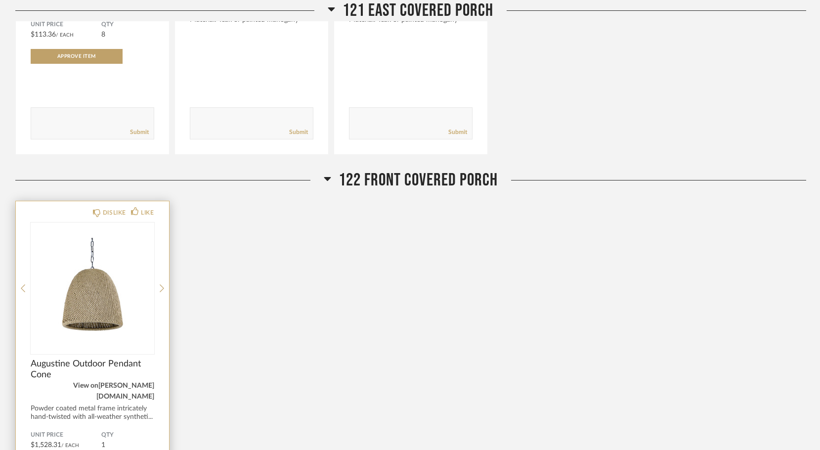
click at [143, 382] on link "[PERSON_NAME][DOMAIN_NAME]" at bounding box center [125, 391] width 58 height 18
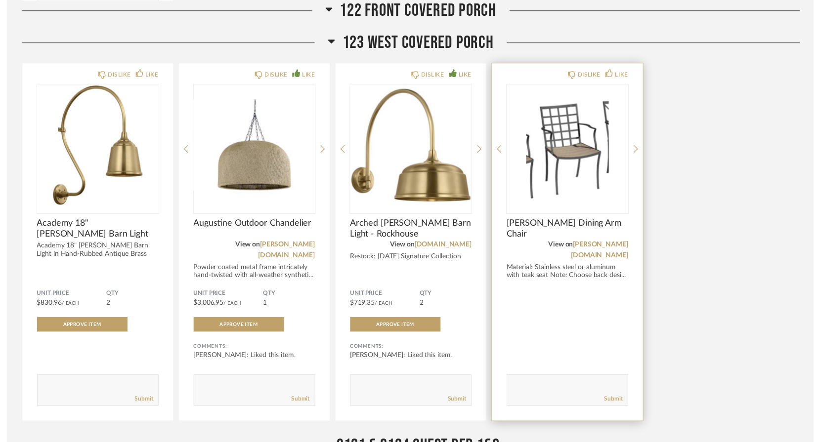
scroll to position [6577, 0]
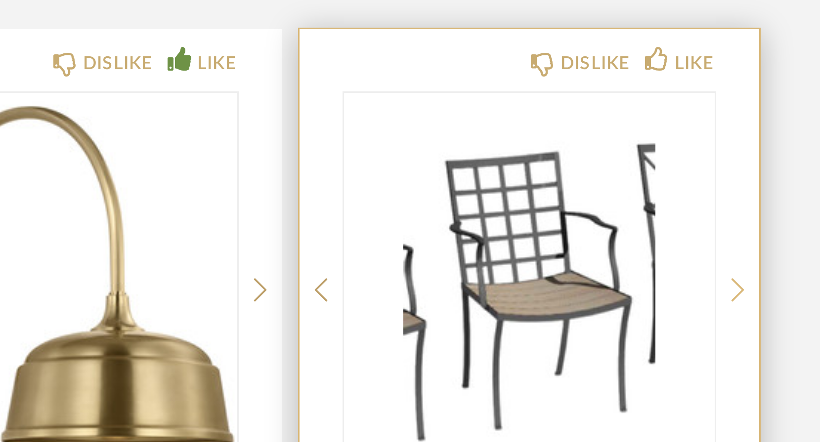
click at [637, 357] on icon at bounding box center [639, 361] width 4 height 9
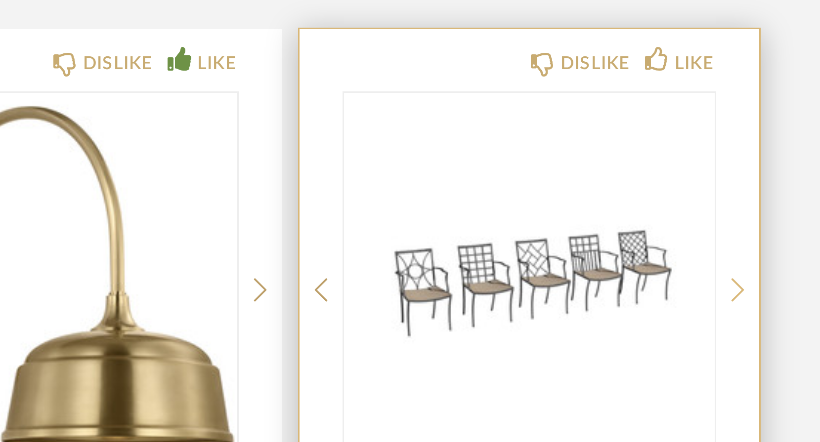
click at [637, 357] on icon at bounding box center [639, 361] width 4 height 9
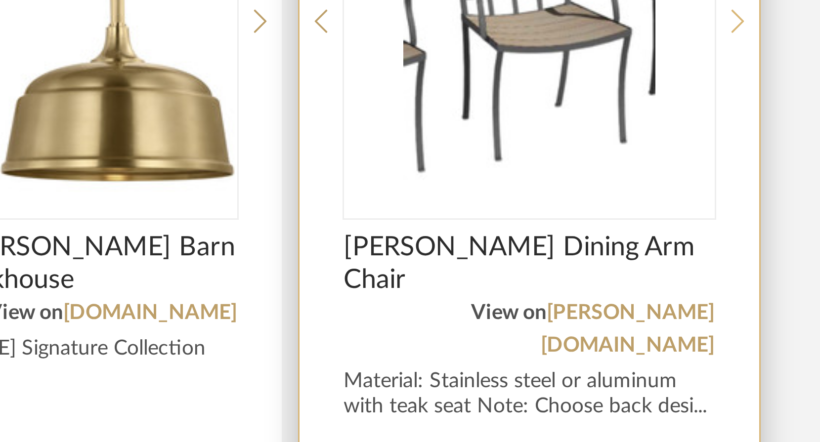
scroll to position [6637, 0]
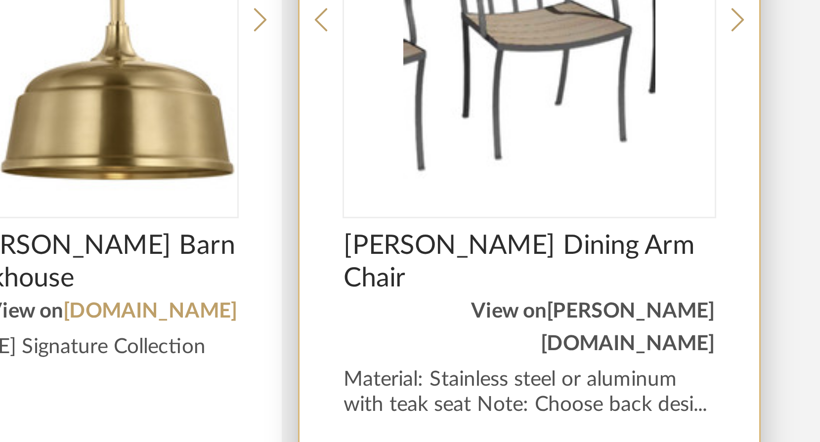
click at [574, 395] on link "[PERSON_NAME][DOMAIN_NAME]" at bounding box center [603, 404] width 58 height 18
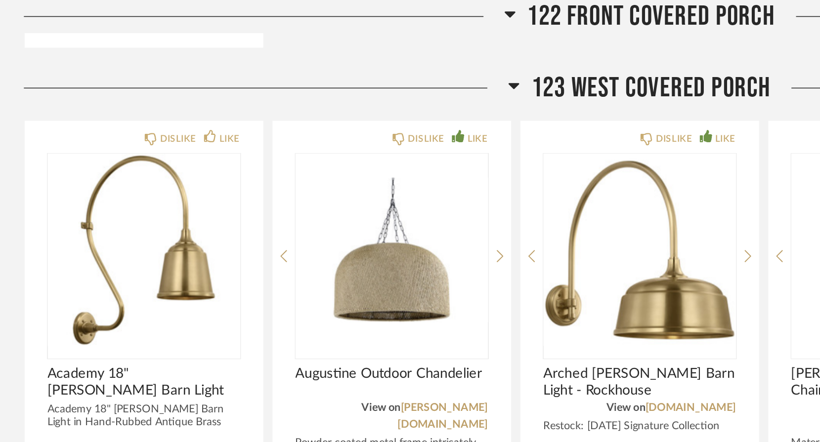
scroll to position [6773, 0]
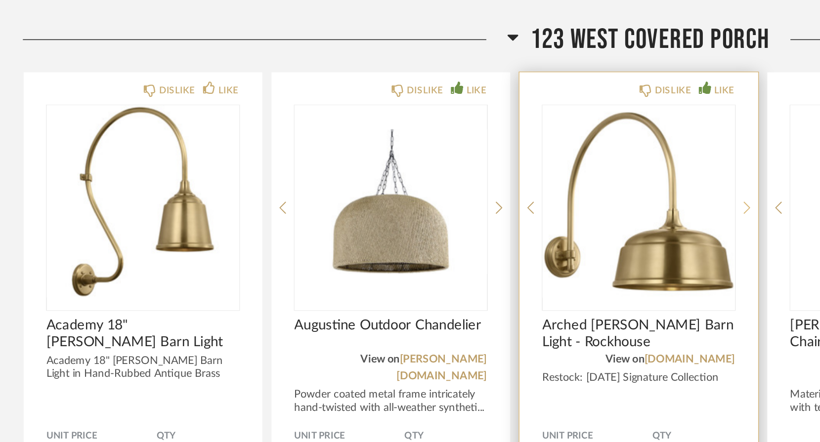
click at [478, 161] on icon at bounding box center [480, 165] width 4 height 9
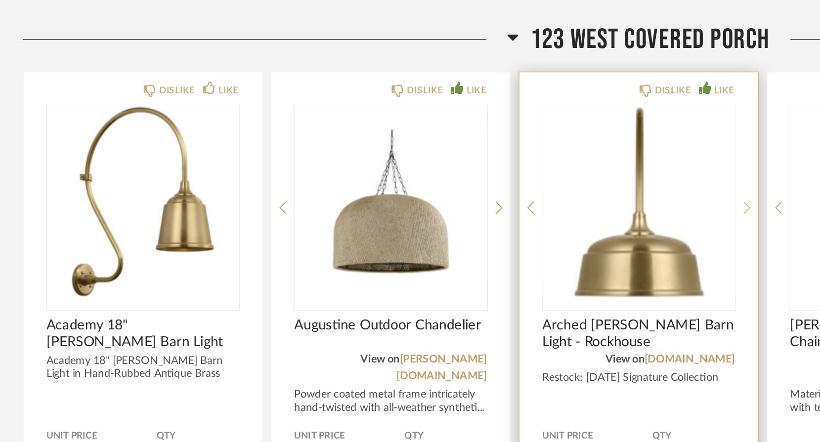
click at [478, 161] on icon at bounding box center [480, 165] width 4 height 9
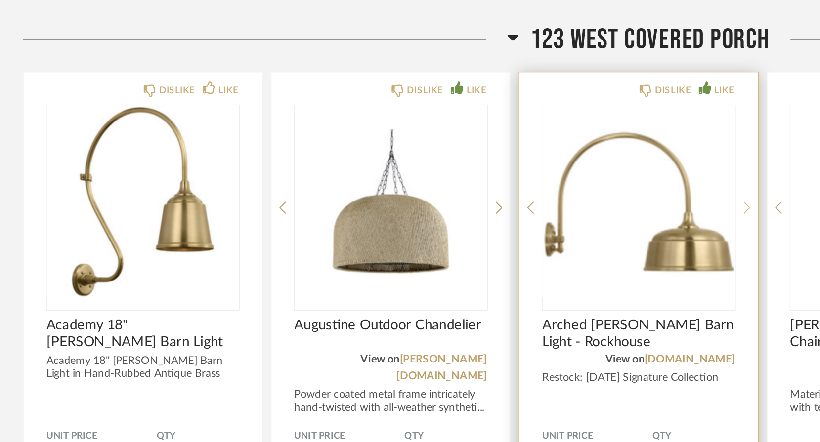
click at [478, 161] on icon at bounding box center [480, 165] width 4 height 8
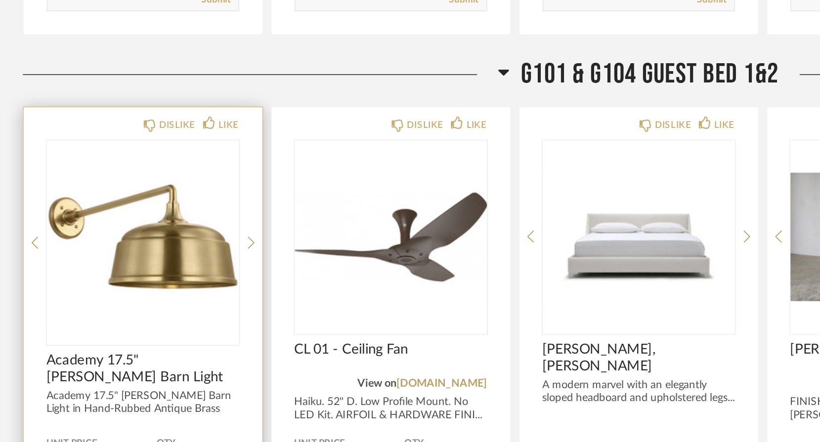
scroll to position [7041, 0]
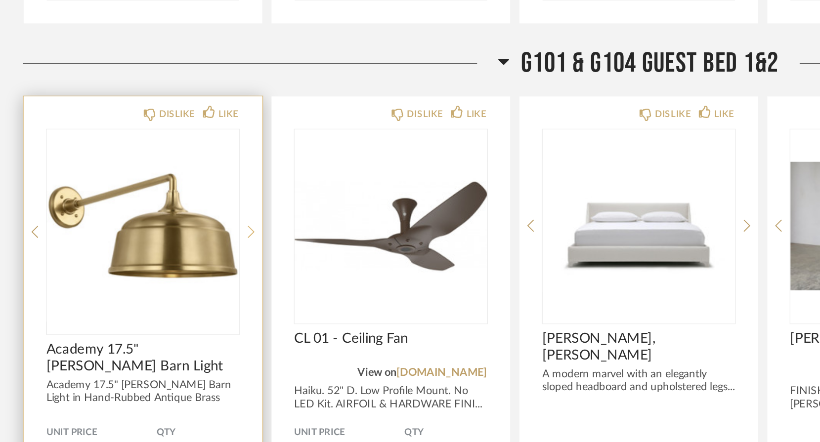
click at [160, 303] on icon at bounding box center [162, 307] width 4 height 9
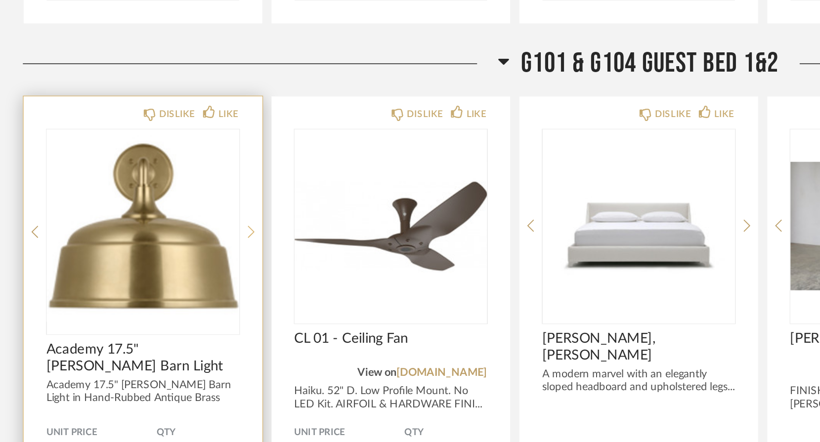
click at [160, 303] on icon at bounding box center [162, 307] width 4 height 9
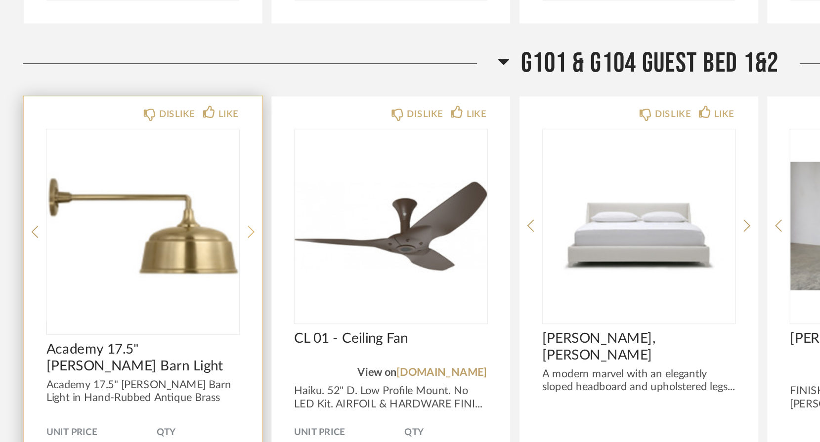
click at [160, 303] on icon at bounding box center [162, 307] width 4 height 9
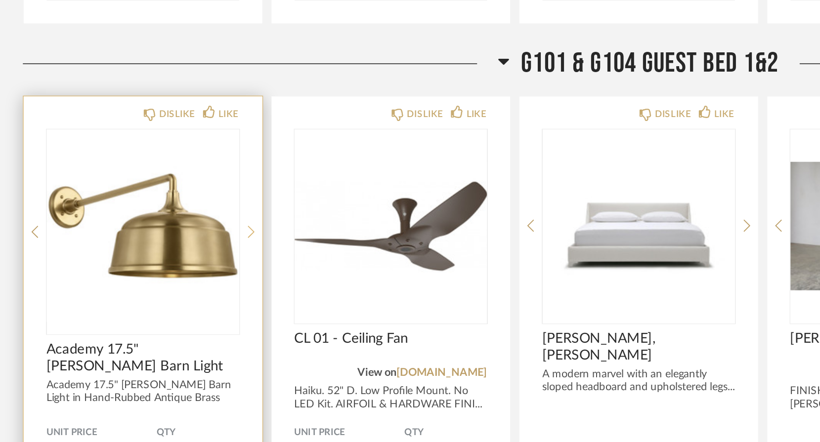
click at [160, 303] on icon at bounding box center [162, 307] width 4 height 9
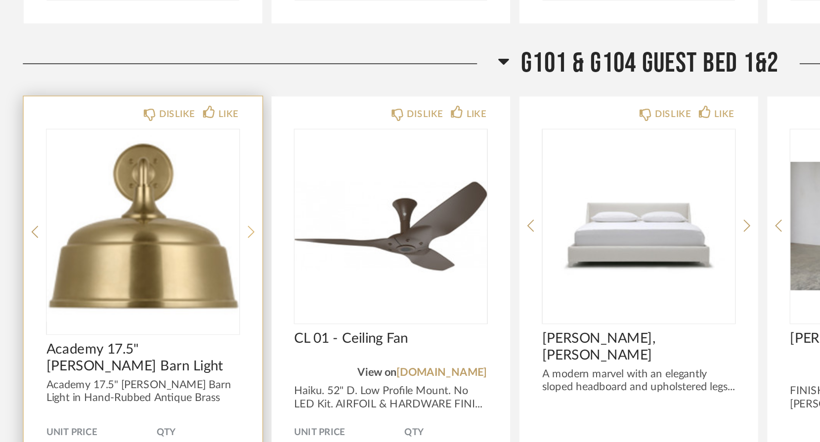
click at [160, 303] on icon at bounding box center [162, 307] width 4 height 9
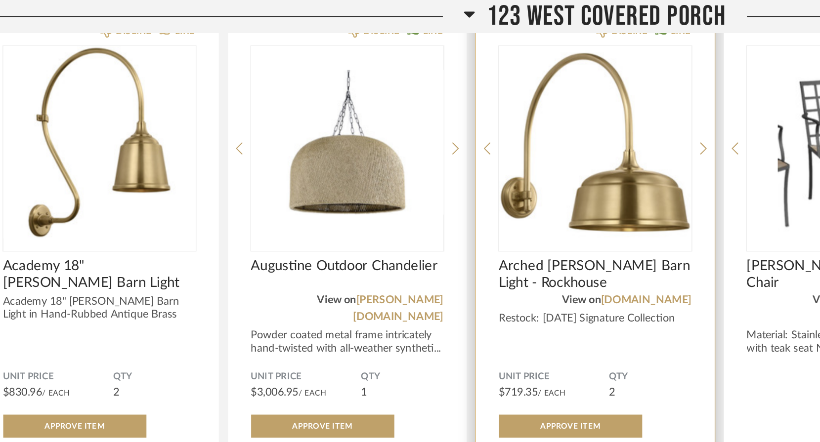
scroll to position [6832, 0]
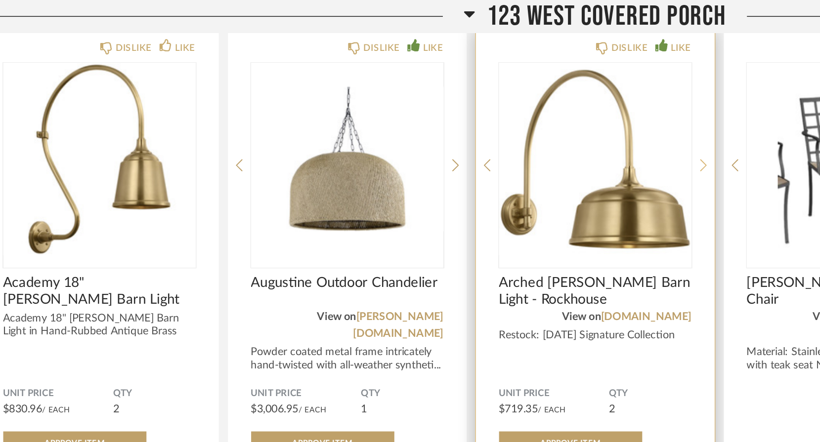
click at [478, 102] on icon at bounding box center [480, 106] width 4 height 9
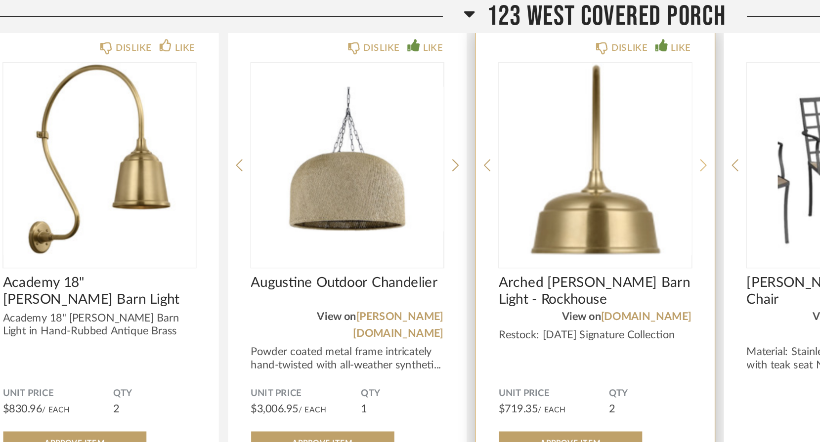
click at [478, 102] on icon at bounding box center [480, 106] width 4 height 9
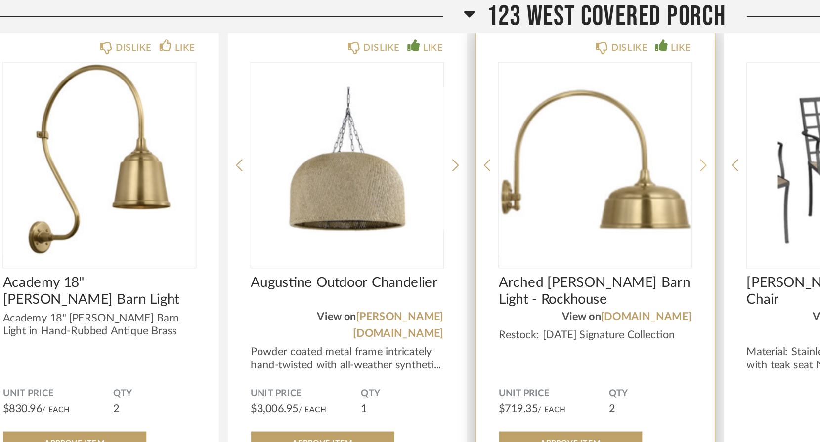
click at [478, 102] on icon at bounding box center [480, 106] width 4 height 9
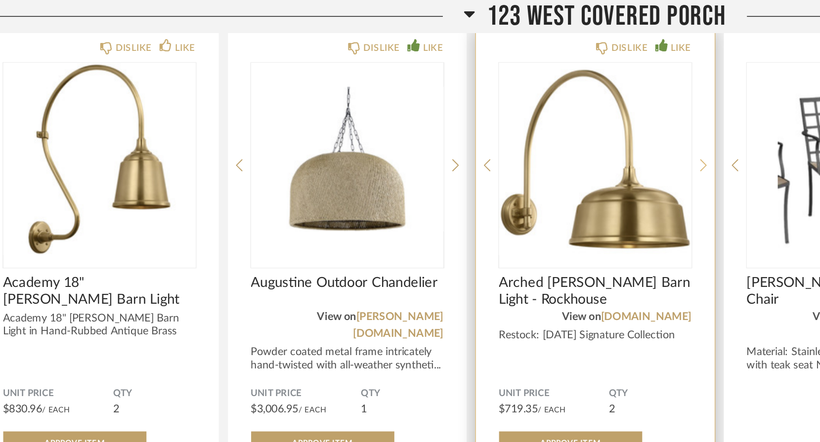
click at [478, 102] on icon at bounding box center [480, 106] width 4 height 9
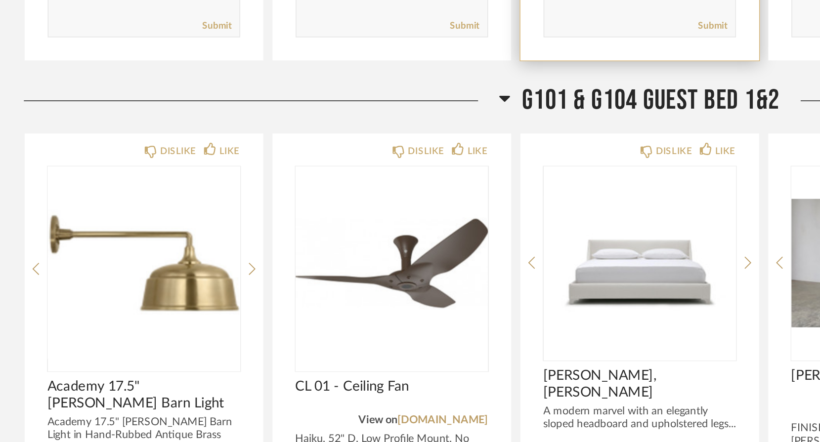
scroll to position [7019, 0]
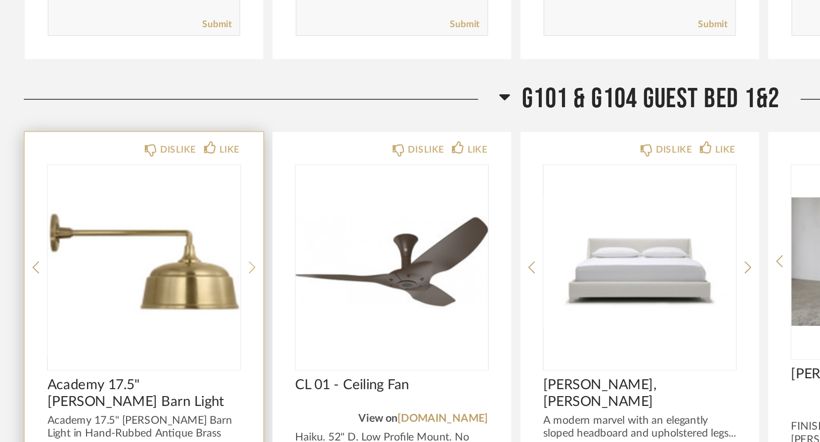
click at [163, 326] on icon at bounding box center [162, 330] width 4 height 9
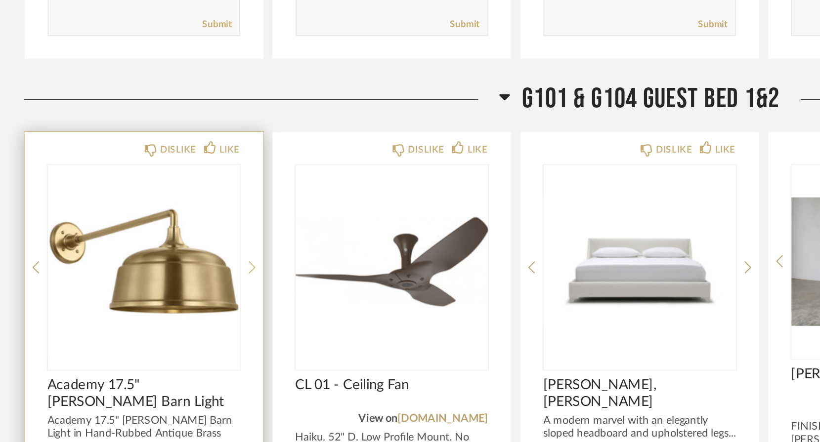
click at [163, 326] on icon at bounding box center [162, 330] width 4 height 8
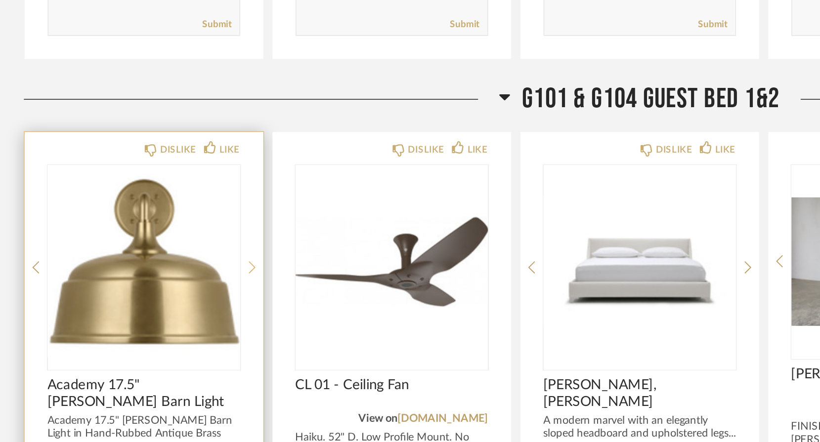
click at [163, 326] on icon at bounding box center [162, 330] width 4 height 8
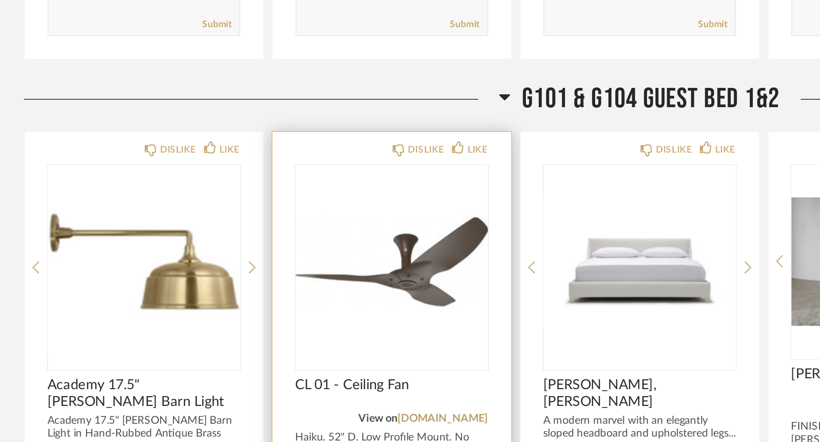
scroll to position [7020, 0]
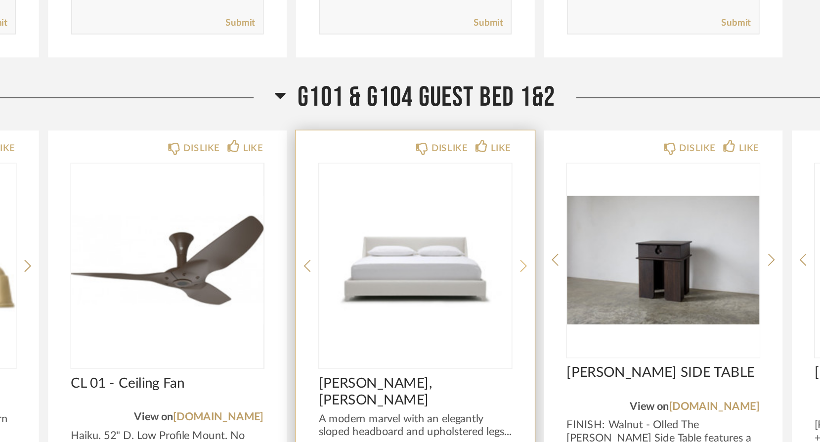
click at [478, 325] on icon at bounding box center [480, 329] width 4 height 9
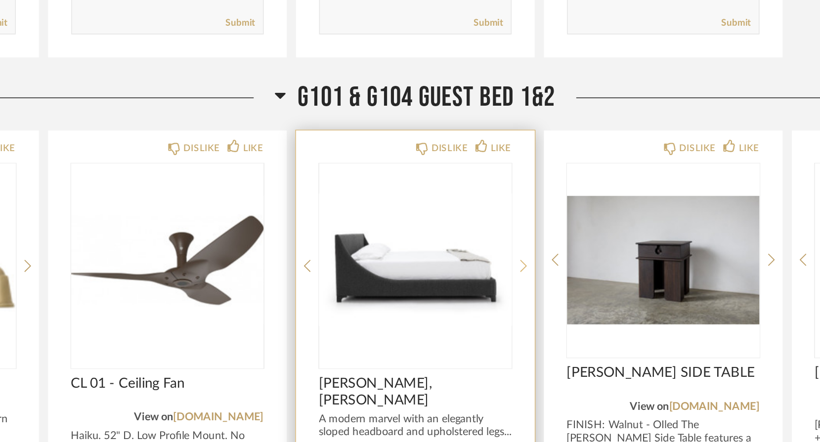
click at [478, 325] on icon at bounding box center [480, 329] width 4 height 9
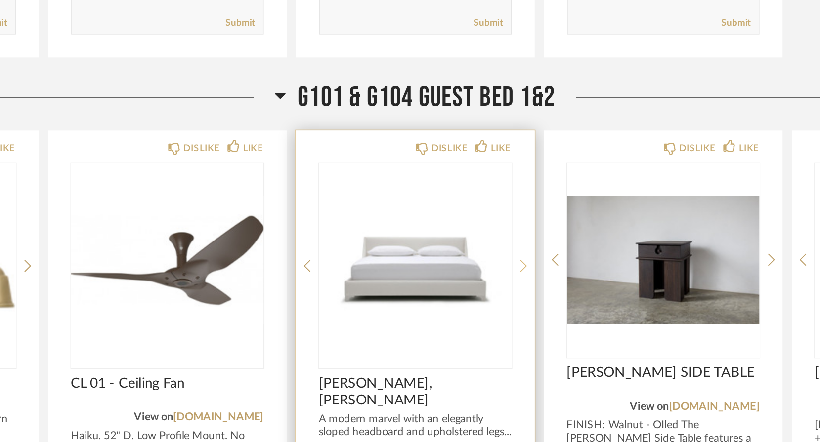
click at [478, 325] on icon at bounding box center [480, 329] width 4 height 9
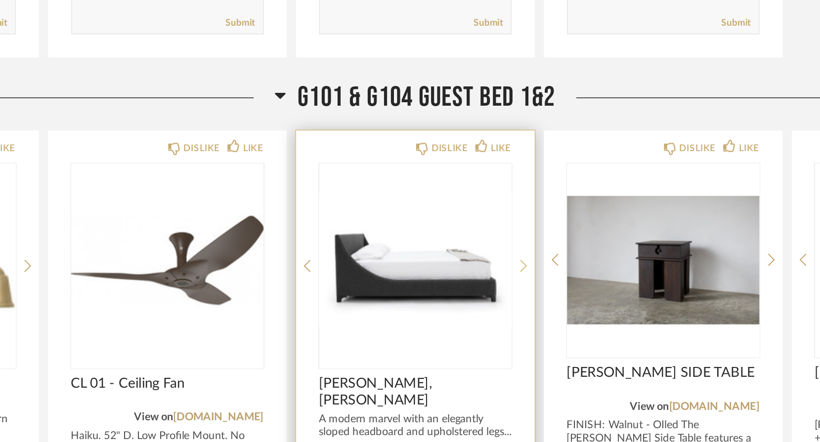
click at [478, 325] on icon at bounding box center [480, 329] width 4 height 9
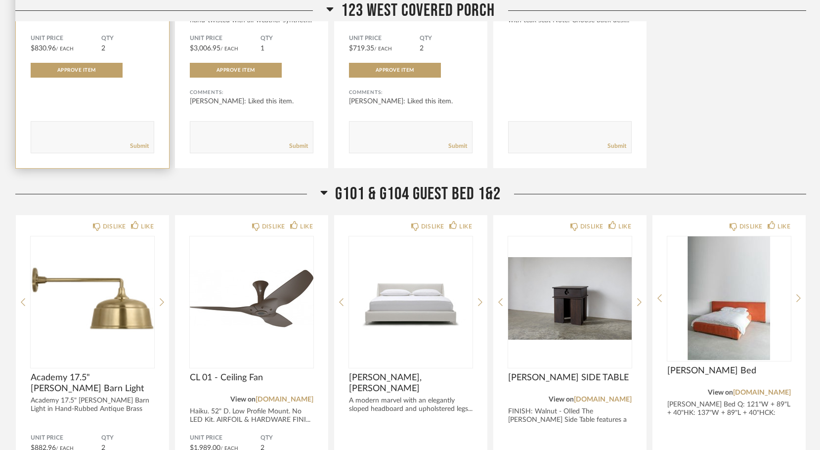
scroll to position [7051, 0]
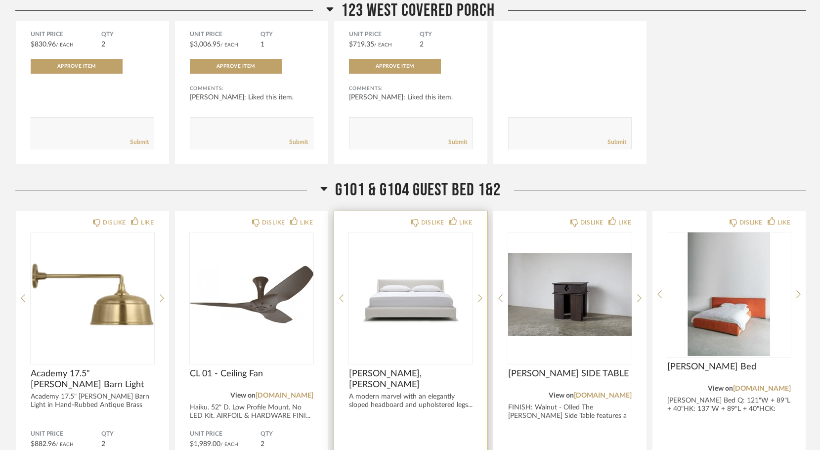
click at [407, 265] on img "0" at bounding box center [411, 294] width 124 height 124
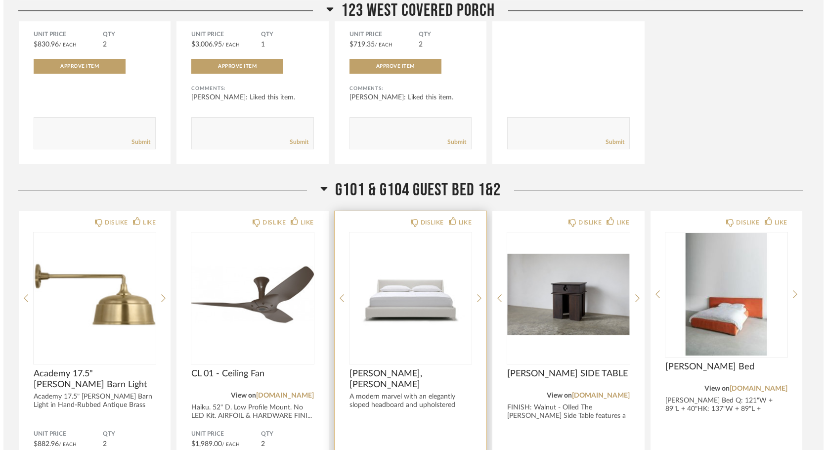
scroll to position [0, 0]
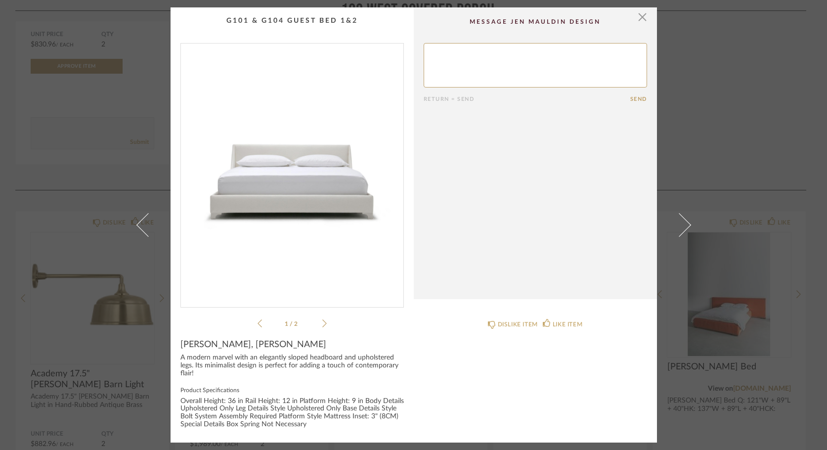
click at [322, 326] on icon at bounding box center [324, 323] width 4 height 9
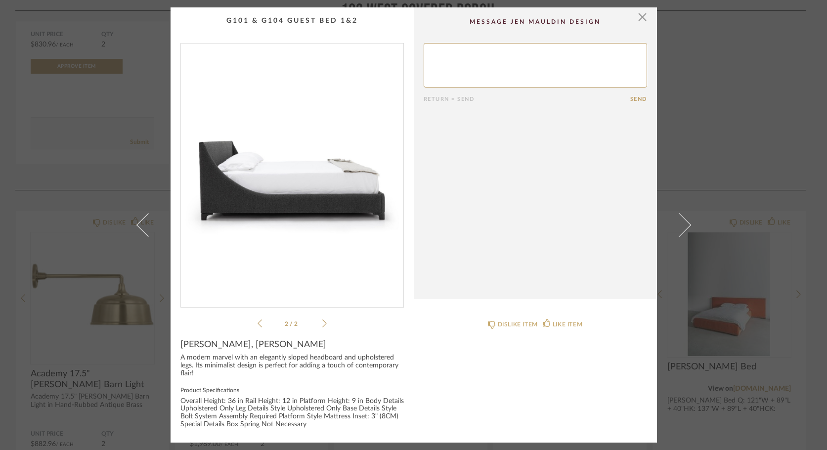
click at [644, 14] on cpp-summary-comments "Return = Send Send" at bounding box center [535, 153] width 243 height 292
click at [643, 17] on span "button" at bounding box center [643, 17] width 20 height 20
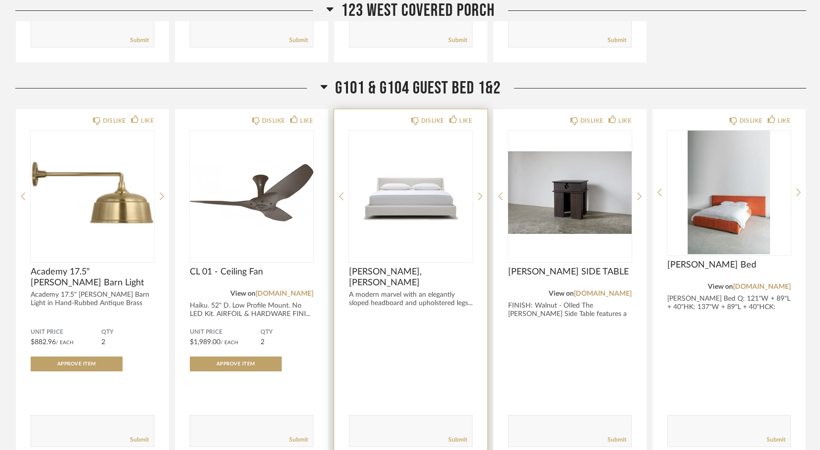
scroll to position [7153, 0]
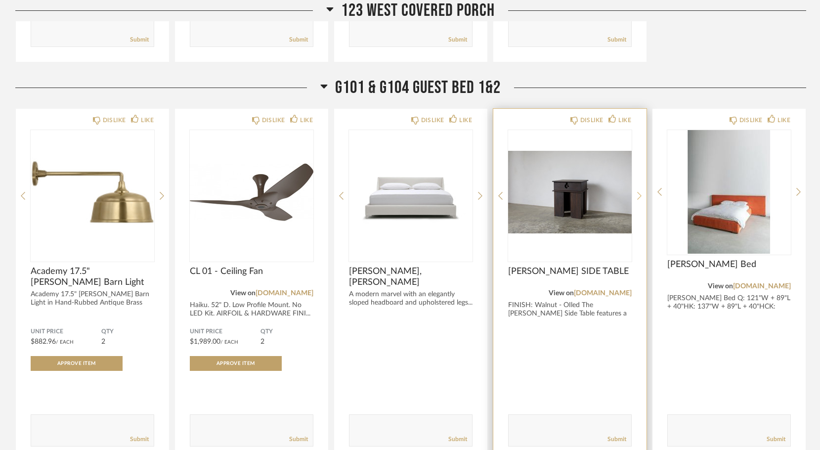
click at [638, 191] on icon at bounding box center [639, 195] width 4 height 9
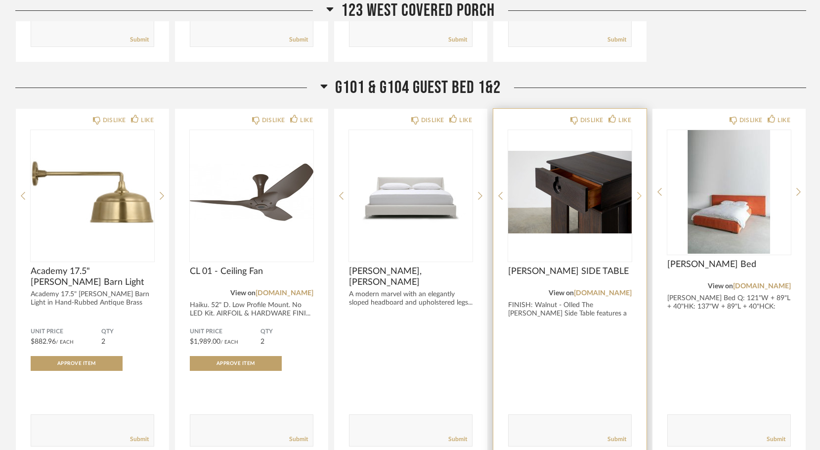
click at [638, 191] on icon at bounding box center [639, 195] width 4 height 9
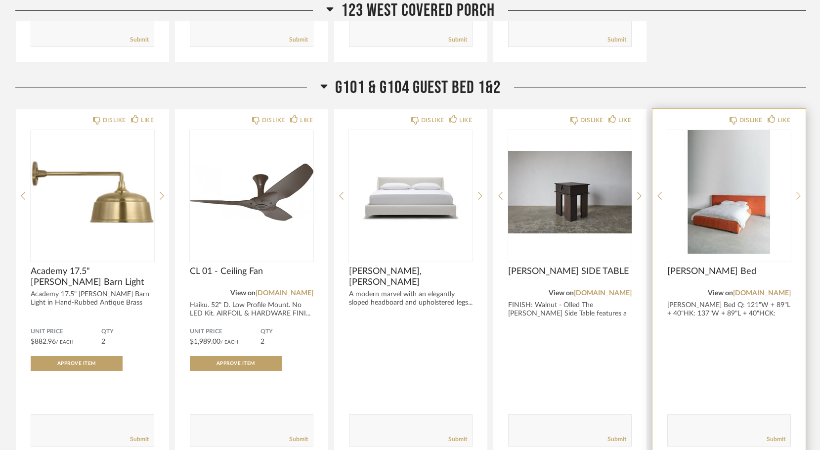
click at [798, 191] on icon at bounding box center [798, 195] width 4 height 9
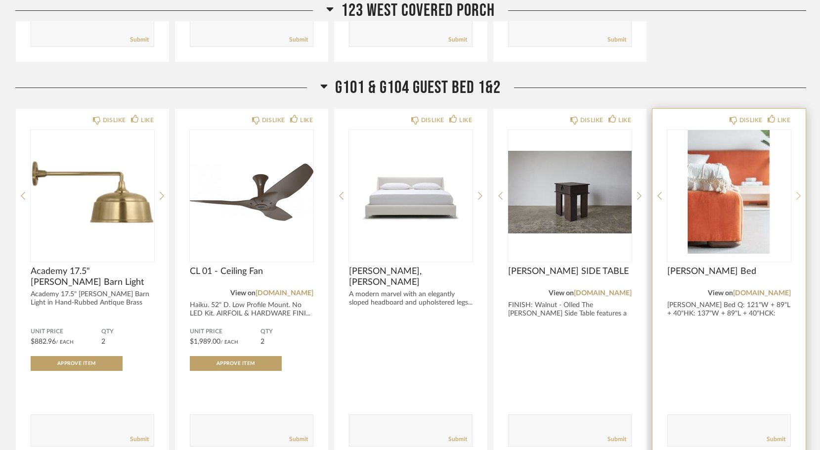
click at [798, 191] on icon at bounding box center [798, 195] width 4 height 9
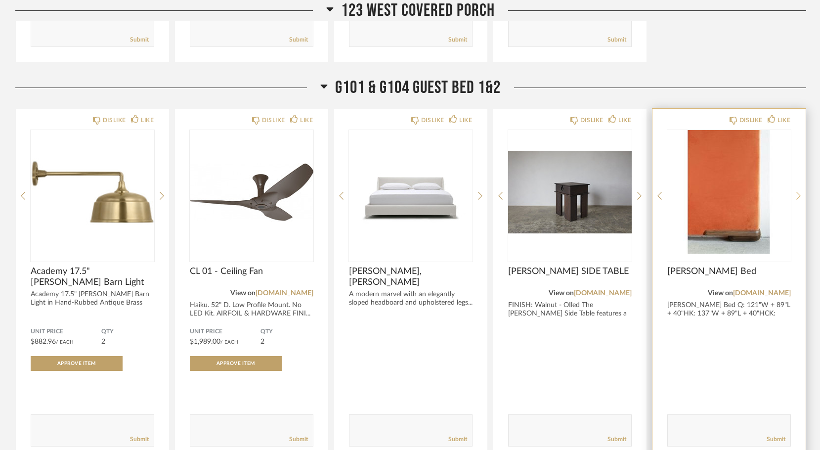
click at [798, 192] on icon at bounding box center [798, 196] width 4 height 8
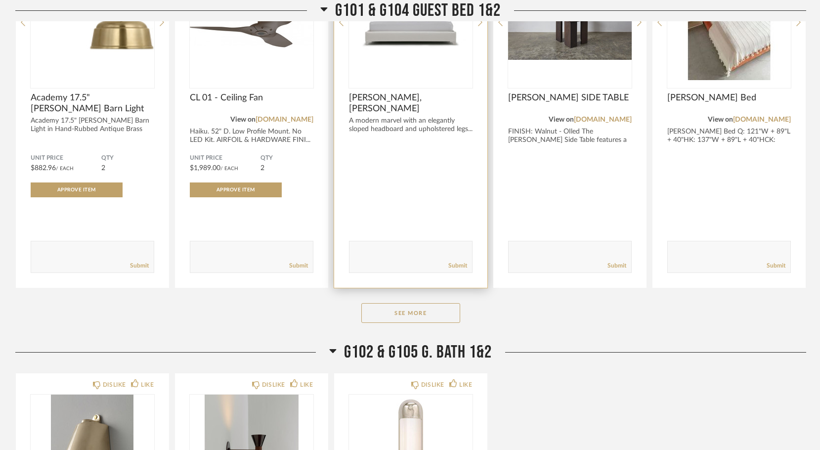
scroll to position [7331, 0]
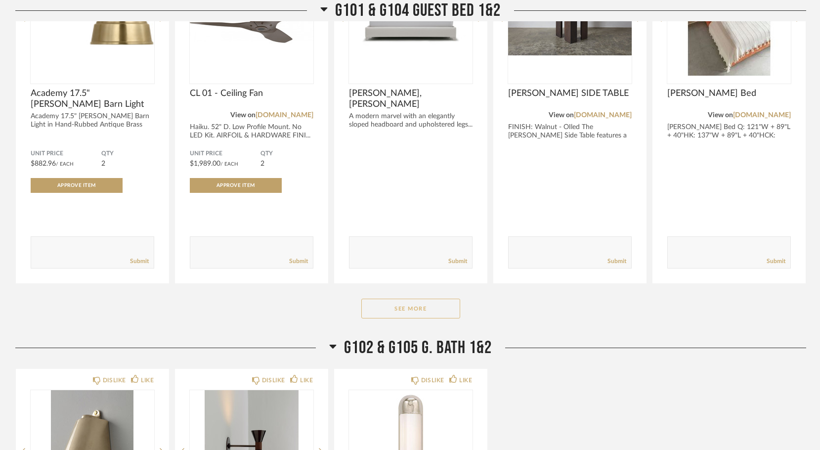
click at [419, 299] on button "See More" at bounding box center [410, 309] width 99 height 20
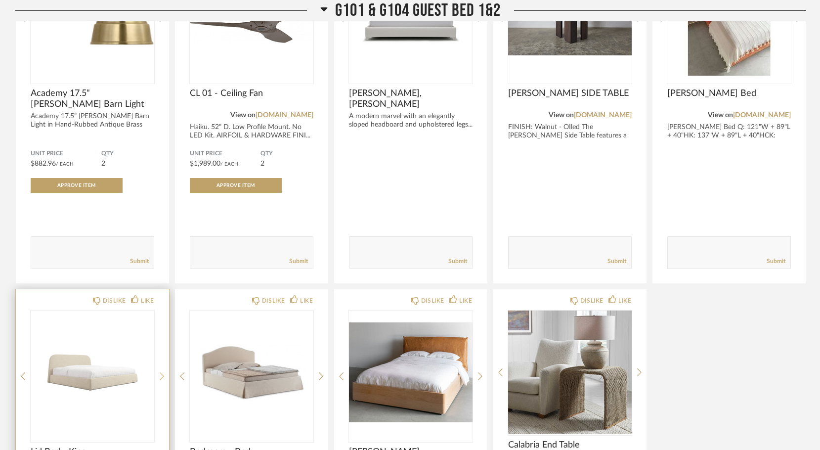
click at [161, 372] on icon at bounding box center [162, 376] width 4 height 9
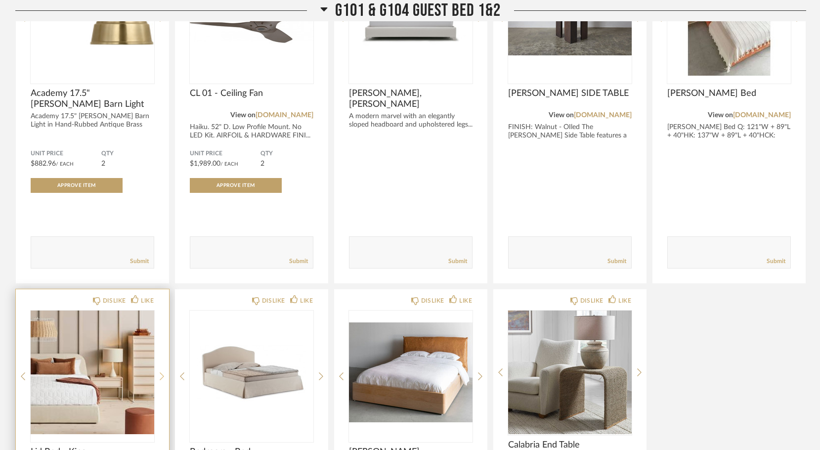
click at [161, 372] on icon at bounding box center [162, 376] width 4 height 9
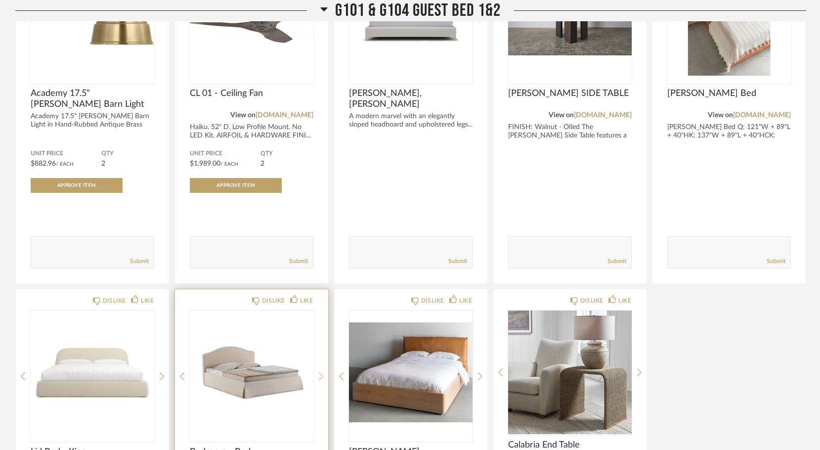
click at [320, 372] on icon at bounding box center [321, 376] width 4 height 9
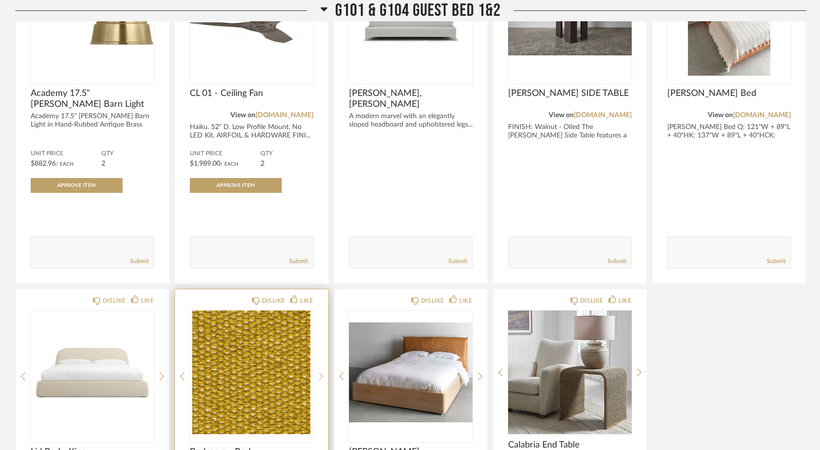
click at [320, 372] on icon at bounding box center [321, 376] width 4 height 9
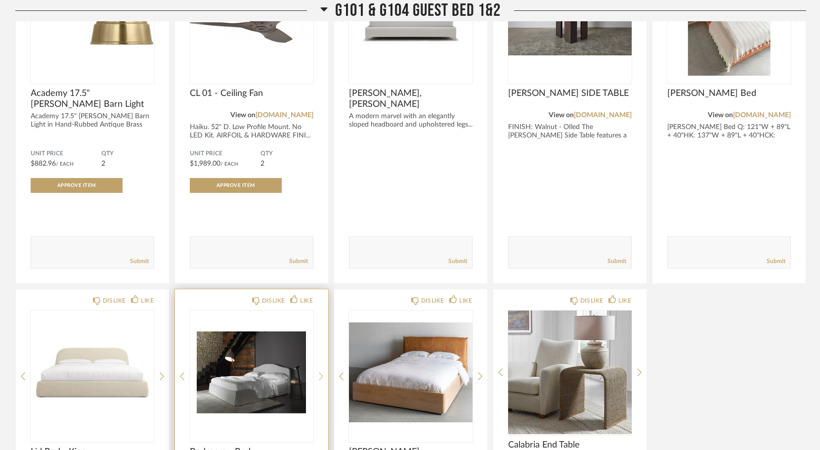
click at [320, 372] on icon at bounding box center [321, 376] width 4 height 9
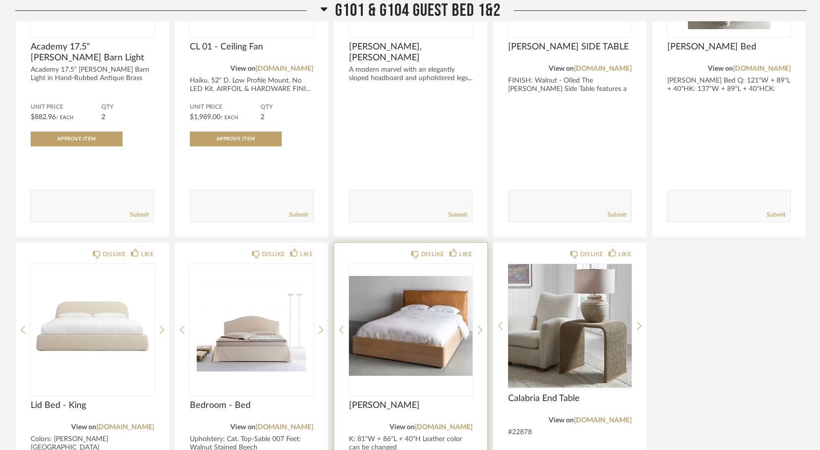
scroll to position [7382, 0]
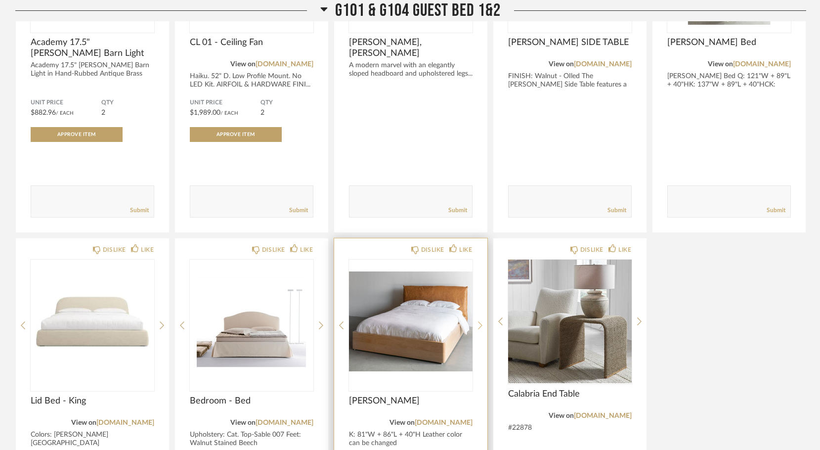
click at [479, 321] on icon at bounding box center [480, 325] width 4 height 9
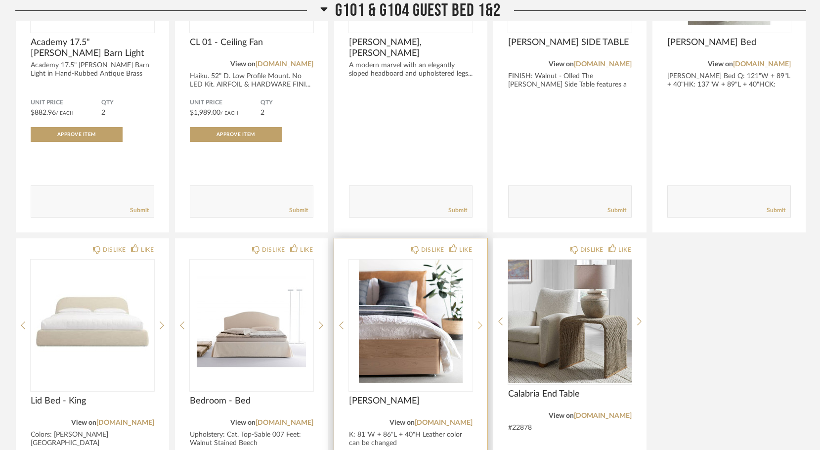
click at [479, 321] on icon at bounding box center [480, 325] width 4 height 9
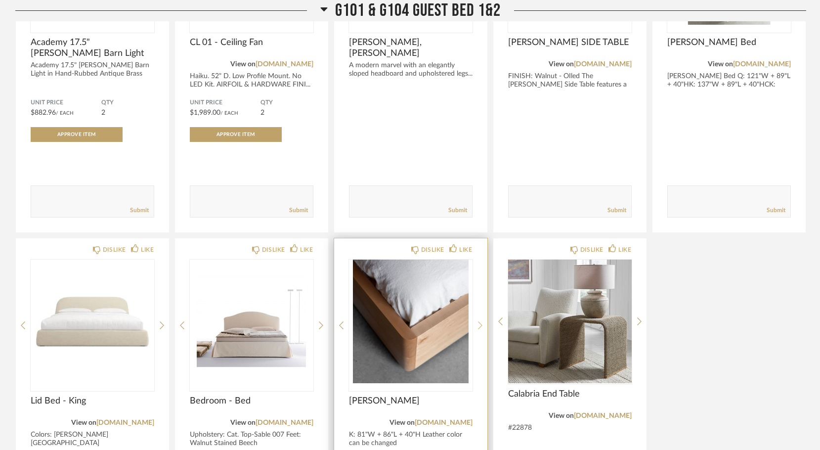
click at [479, 321] on icon at bounding box center [480, 325] width 4 height 8
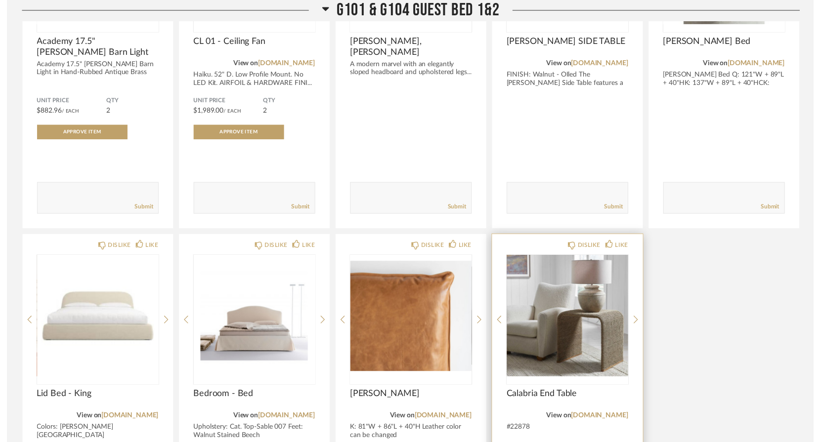
scroll to position [7299, 0]
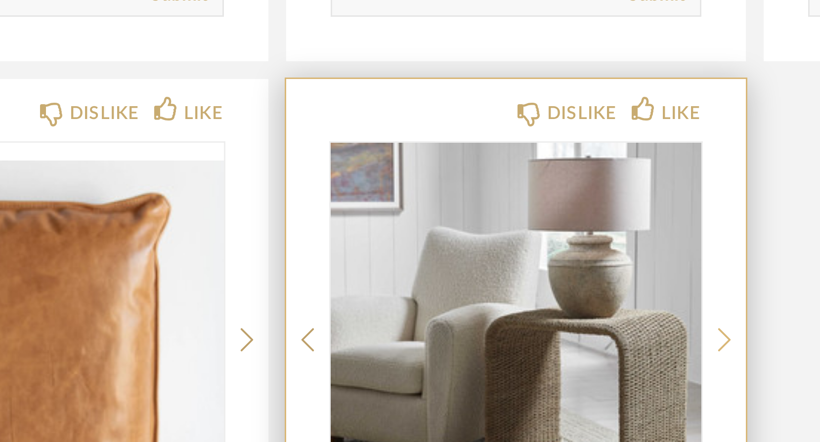
click at [637, 404] on icon at bounding box center [639, 408] width 4 height 8
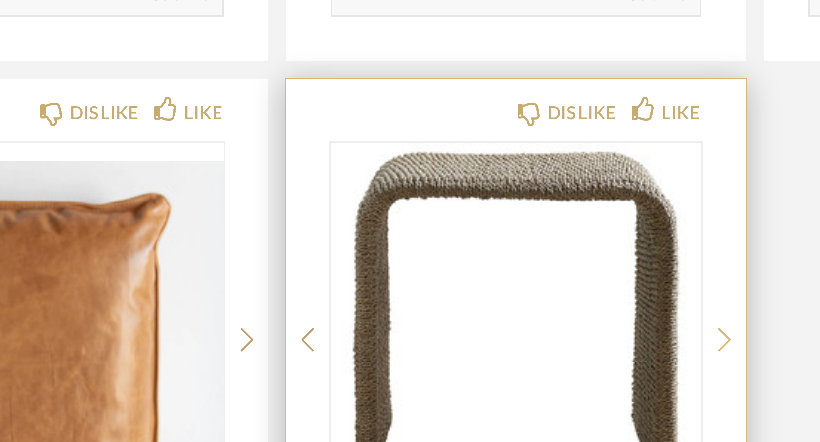
click at [637, 404] on icon at bounding box center [639, 408] width 4 height 8
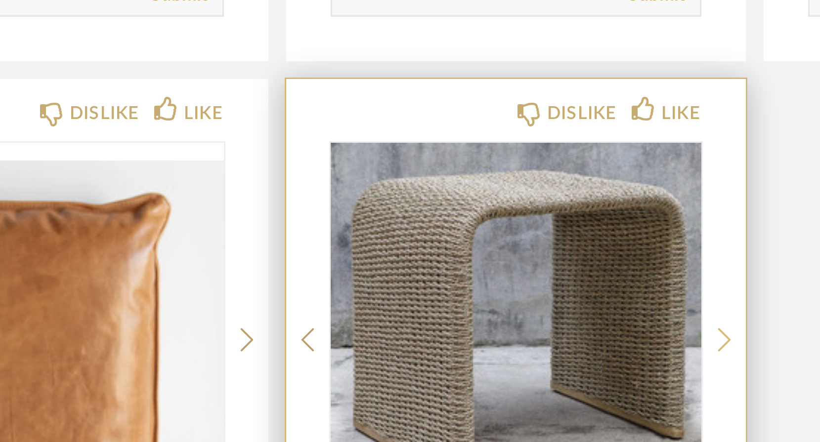
click at [637, 404] on icon at bounding box center [639, 408] width 4 height 8
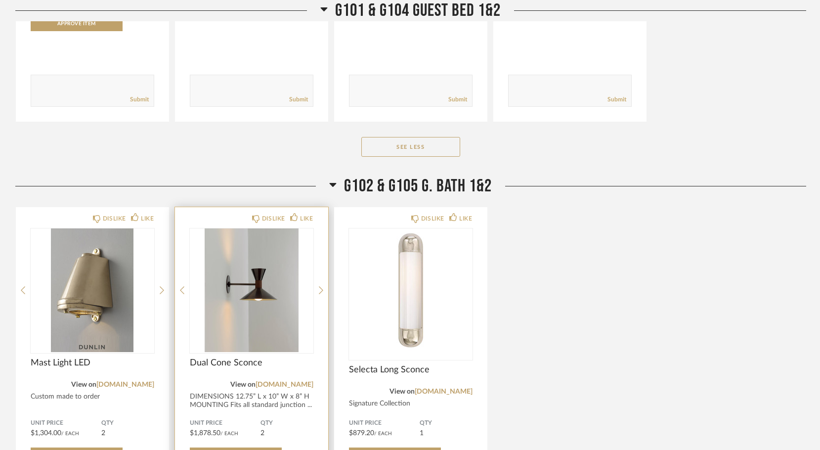
scroll to position [7851, 0]
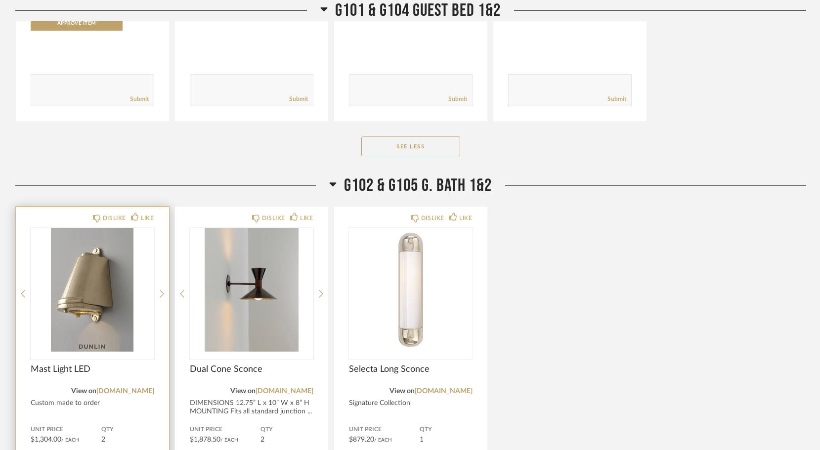
click at [95, 246] on img "0" at bounding box center [93, 290] width 124 height 124
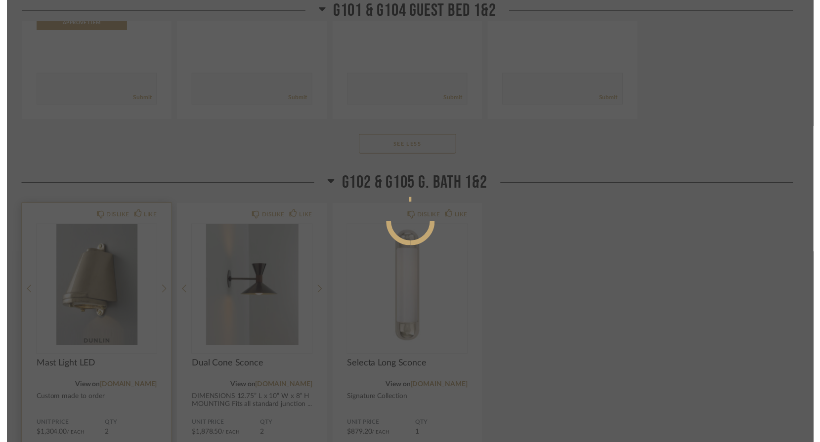
scroll to position [0, 0]
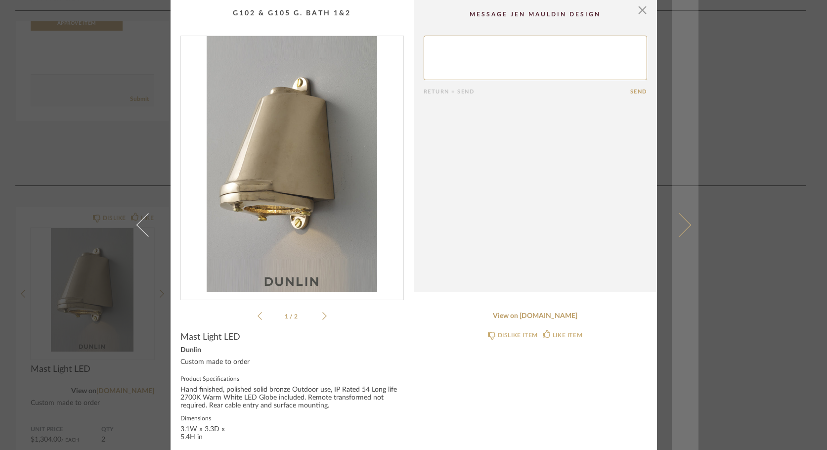
click at [683, 226] on span at bounding box center [679, 225] width 24 height 24
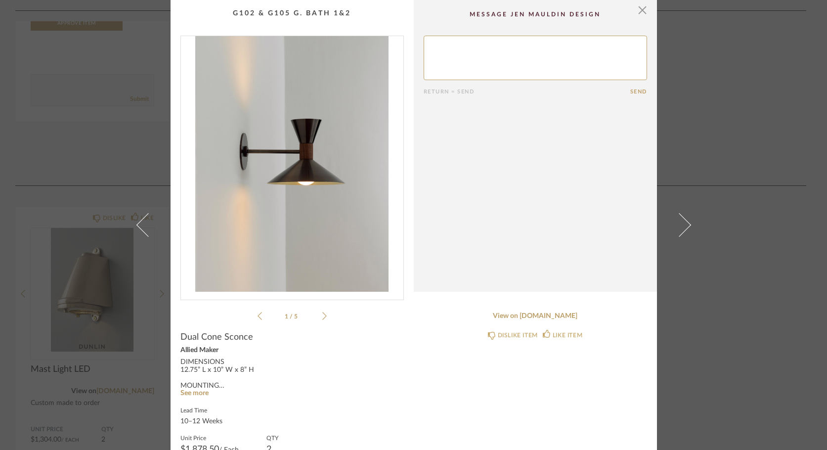
click at [316, 315] on li "1 / 5" at bounding box center [292, 316] width 60 height 12
click at [322, 316] on icon at bounding box center [324, 315] width 4 height 9
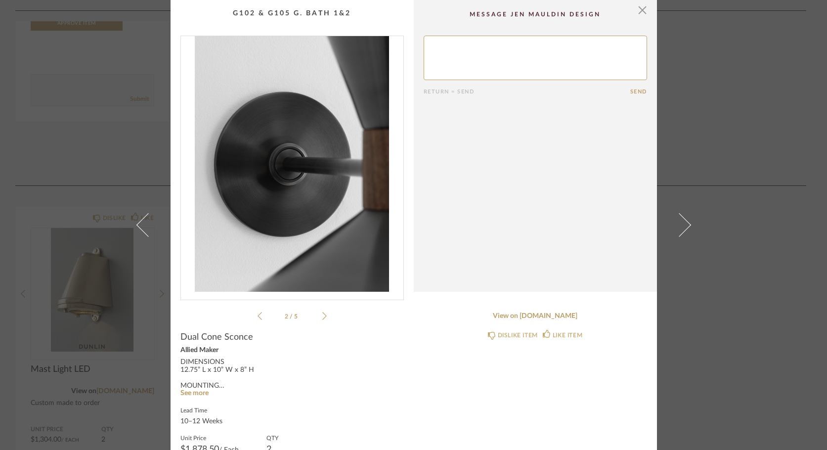
click at [322, 316] on icon at bounding box center [324, 315] width 4 height 9
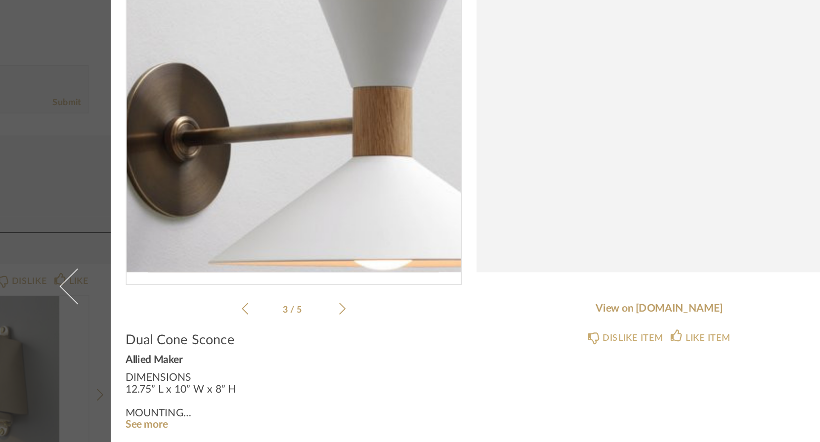
scroll to position [79, 0]
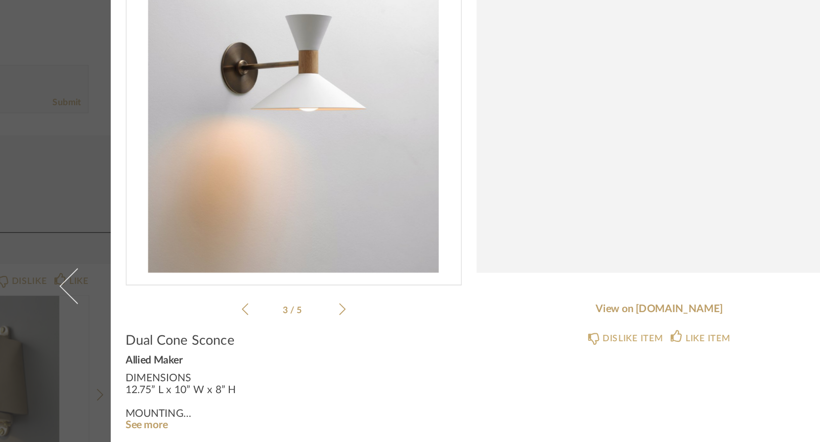
click at [319, 232] on icon at bounding box center [321, 236] width 4 height 9
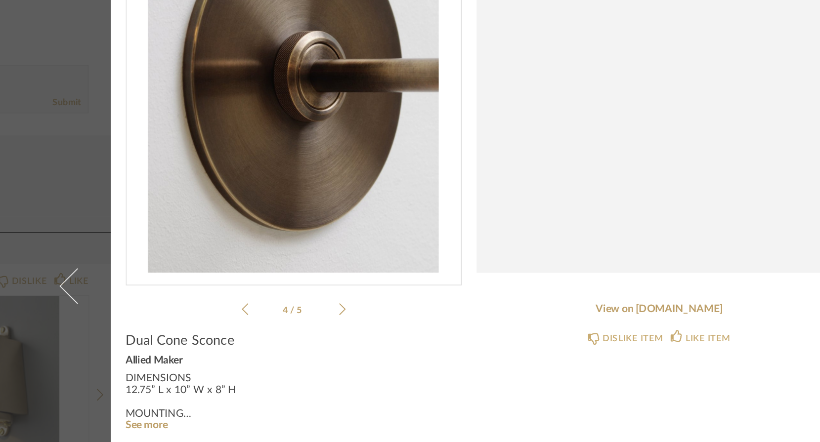
click at [319, 232] on icon at bounding box center [321, 236] width 4 height 9
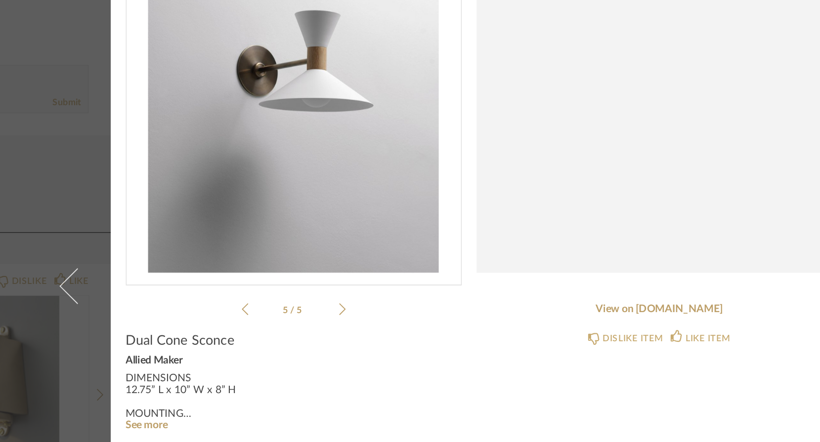
click at [319, 232] on icon at bounding box center [321, 236] width 4 height 9
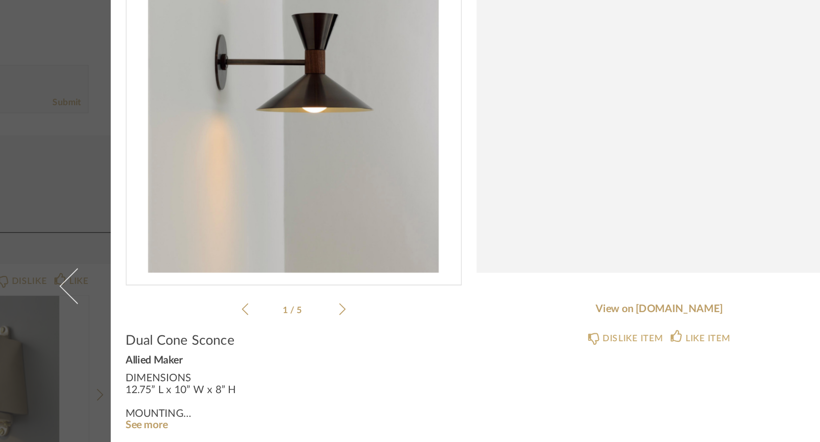
click at [319, 232] on icon at bounding box center [321, 236] width 4 height 9
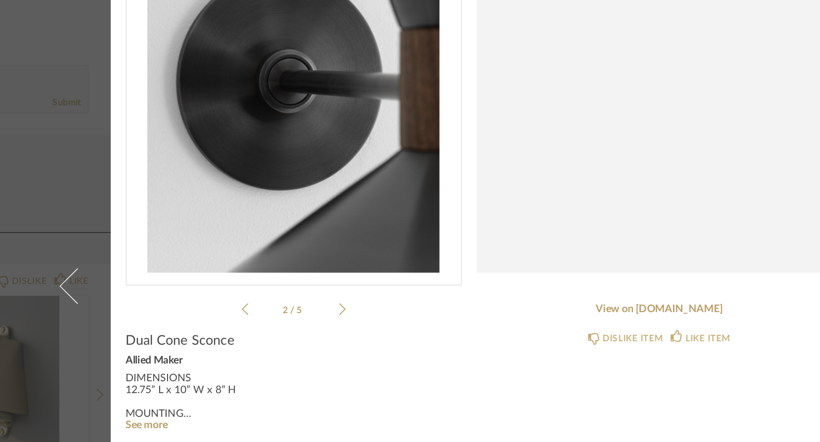
click at [319, 232] on icon at bounding box center [321, 236] width 4 height 9
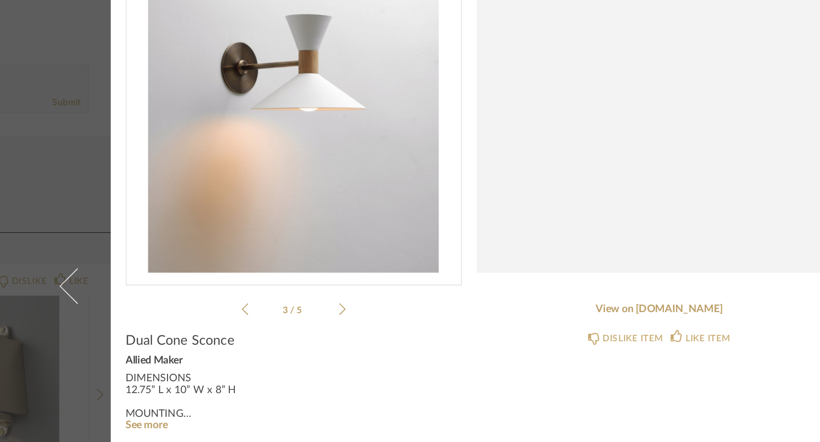
click at [319, 232] on icon at bounding box center [321, 236] width 4 height 9
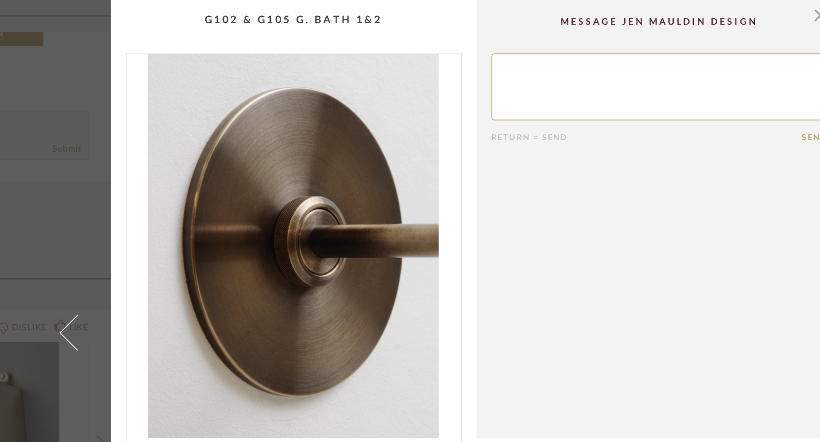
scroll to position [0, 0]
click at [629, 10] on span "button" at bounding box center [639, 10] width 20 height 20
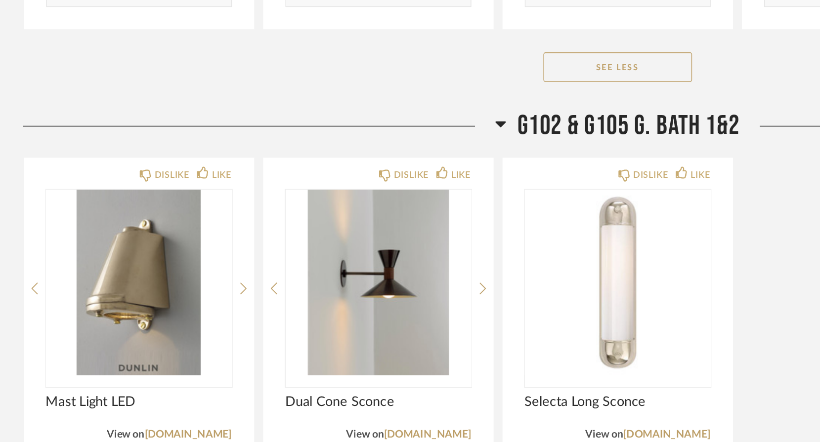
scroll to position [7805, 0]
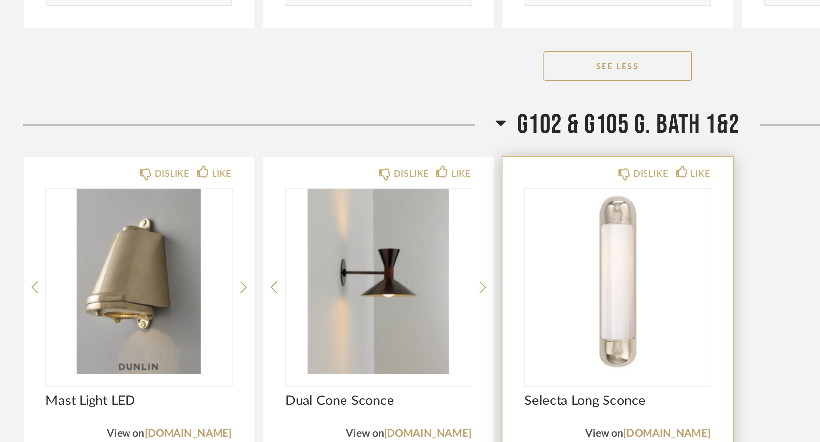
click at [411, 274] on img "0" at bounding box center [411, 336] width 124 height 124
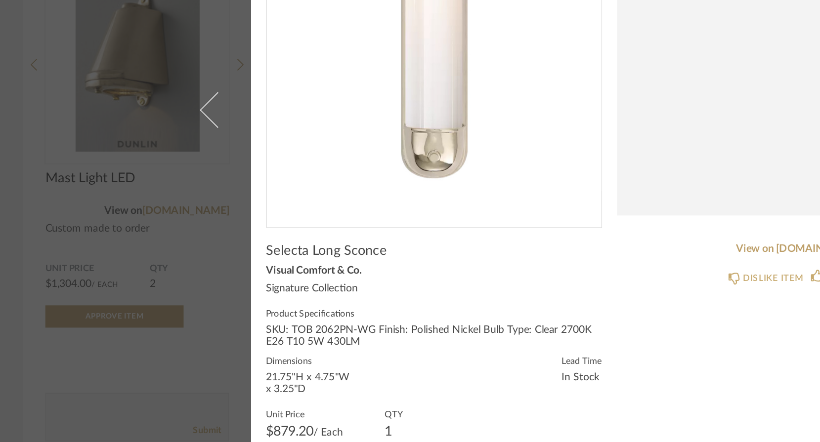
scroll to position [0, 0]
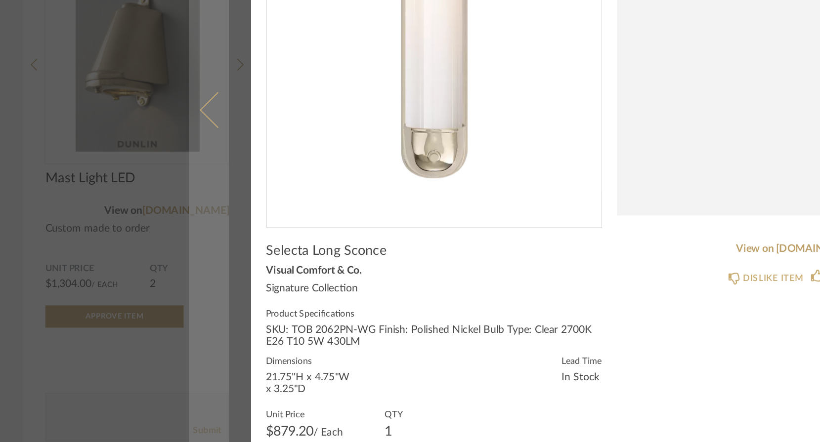
click at [131, 73] on link at bounding box center [139, 221] width 27 height 442
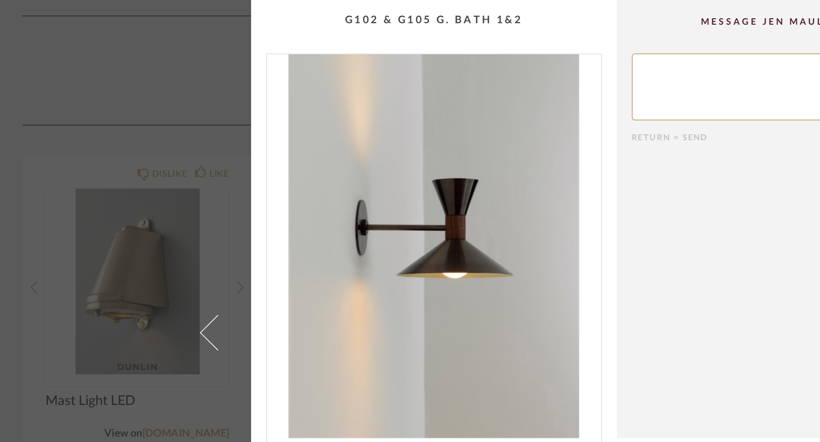
click at [80, 76] on div "× 1 / 5 Return = Send Send Dual Cone Sconce Allied Maker DIMENSIONS 12.75” L x …" at bounding box center [410, 221] width 820 height 442
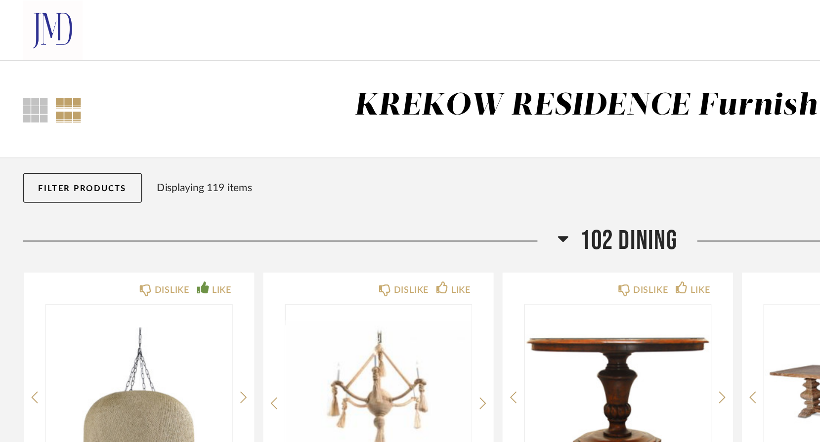
scroll to position [7804, 0]
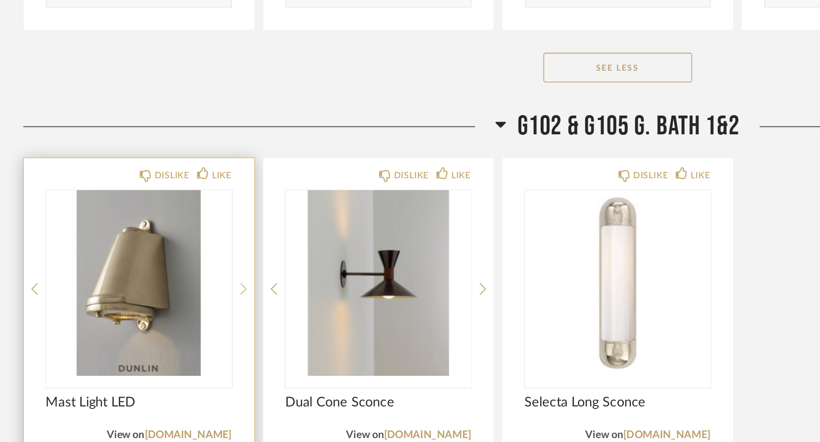
click at [162, 337] on icon at bounding box center [162, 341] width 4 height 8
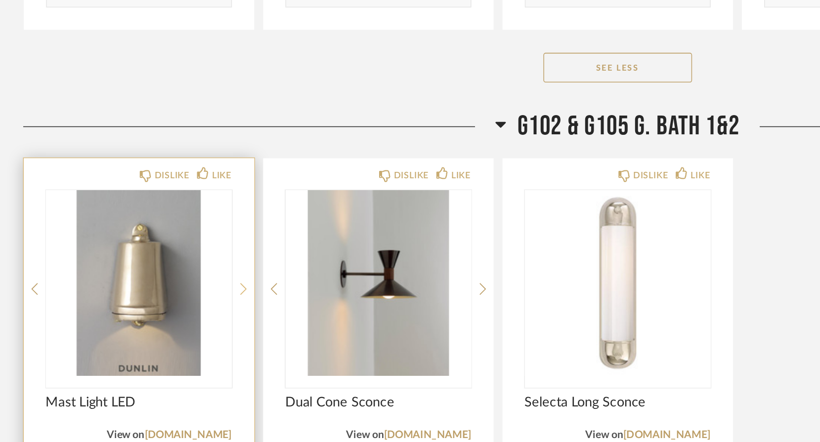
click at [162, 337] on icon at bounding box center [162, 341] width 4 height 8
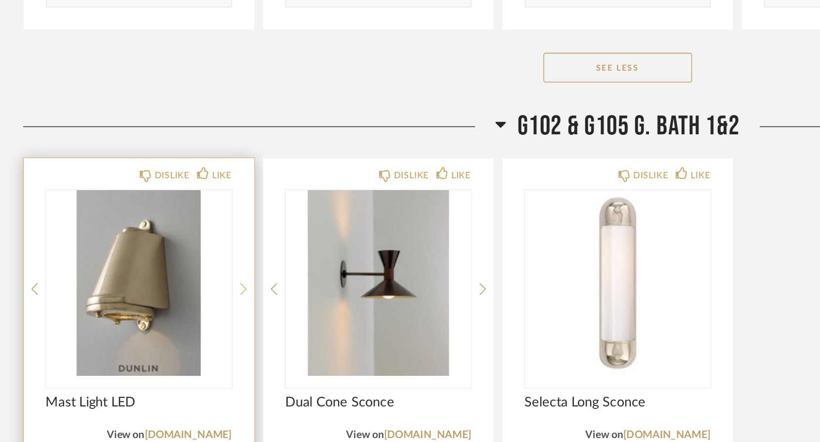
click at [162, 337] on icon at bounding box center [162, 341] width 4 height 8
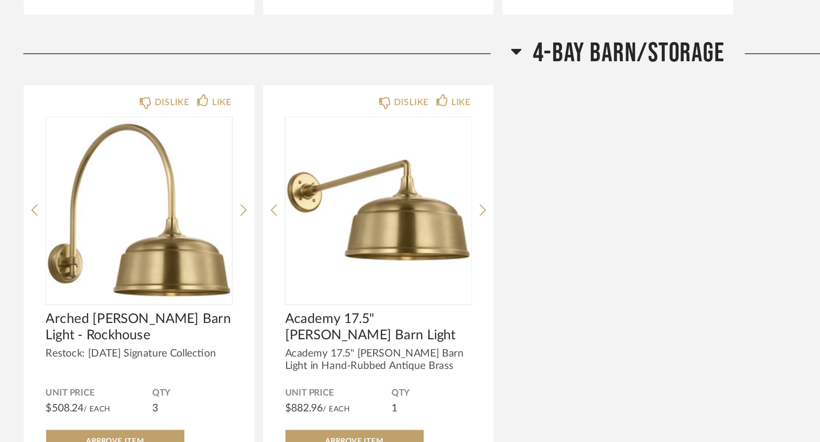
scroll to position [8253, 0]
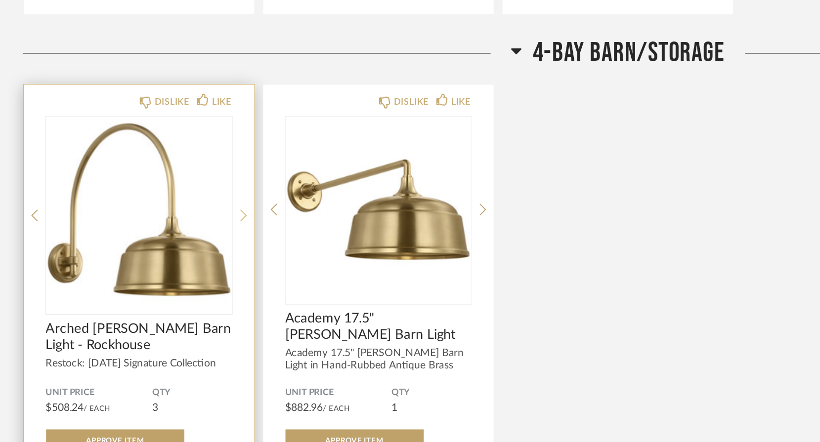
click at [160, 288] on icon at bounding box center [162, 292] width 4 height 8
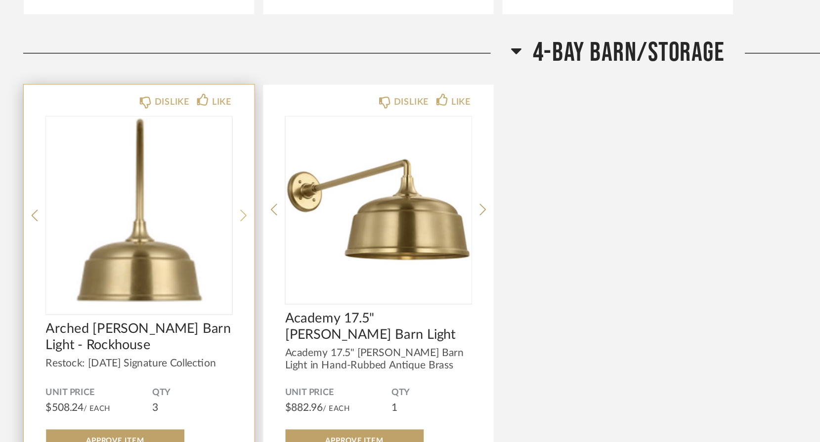
click at [160, 288] on icon at bounding box center [162, 292] width 4 height 8
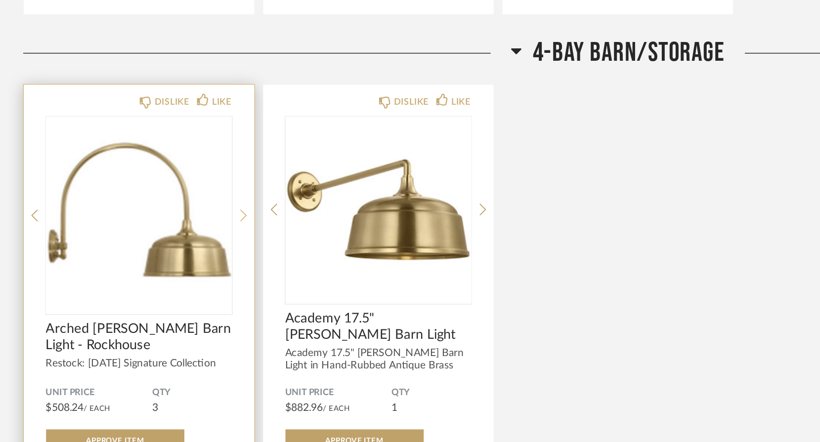
click at [160, 288] on icon at bounding box center [162, 292] width 4 height 8
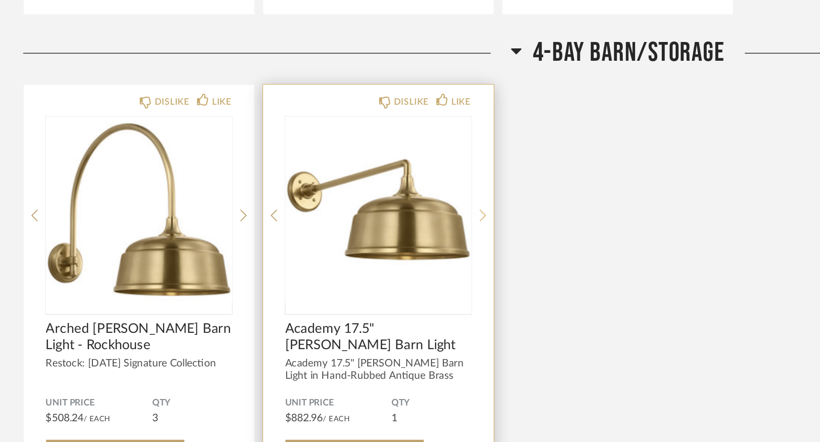
click at [319, 287] on icon at bounding box center [321, 291] width 4 height 9
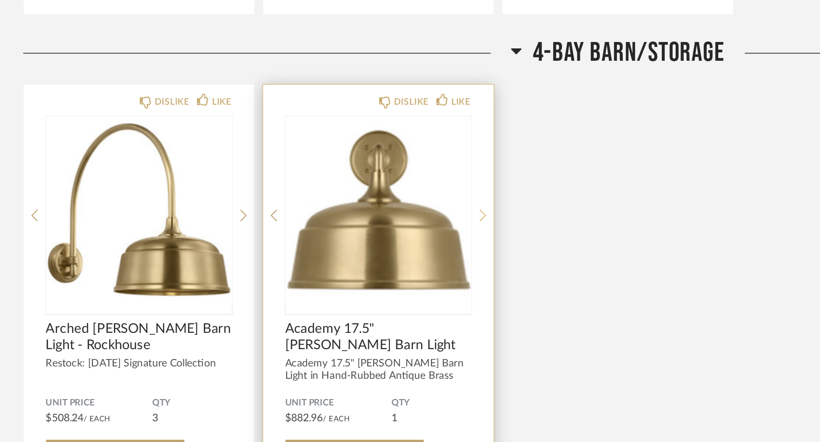
click at [319, 287] on icon at bounding box center [321, 291] width 4 height 9
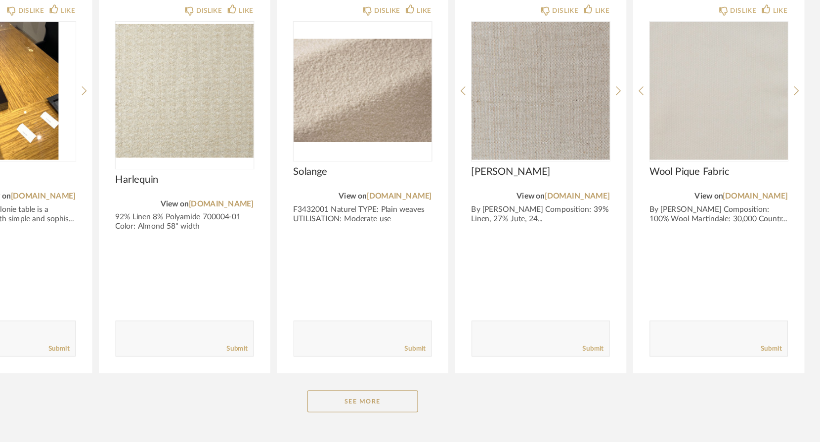
scroll to position [8801, 0]
click at [361, 396] on button "See More" at bounding box center [410, 406] width 99 height 20
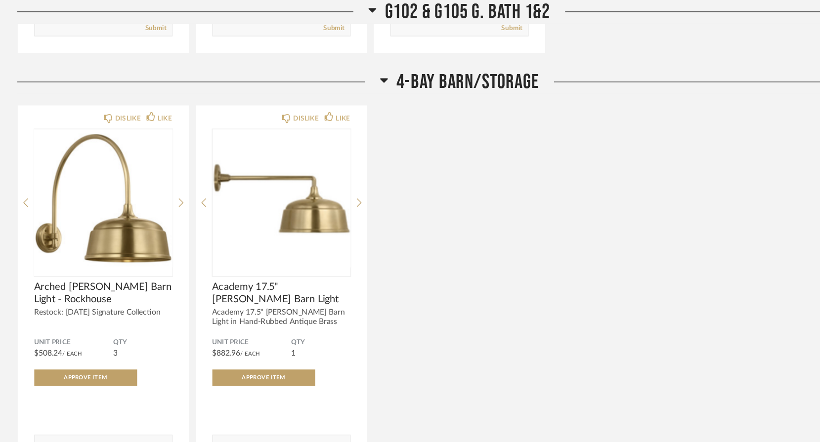
scroll to position [8344, 0]
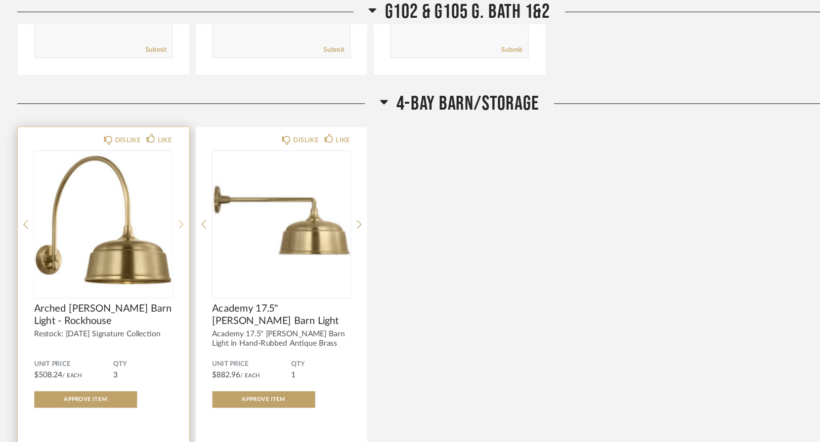
click at [161, 197] on icon at bounding box center [162, 201] width 4 height 8
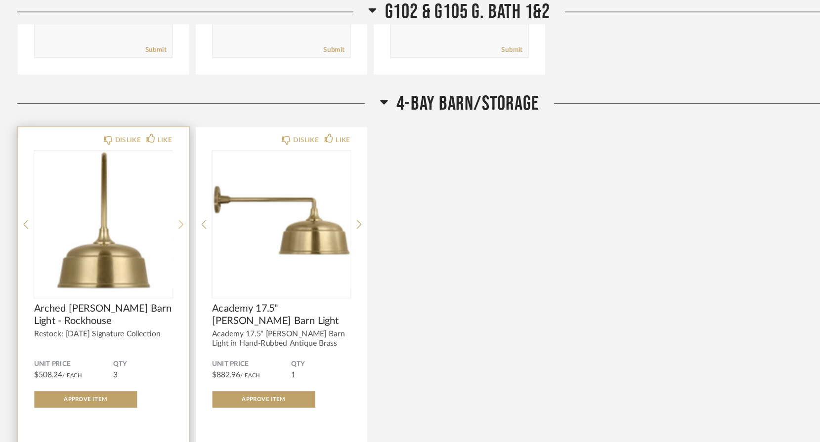
click at [161, 197] on icon at bounding box center [162, 201] width 4 height 8
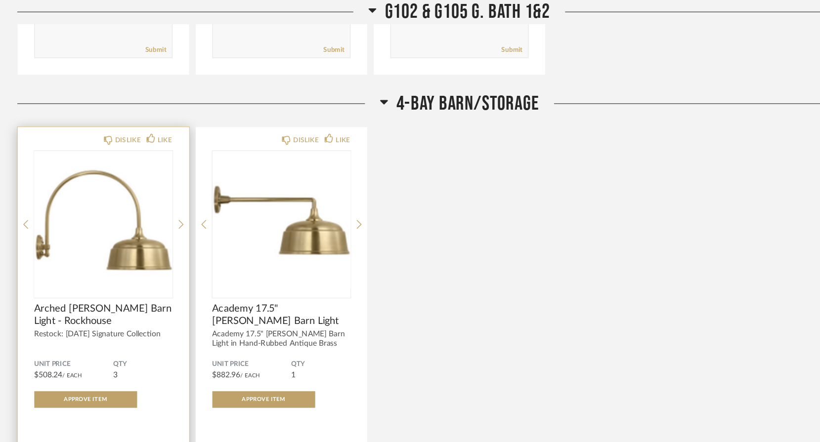
click at [51, 271] on span "Arched [PERSON_NAME] Barn Light - Rockhouse" at bounding box center [93, 282] width 124 height 22
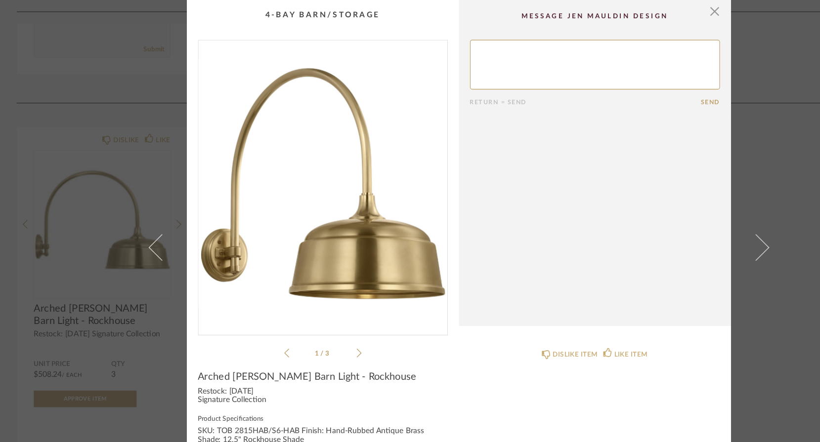
click at [319, 312] on icon at bounding box center [321, 315] width 4 height 9
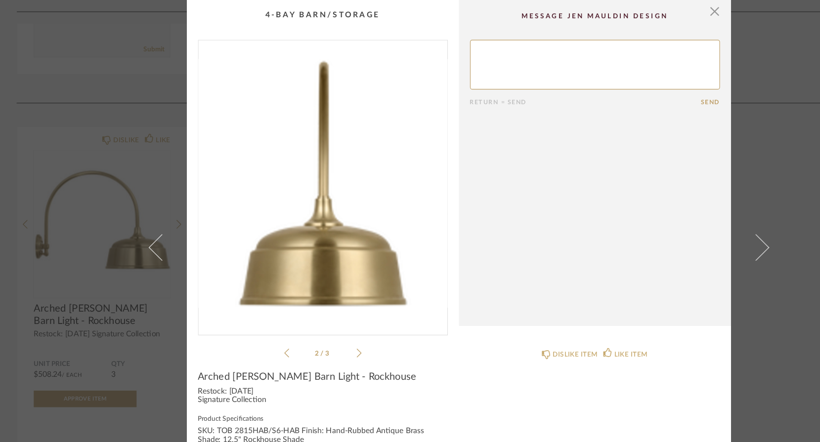
click at [319, 312] on icon at bounding box center [321, 315] width 4 height 9
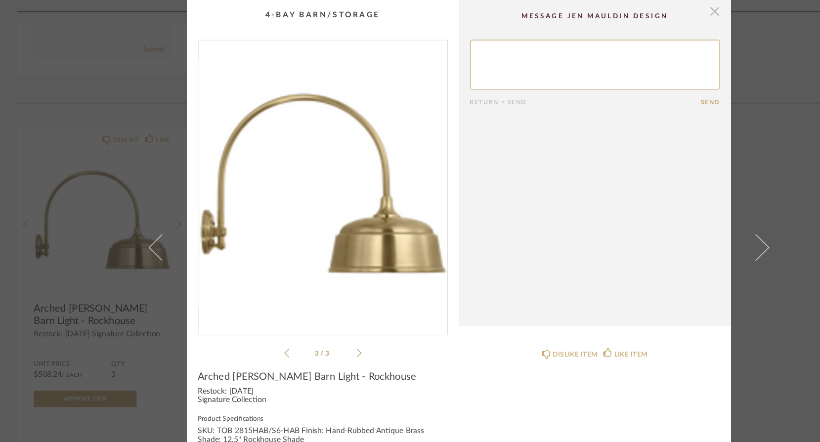
click at [635, 10] on span "button" at bounding box center [639, 10] width 20 height 20
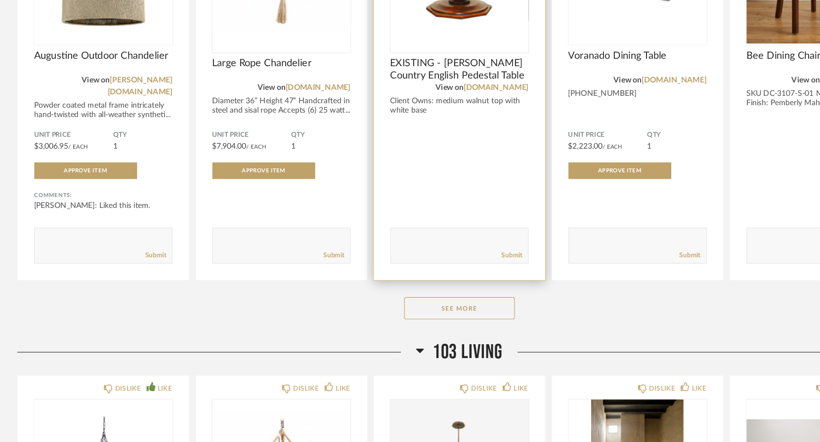
scroll to position [241, 0]
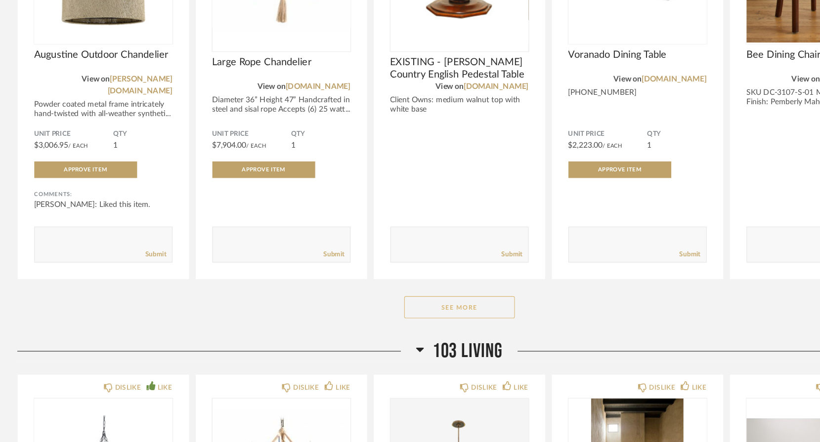
click at [411, 312] on button "See More" at bounding box center [410, 322] width 99 height 20
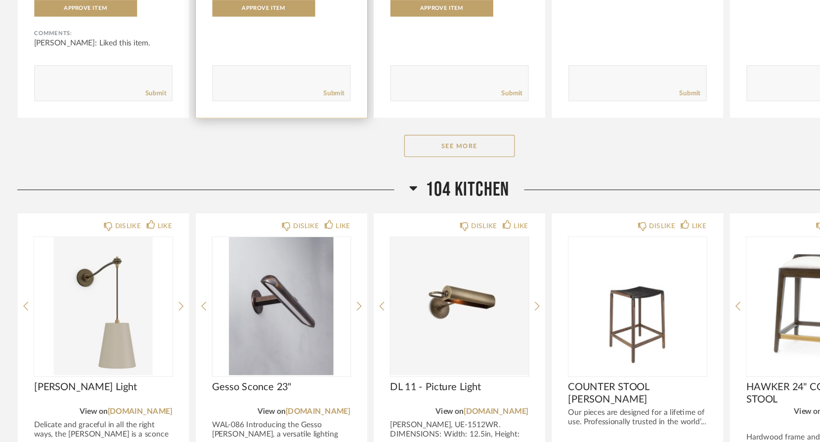
scroll to position [1849, 0]
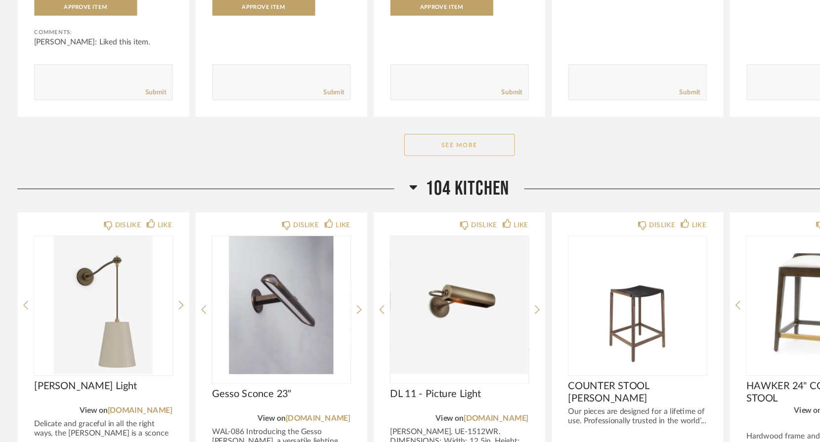
click at [423, 167] on button "See More" at bounding box center [410, 177] width 99 height 20
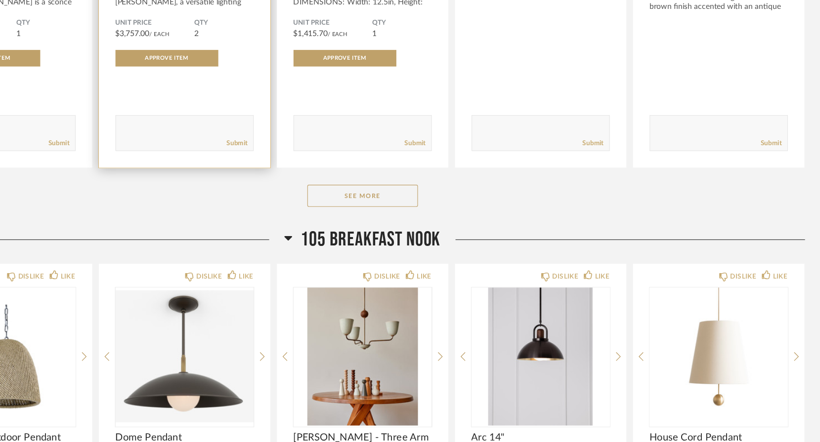
scroll to position [3254, 0]
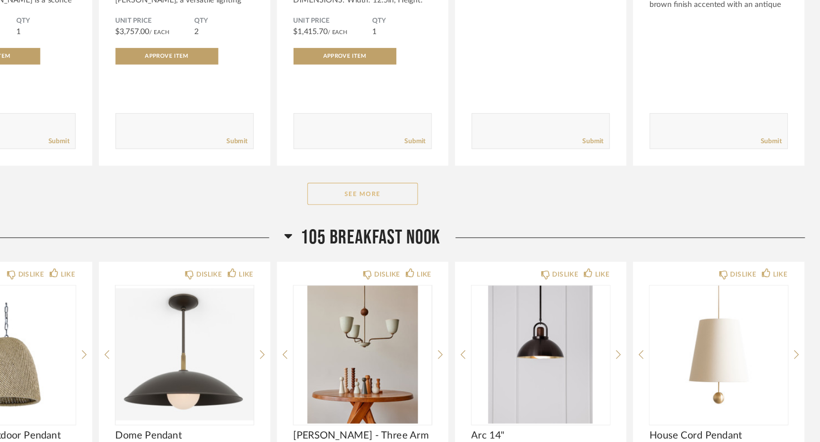
click at [361, 211] on button "See More" at bounding box center [410, 221] width 99 height 20
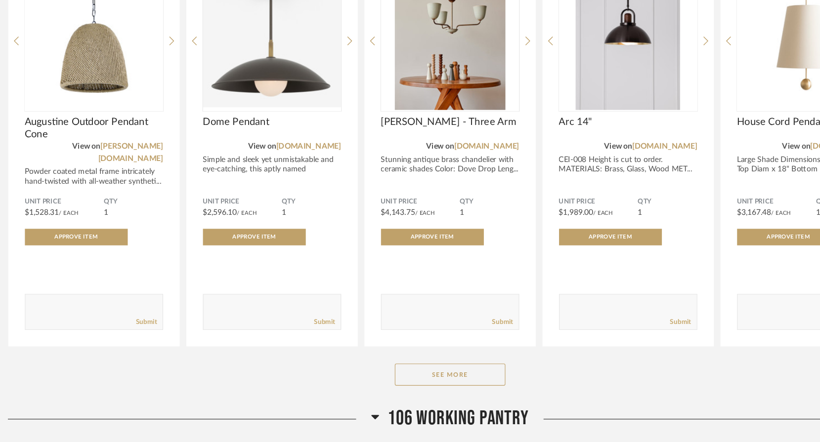
scroll to position [3898, 0]
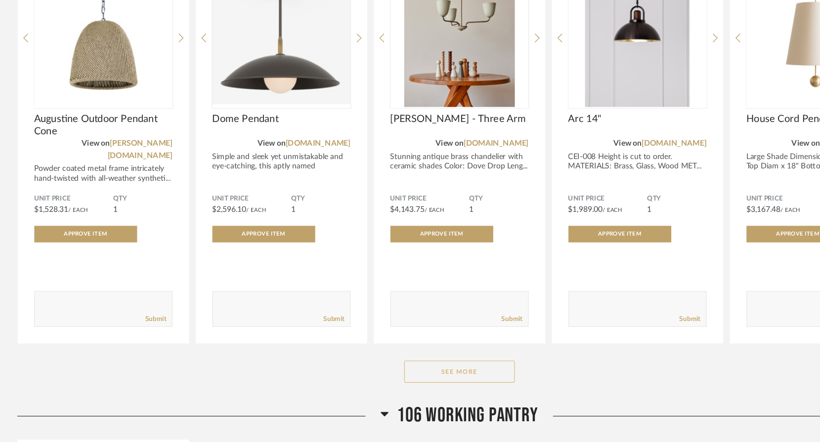
click at [387, 370] on button "See More" at bounding box center [410, 380] width 99 height 20
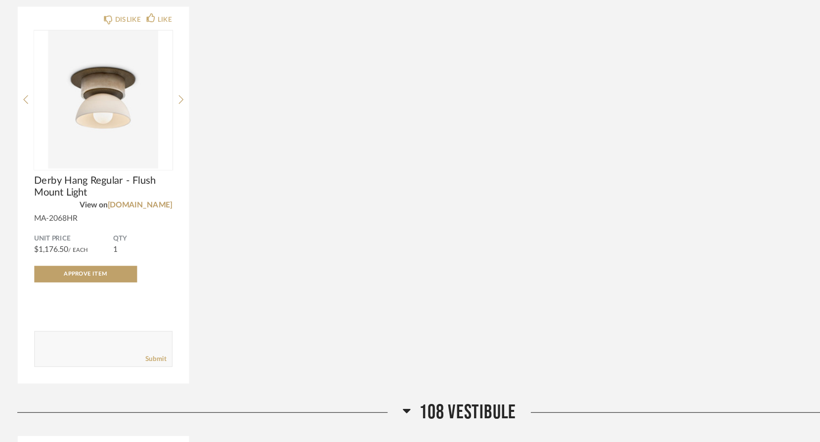
scroll to position [4638, 0]
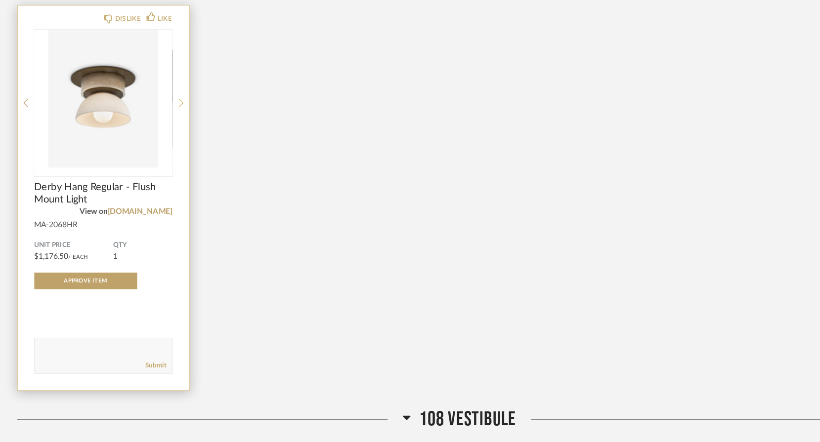
click at [162, 134] on icon at bounding box center [162, 138] width 4 height 9
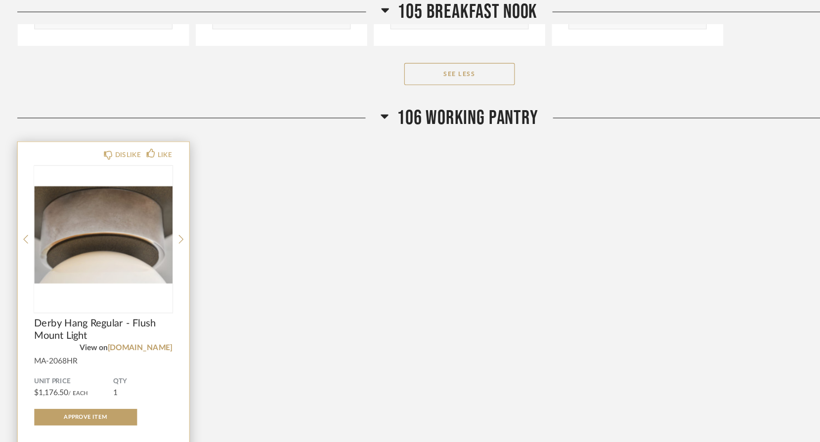
scroll to position [4547, 0]
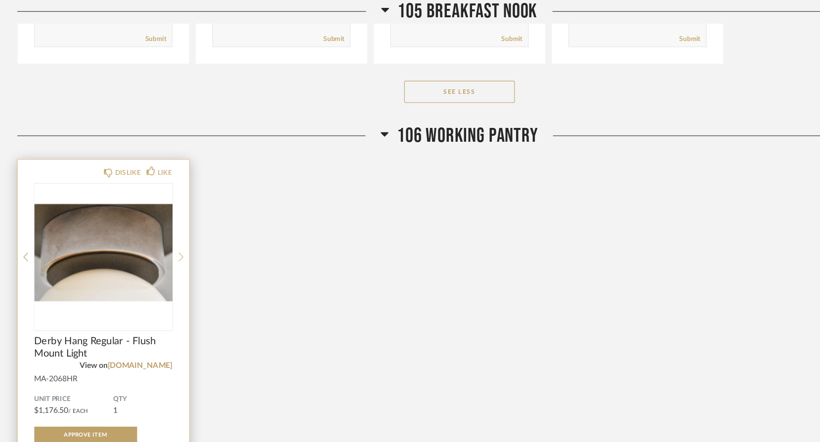
click at [160, 225] on icon at bounding box center [162, 229] width 4 height 9
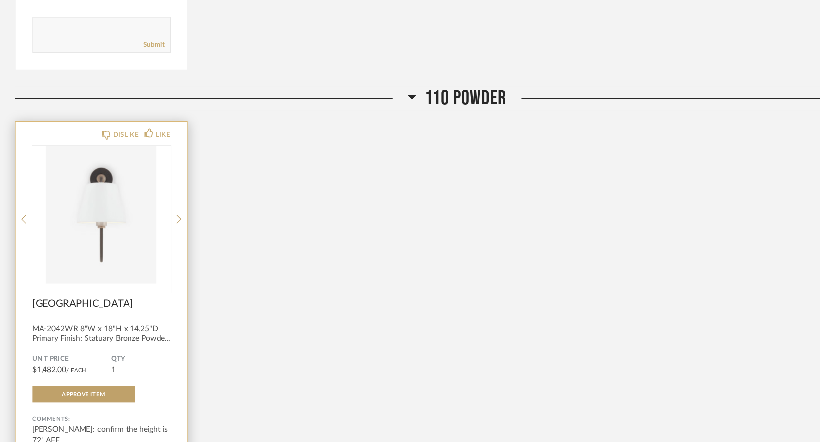
scroll to position [5344, 0]
click at [161, 238] on icon at bounding box center [162, 242] width 4 height 9
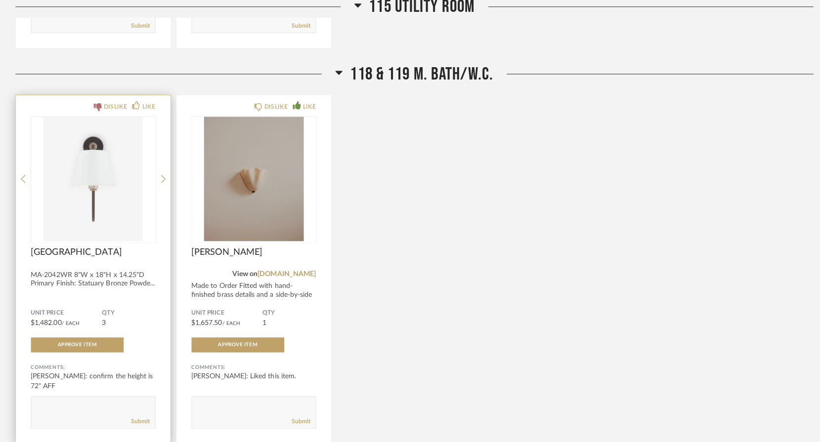
scroll to position [6565, 0]
click at [162, 180] on icon at bounding box center [162, 184] width 4 height 9
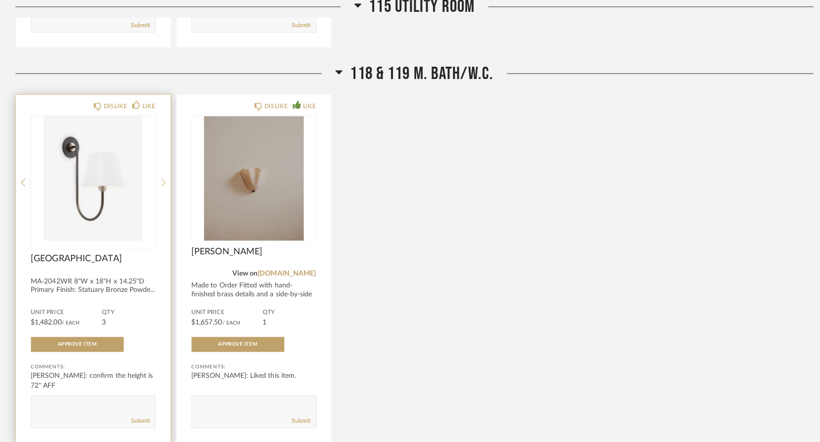
click at [162, 180] on icon at bounding box center [162, 184] width 4 height 9
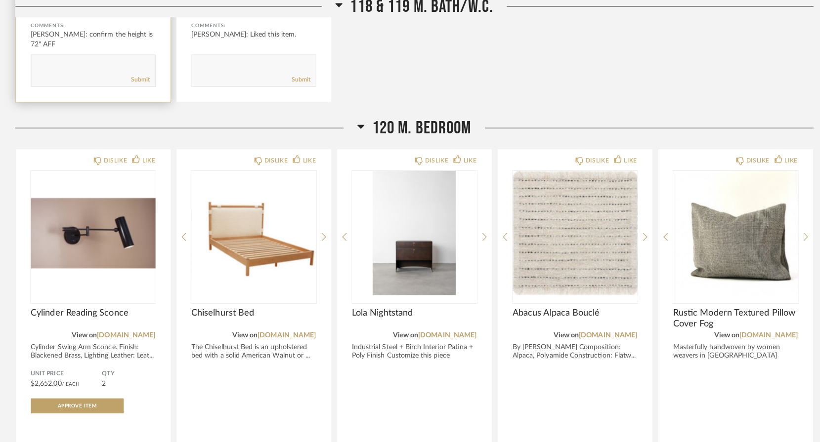
scroll to position [6904, 0]
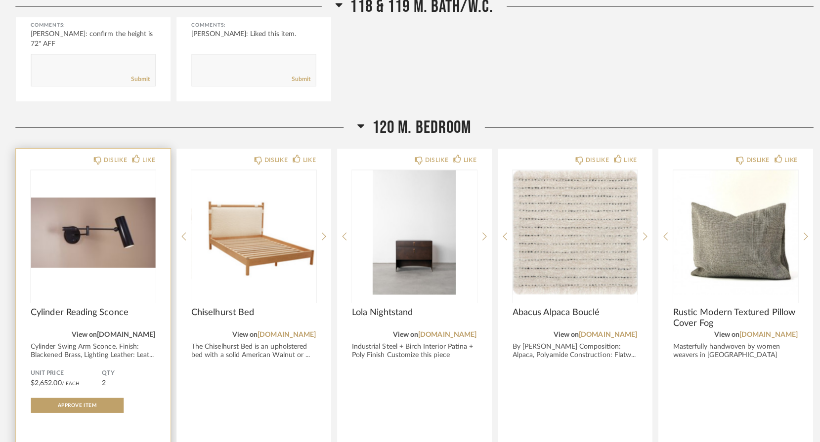
click at [128, 332] on link "[DOMAIN_NAME]" at bounding box center [125, 335] width 58 height 7
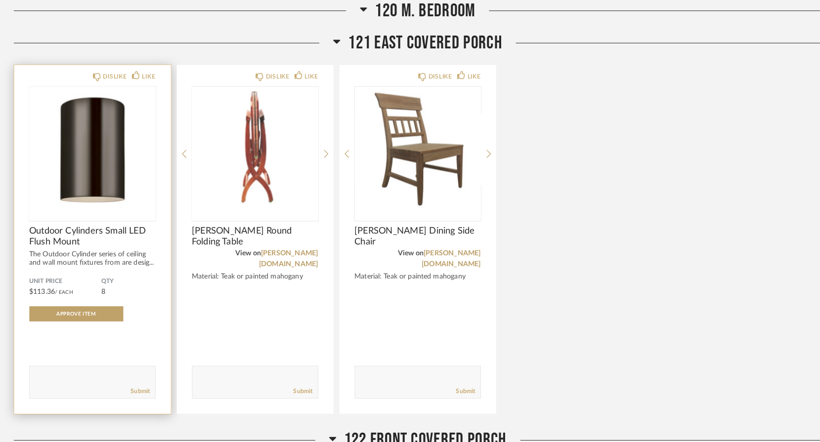
scroll to position [8773, 0]
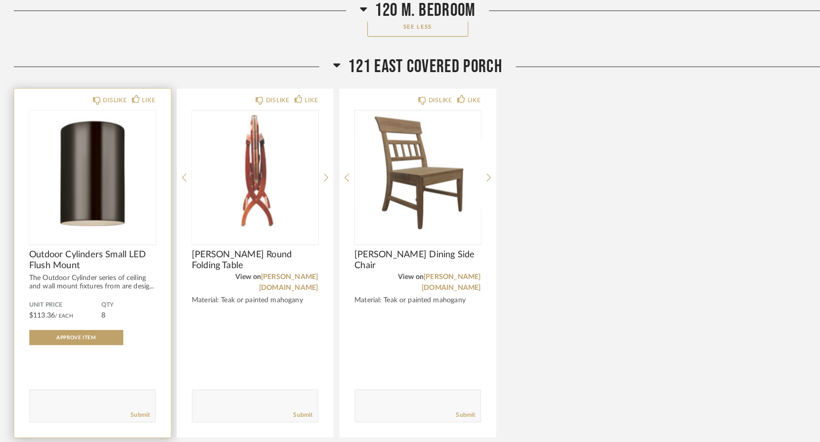
click at [69, 138] on img "0" at bounding box center [93, 170] width 124 height 124
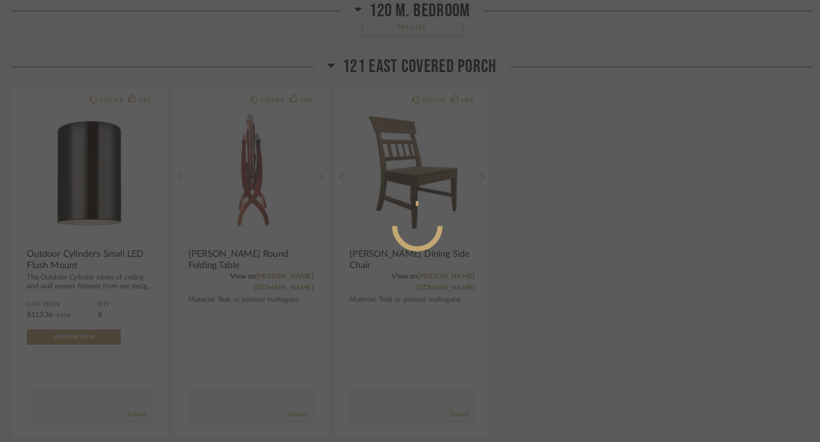
scroll to position [0, 0]
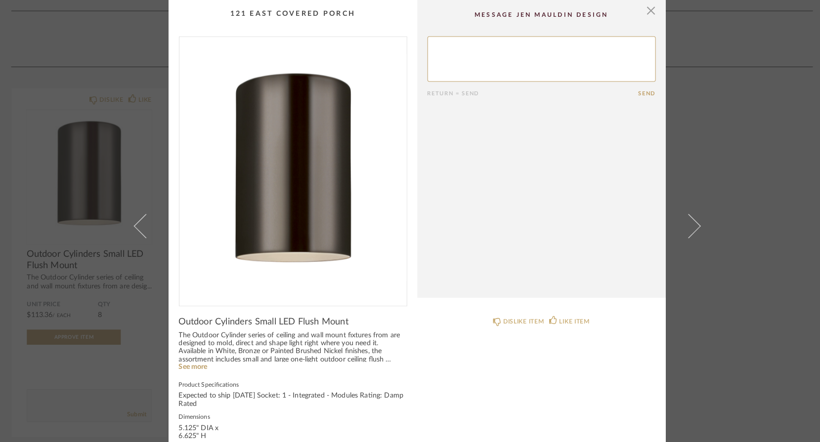
click at [80, 208] on div "× Return = Send Send Outdoor Cylinders Small LED Flush Mount The Outdoor Cylind…" at bounding box center [410, 221] width 820 height 442
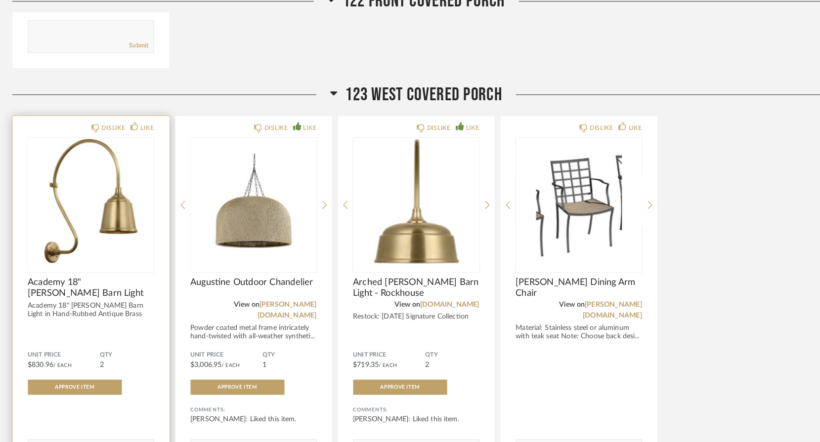
scroll to position [9537, 0]
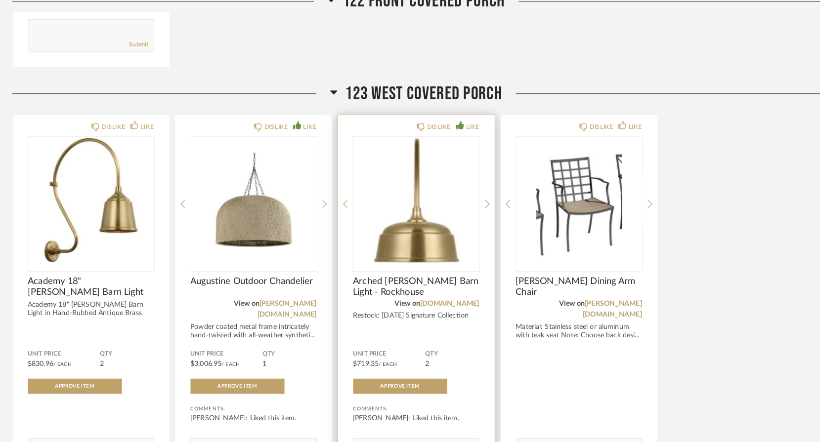
click at [387, 190] on img "1" at bounding box center [411, 205] width 124 height 124
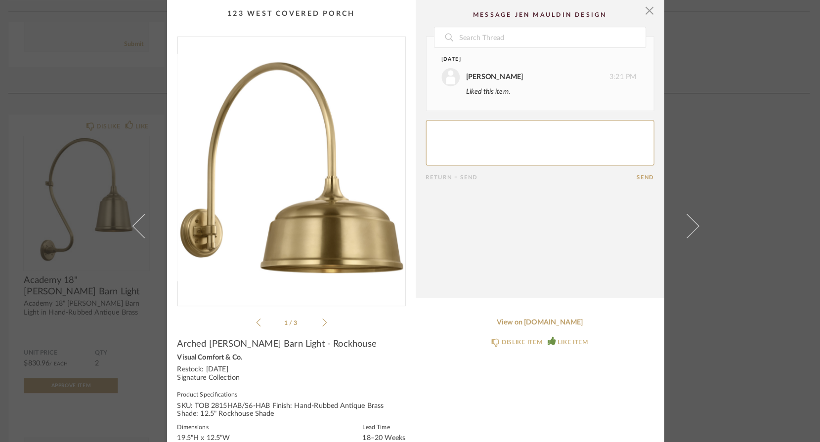
scroll to position [0, 0]
click at [633, 10] on span "button" at bounding box center [639, 10] width 20 height 20
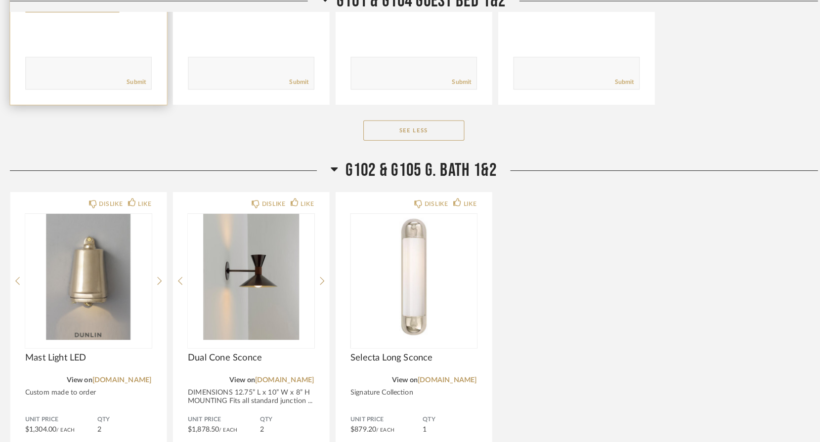
scroll to position [10672, 0]
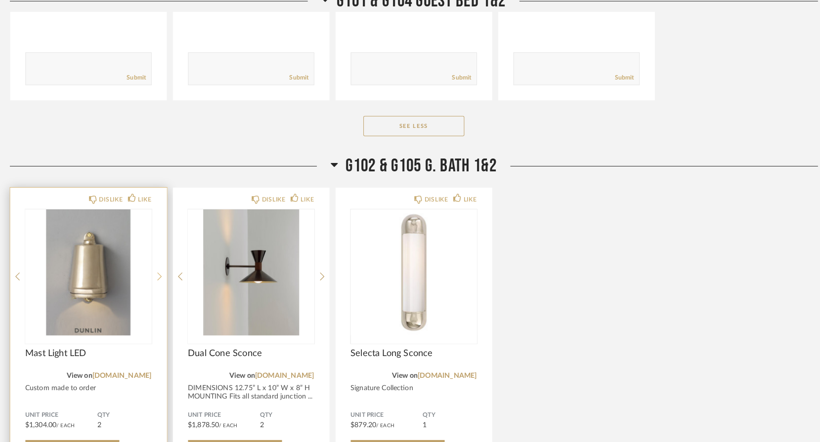
click at [160, 276] on icon at bounding box center [162, 280] width 4 height 9
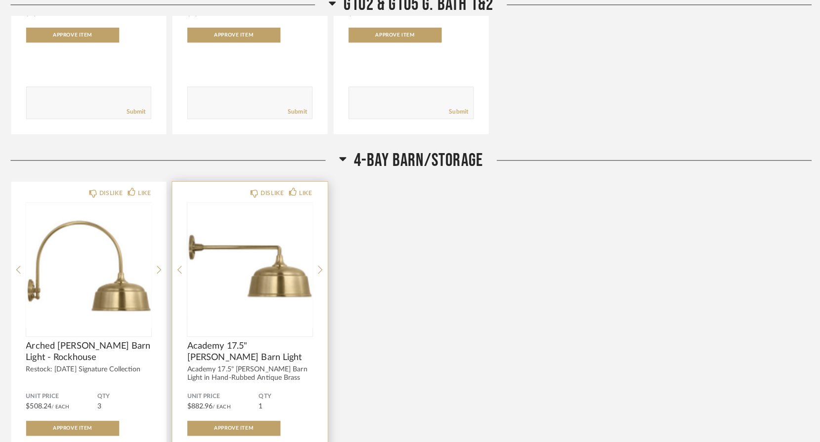
scroll to position [11087, 0]
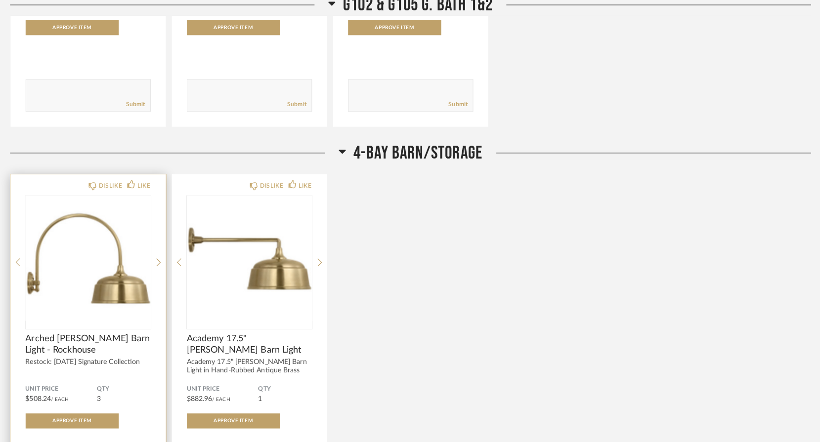
click at [95, 238] on img "2" at bounding box center [93, 261] width 124 height 124
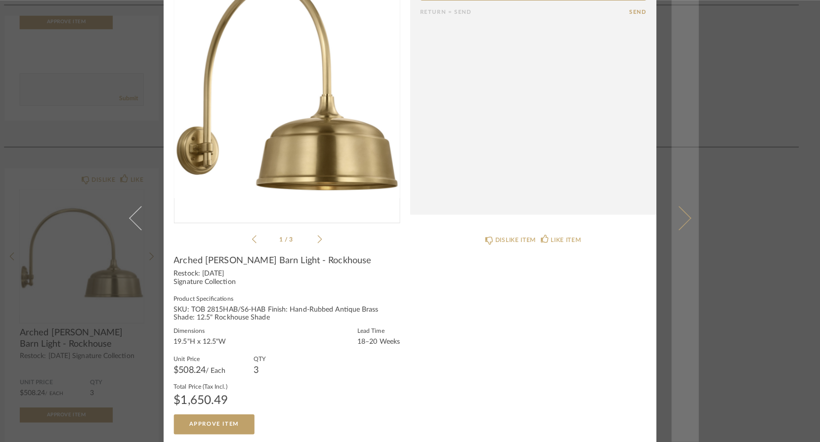
scroll to position [0, 0]
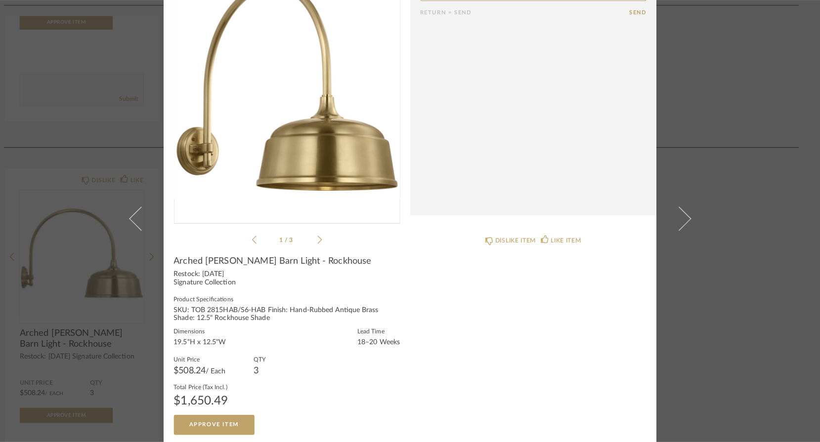
click at [319, 238] on icon at bounding box center [321, 242] width 4 height 9
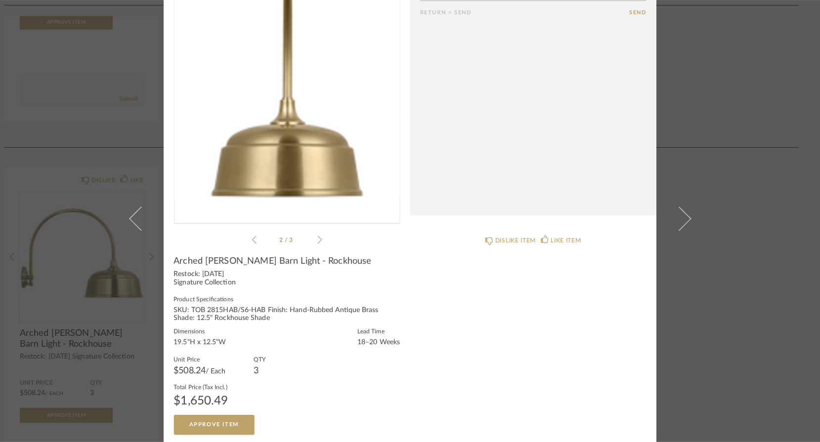
click at [319, 238] on icon at bounding box center [321, 242] width 4 height 9
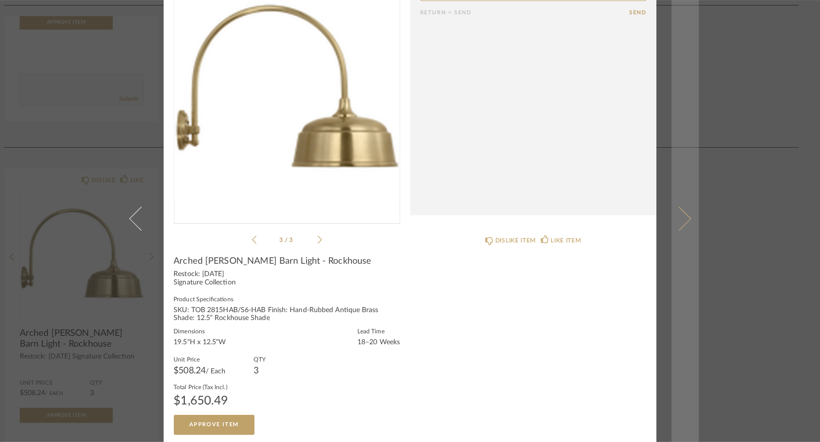
click at [679, 214] on link at bounding box center [681, 221] width 27 height 442
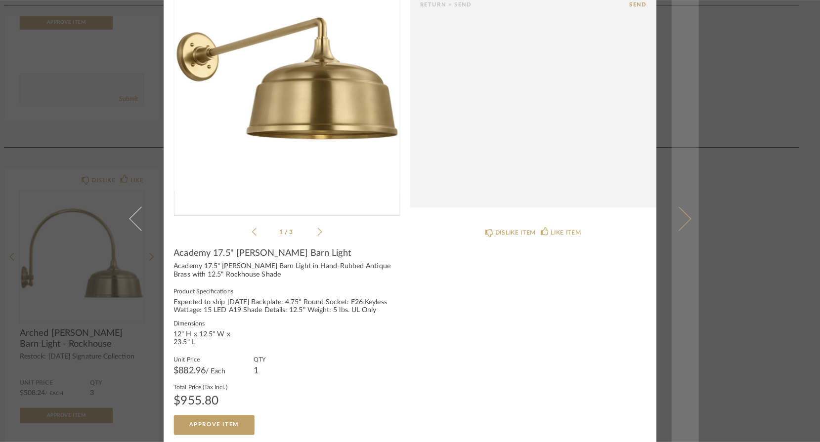
scroll to position [81, 0]
click at [684, 298] on link at bounding box center [681, 221] width 27 height 442
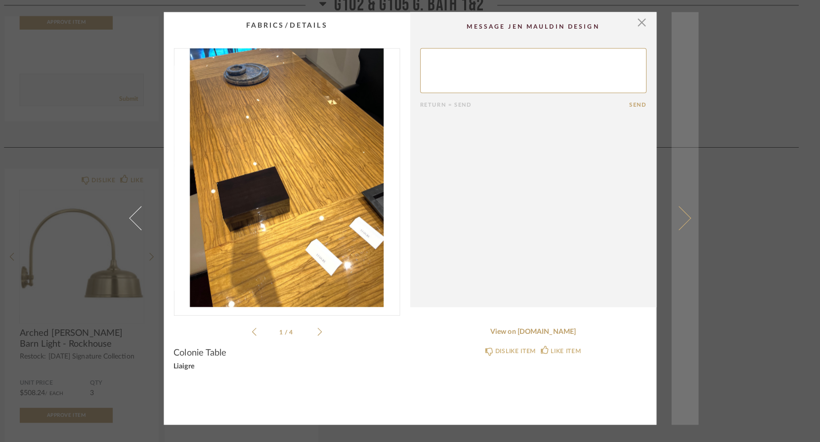
scroll to position [0, 0]
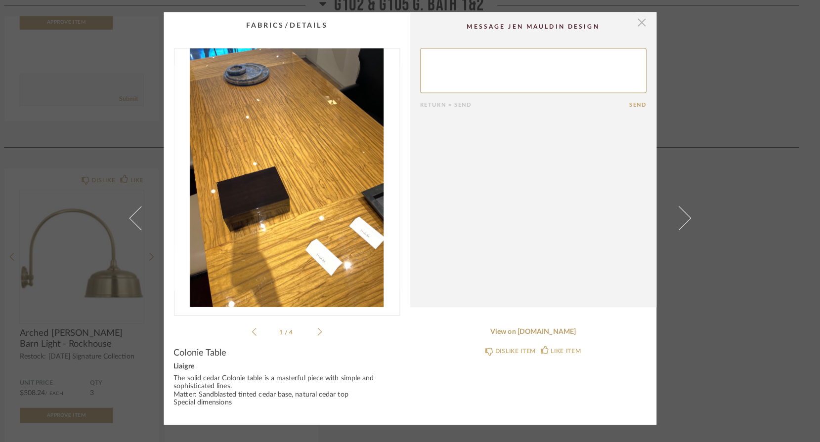
click at [629, 20] on span "button" at bounding box center [639, 27] width 20 height 20
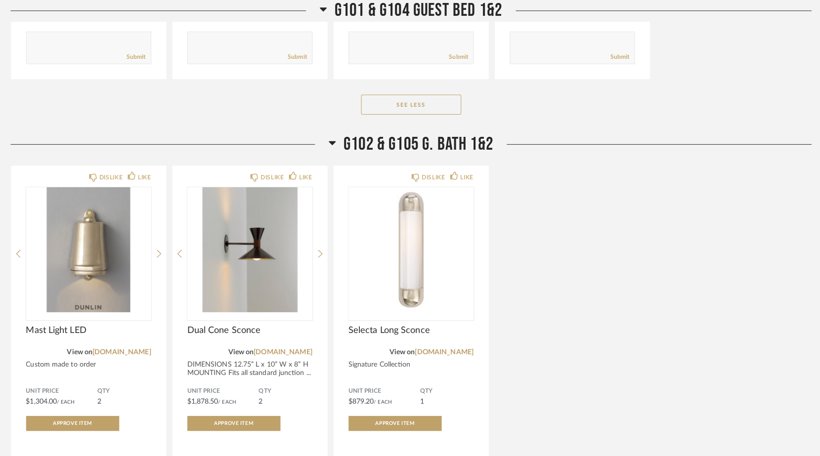
scroll to position [10417, 0]
